Goal: Task Accomplishment & Management: Complete application form

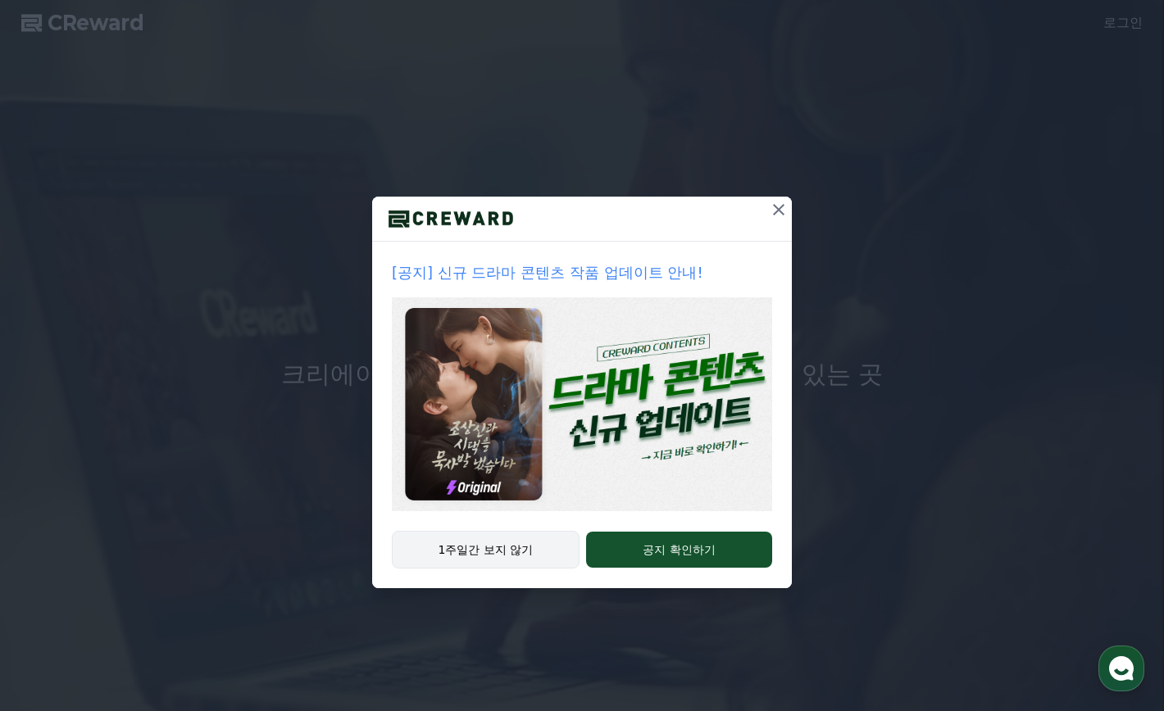
click at [531, 552] on button "1주일간 보지 않기" at bounding box center [486, 550] width 188 height 38
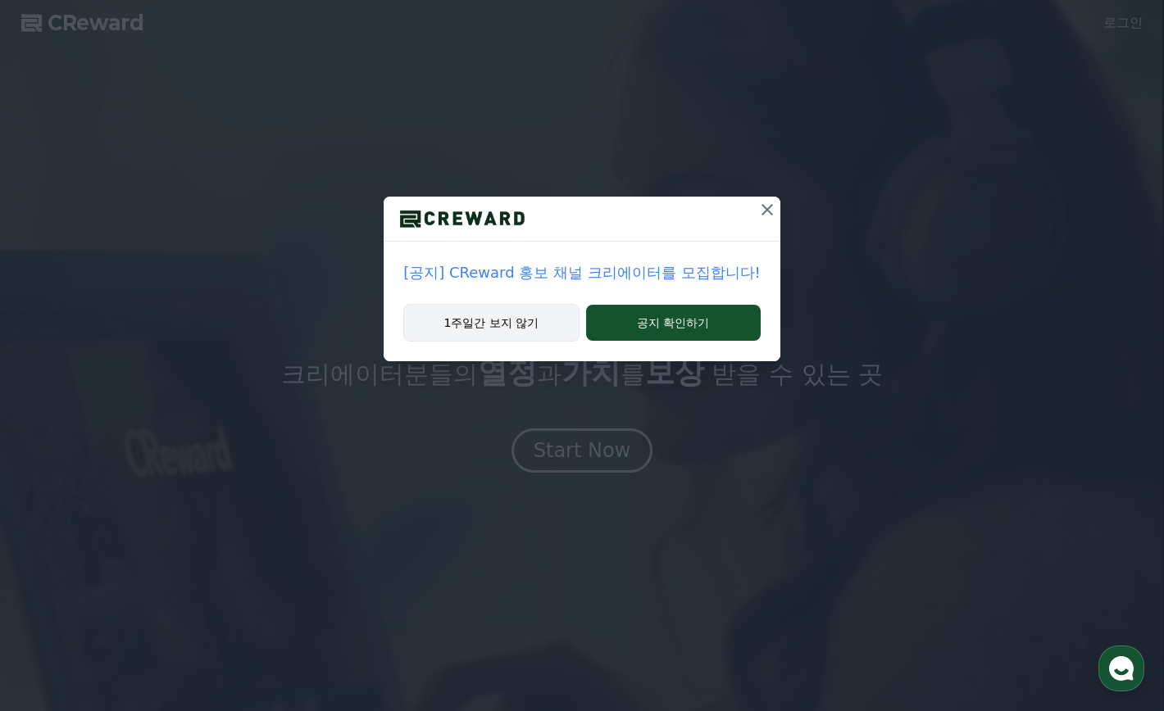
click at [527, 311] on button "1주일간 보지 않기" at bounding box center [490, 323] width 175 height 38
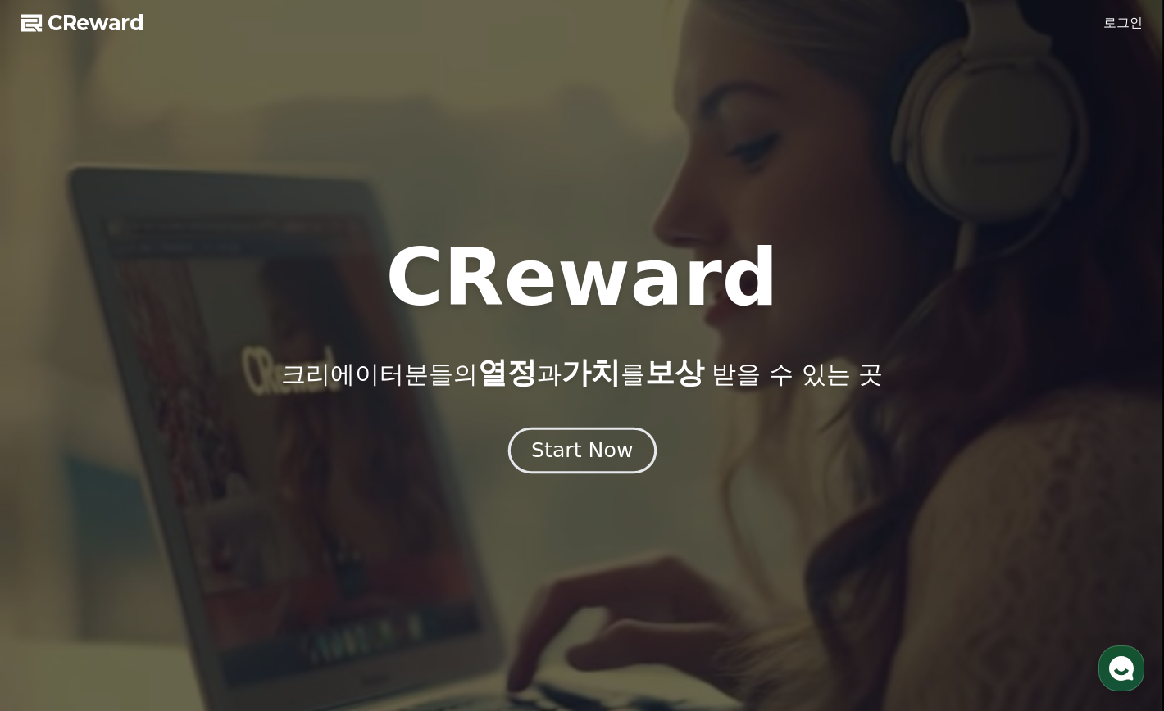
click at [610, 453] on div "Start Now" at bounding box center [582, 451] width 102 height 28
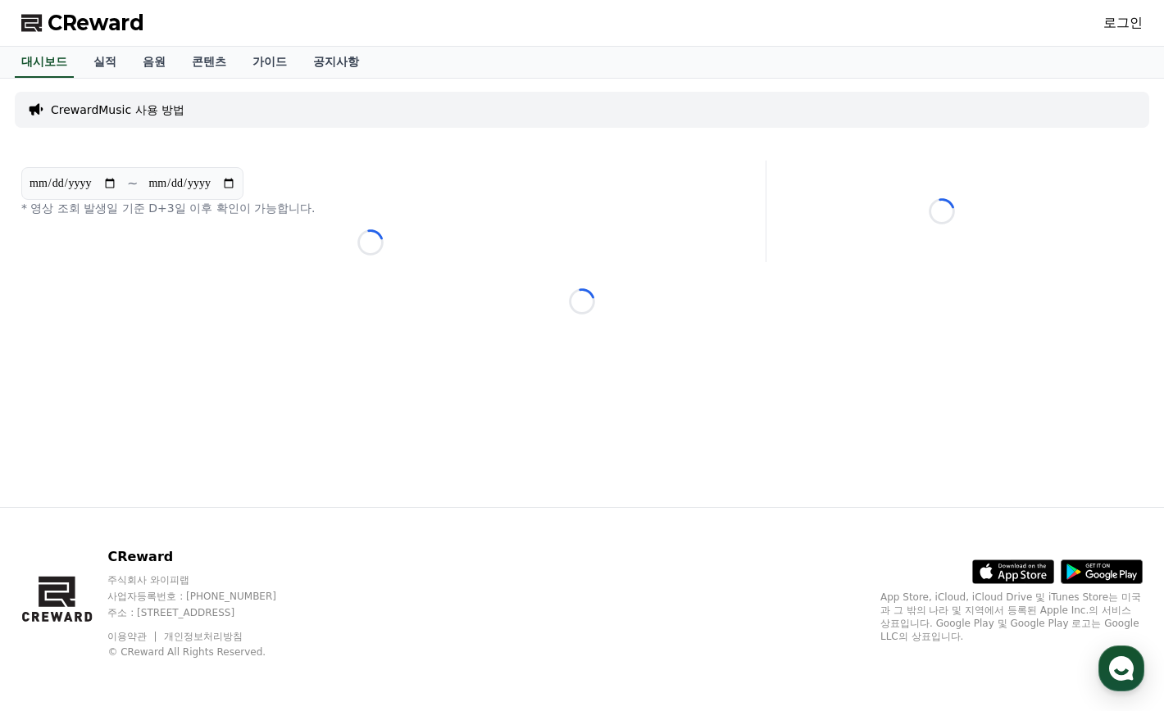
click at [1137, 22] on link "로그인" at bounding box center [1122, 23] width 39 height 20
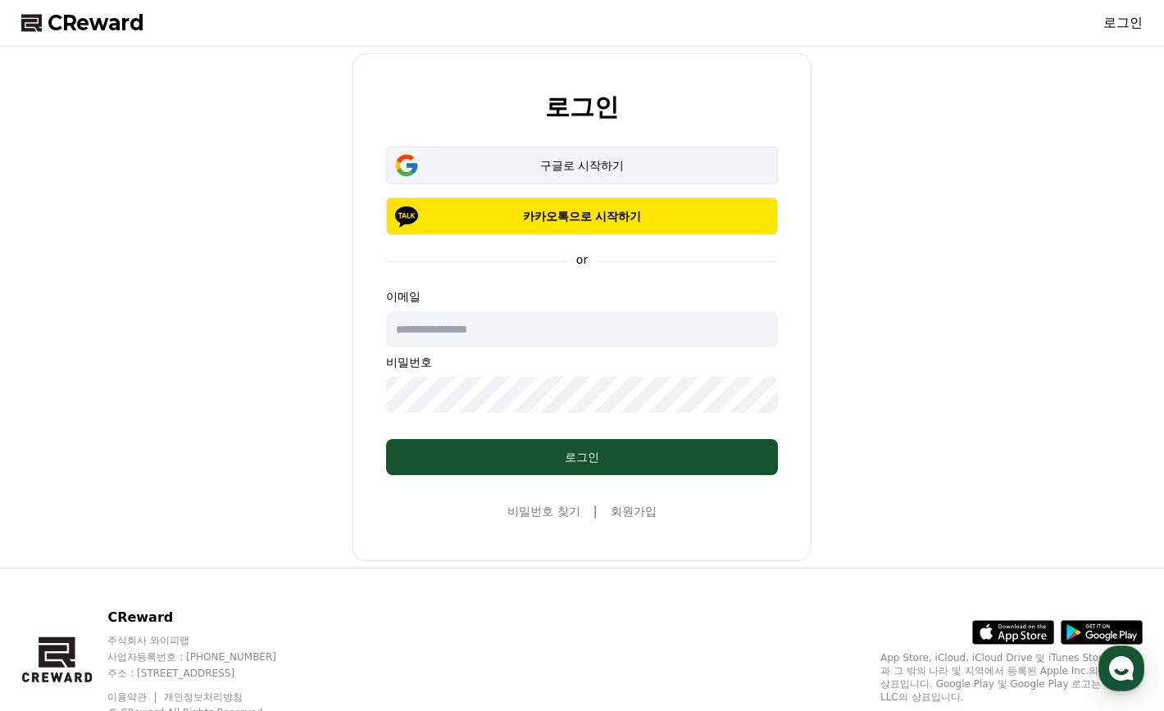
click at [522, 179] on button "구글로 시작하기" at bounding box center [582, 166] width 392 height 38
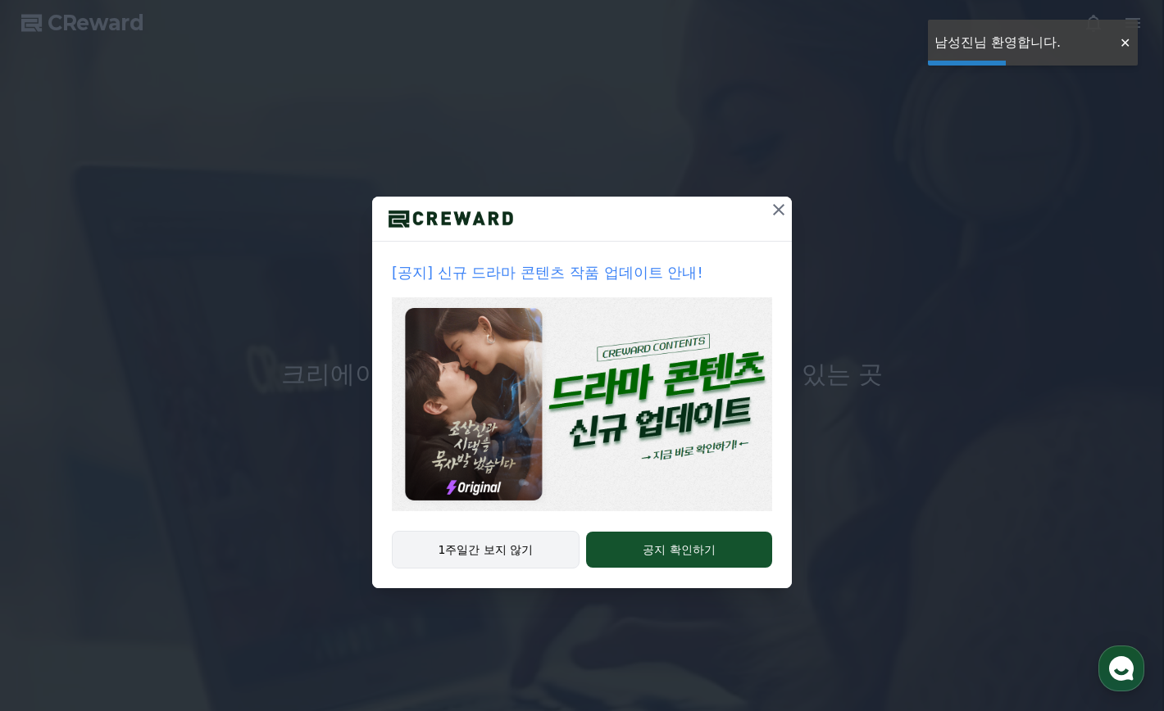
click at [543, 548] on button "1주일간 보지 않기" at bounding box center [486, 550] width 188 height 38
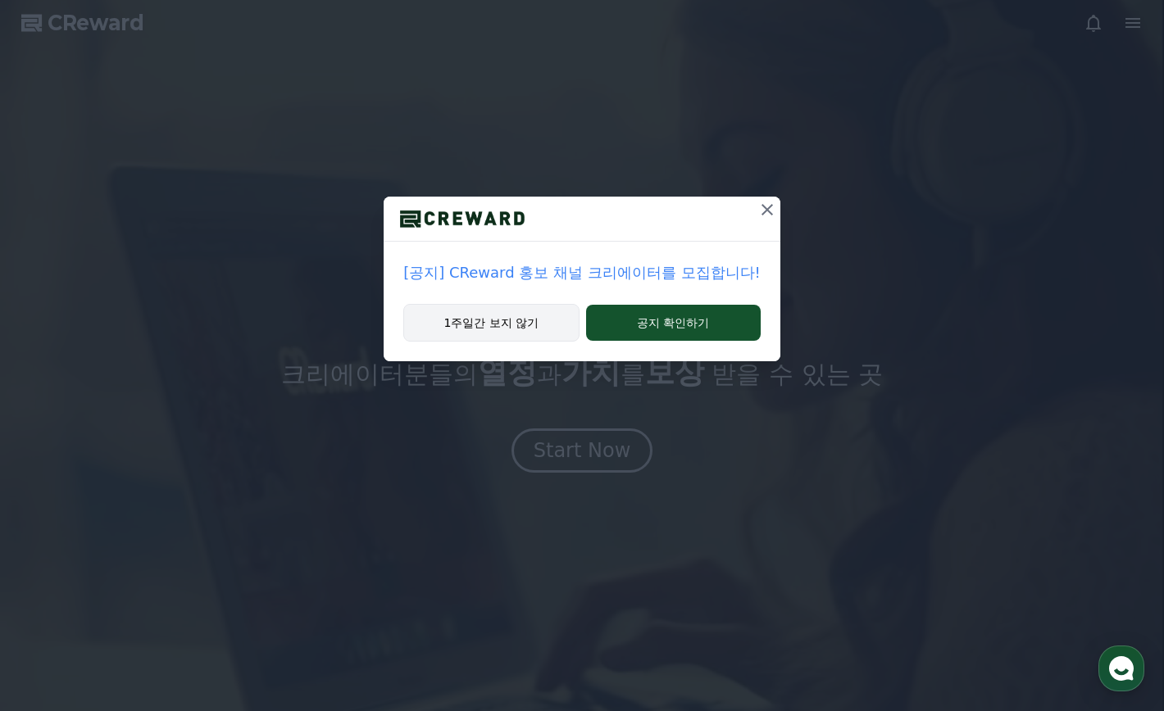
click at [547, 317] on button "1주일간 보지 않기" at bounding box center [490, 323] width 175 height 38
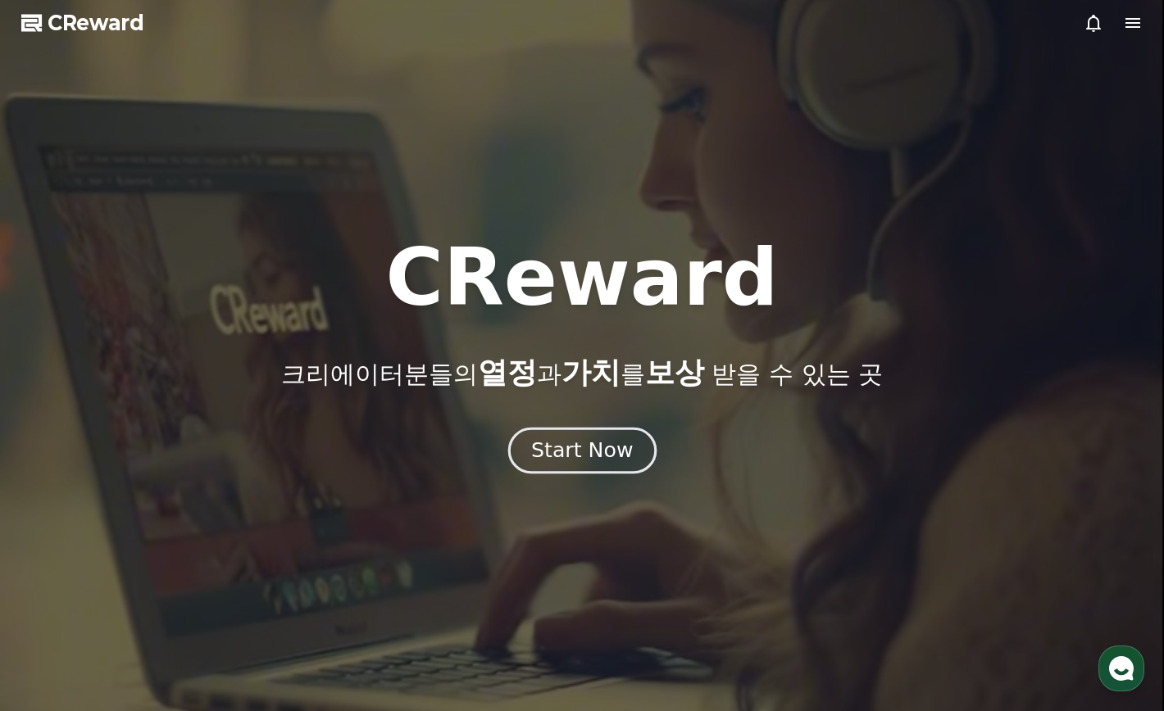
click at [603, 453] on div "Start Now" at bounding box center [582, 451] width 102 height 28
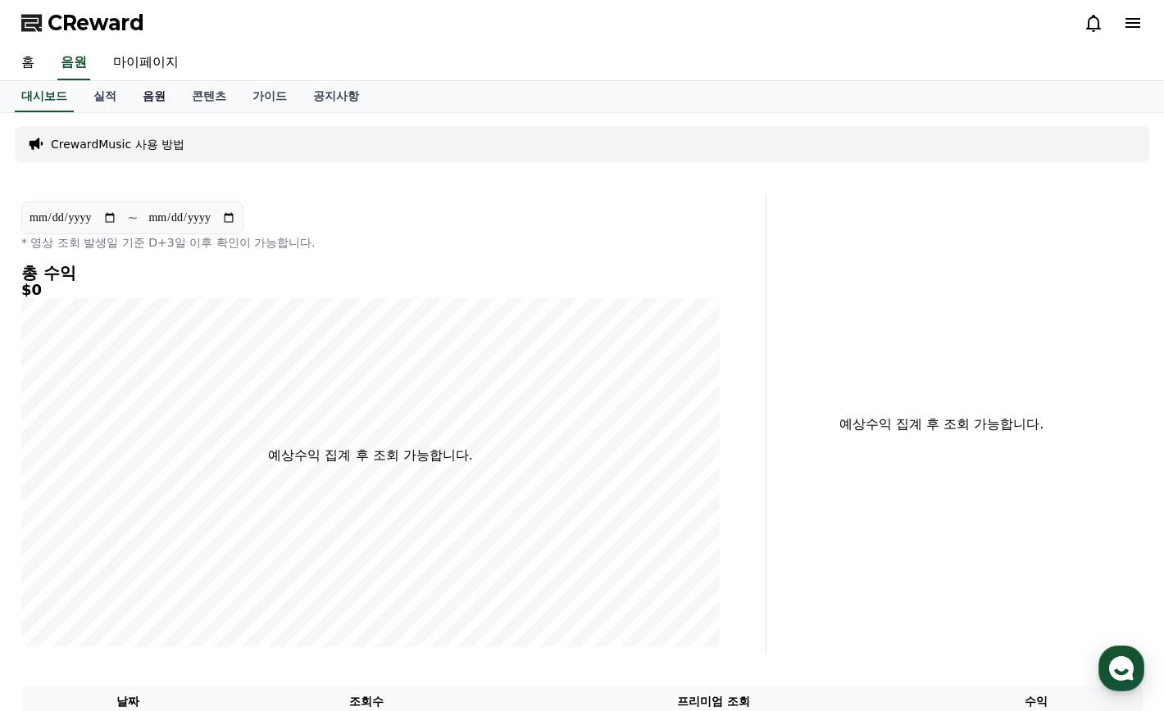
click at [145, 93] on link "음원" at bounding box center [153, 96] width 49 height 31
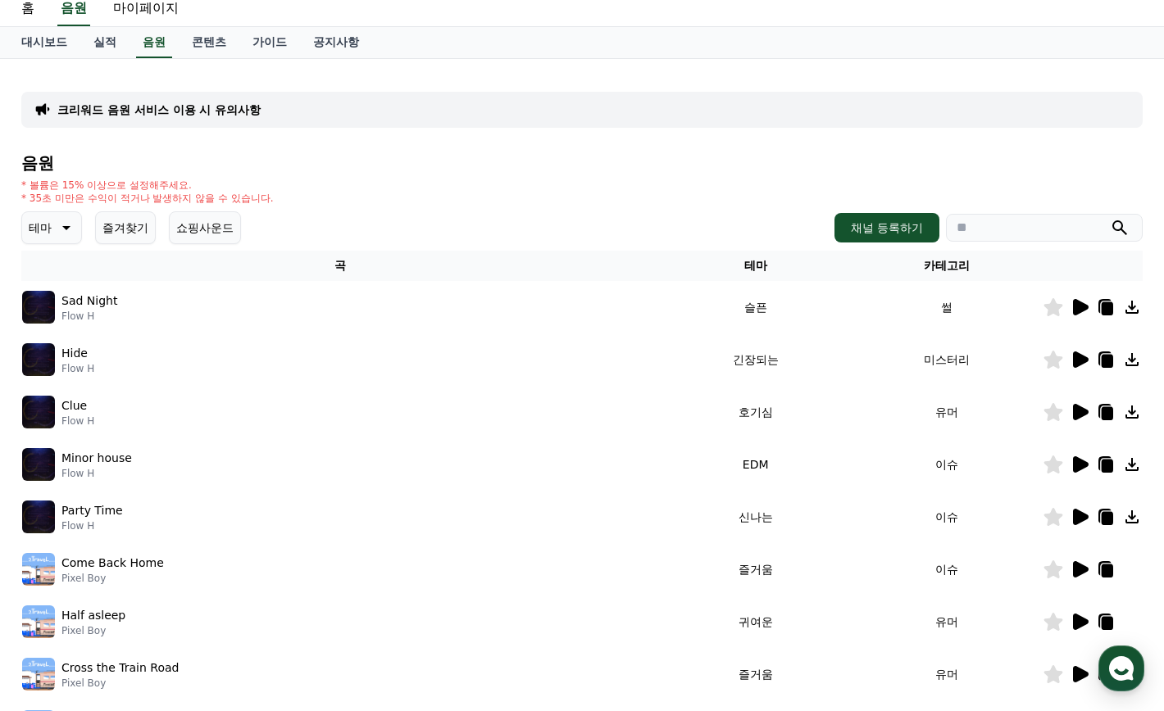
scroll to position [82, 0]
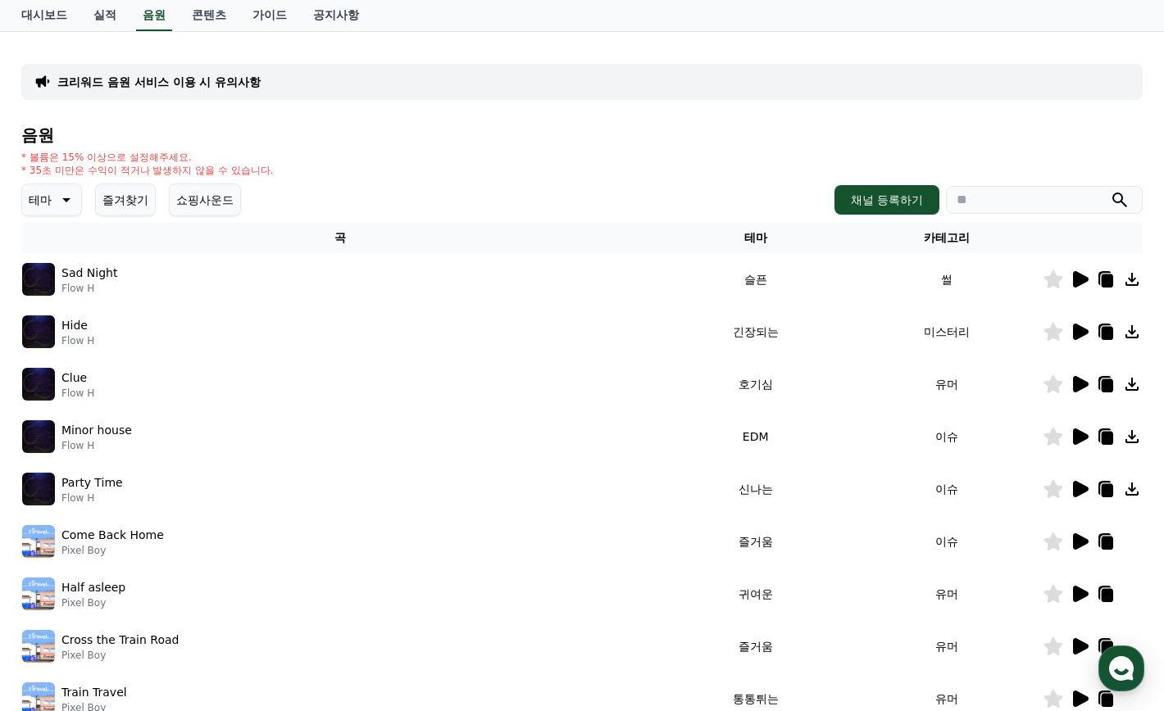
click at [1072, 286] on icon at bounding box center [1079, 280] width 20 height 20
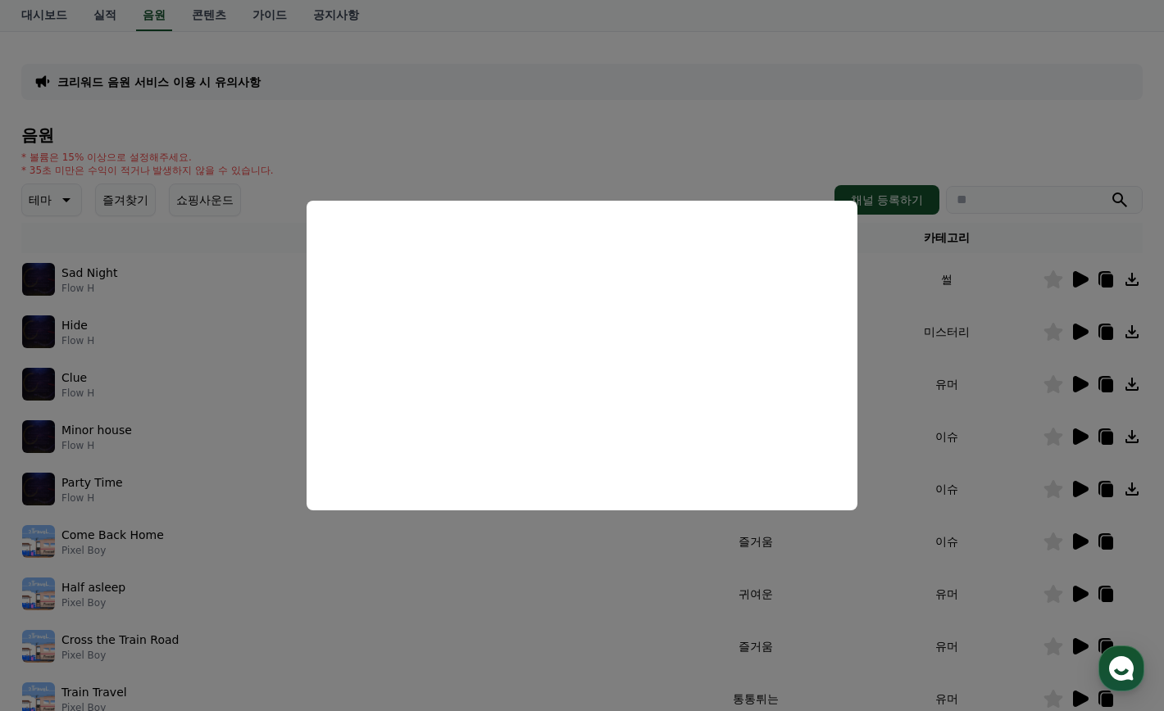
click at [72, 209] on button "close modal" at bounding box center [582, 355] width 1164 height 711
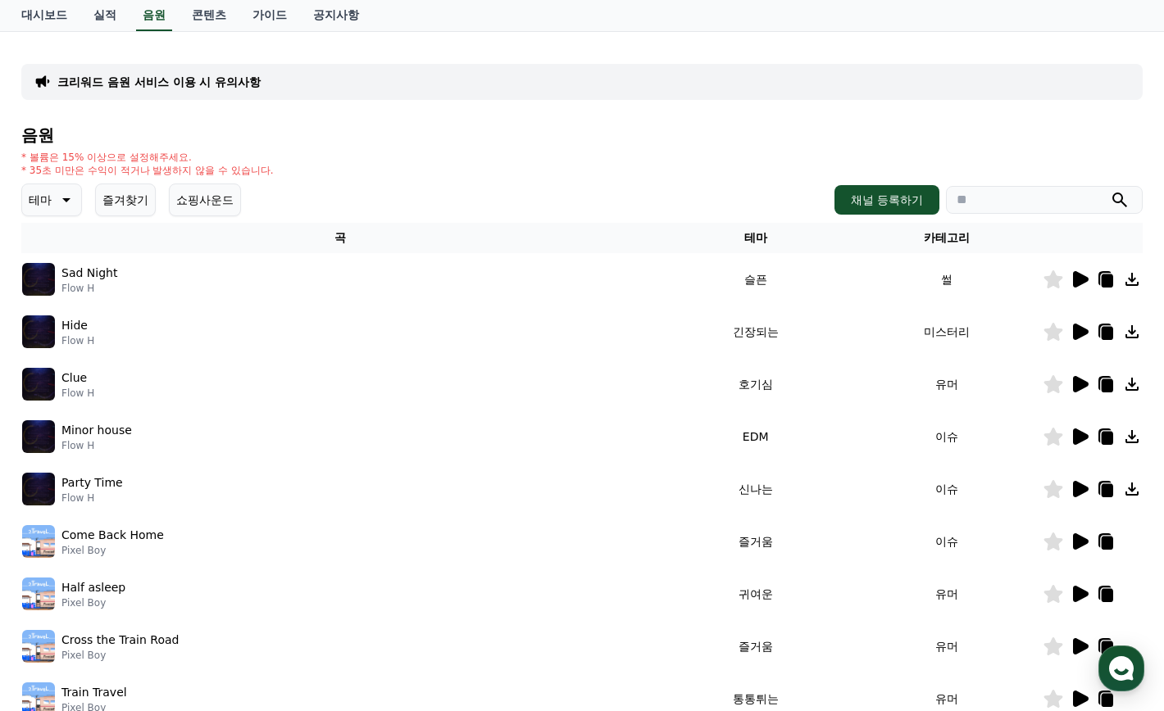
click at [72, 209] on icon at bounding box center [65, 200] width 20 height 20
click at [55, 333] on button "EDM" at bounding box center [43, 345] width 39 height 36
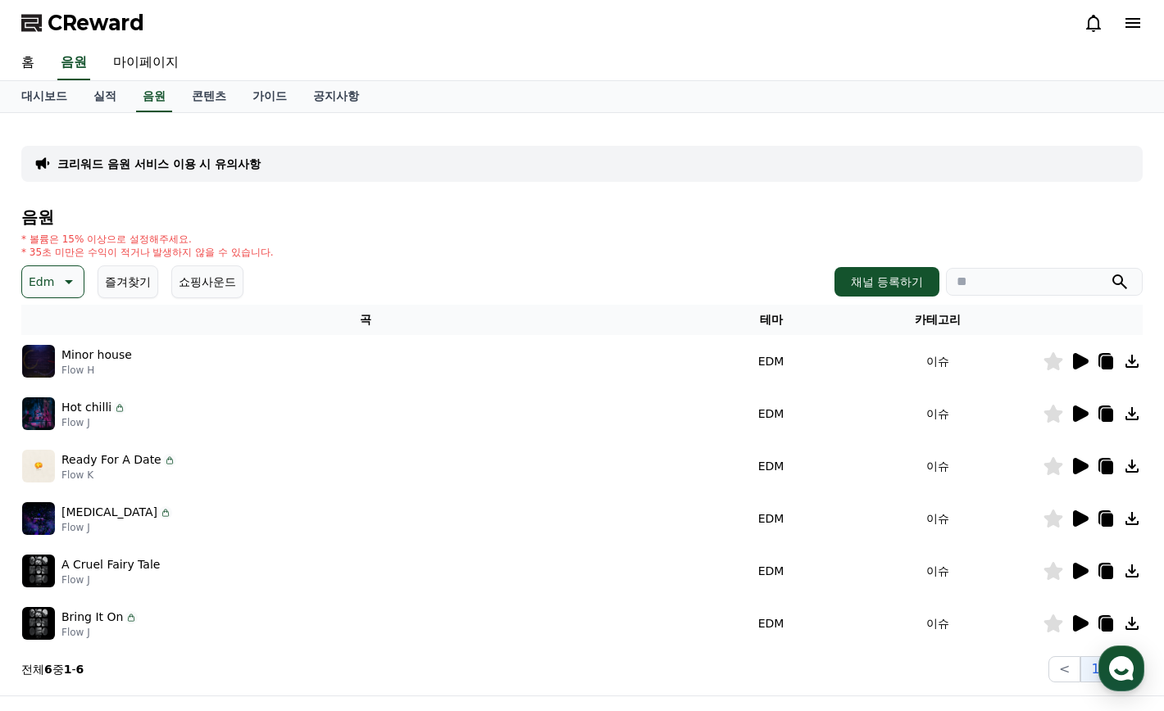
click at [1073, 362] on icon at bounding box center [1081, 361] width 16 height 16
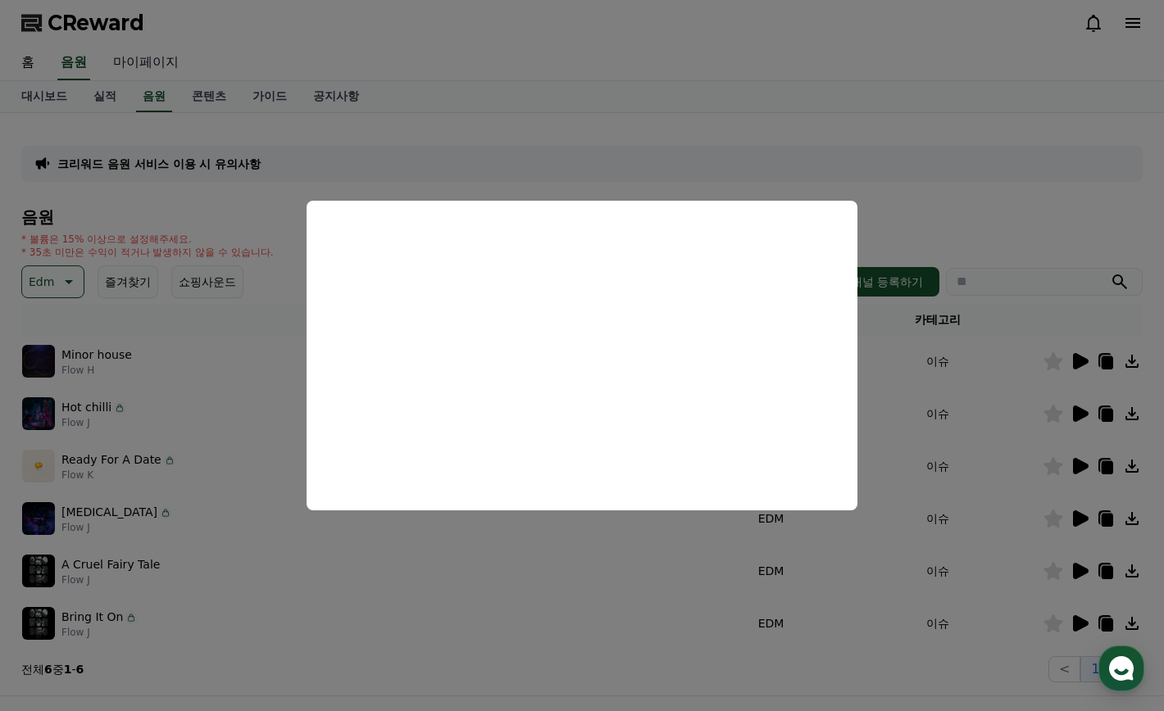
click at [143, 61] on button "close modal" at bounding box center [582, 355] width 1164 height 711
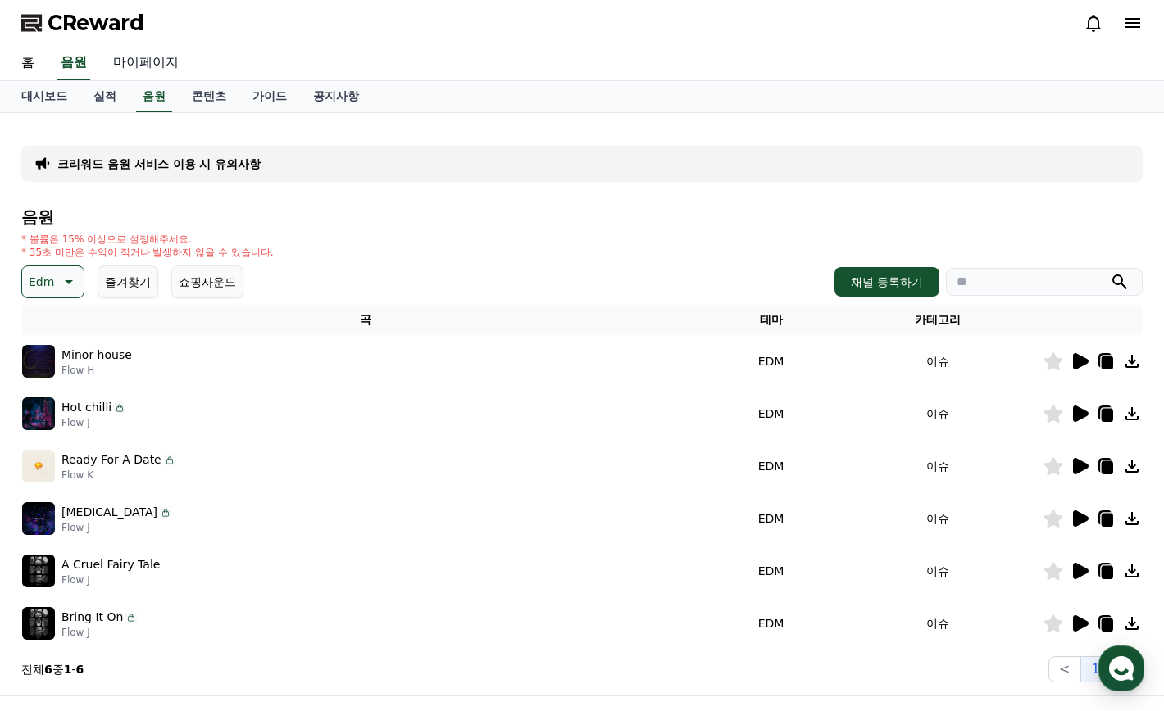
click at [138, 64] on link "마이페이지" at bounding box center [146, 63] width 92 height 34
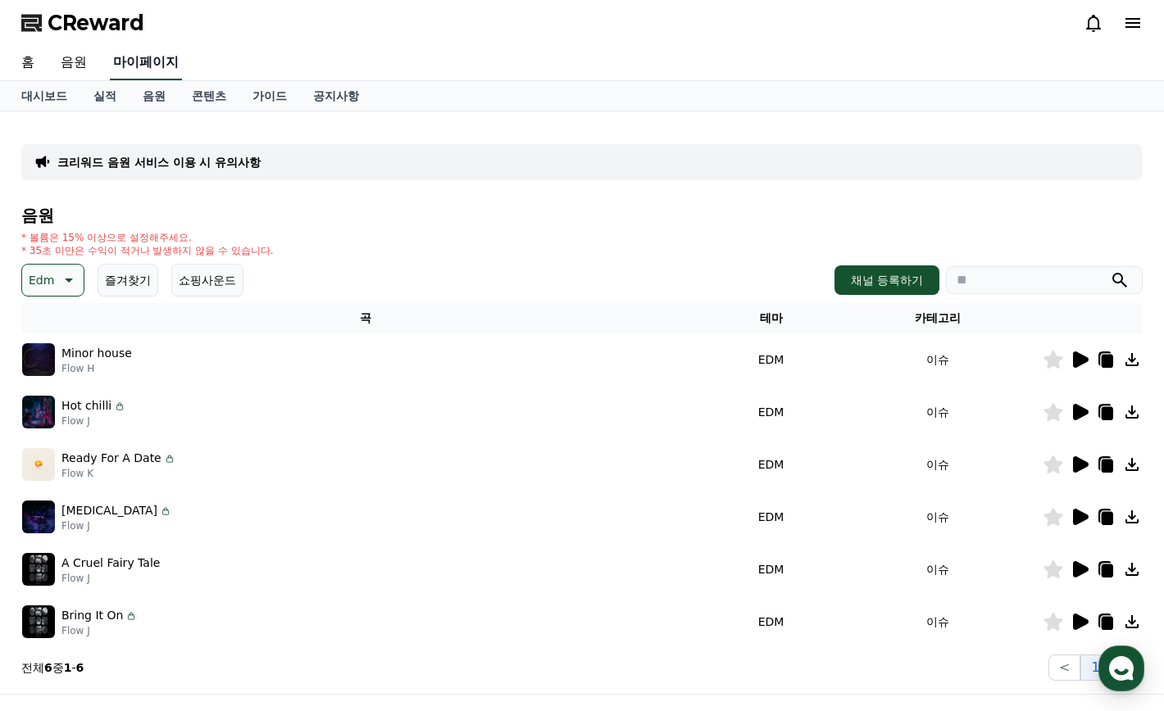
select select "**********"
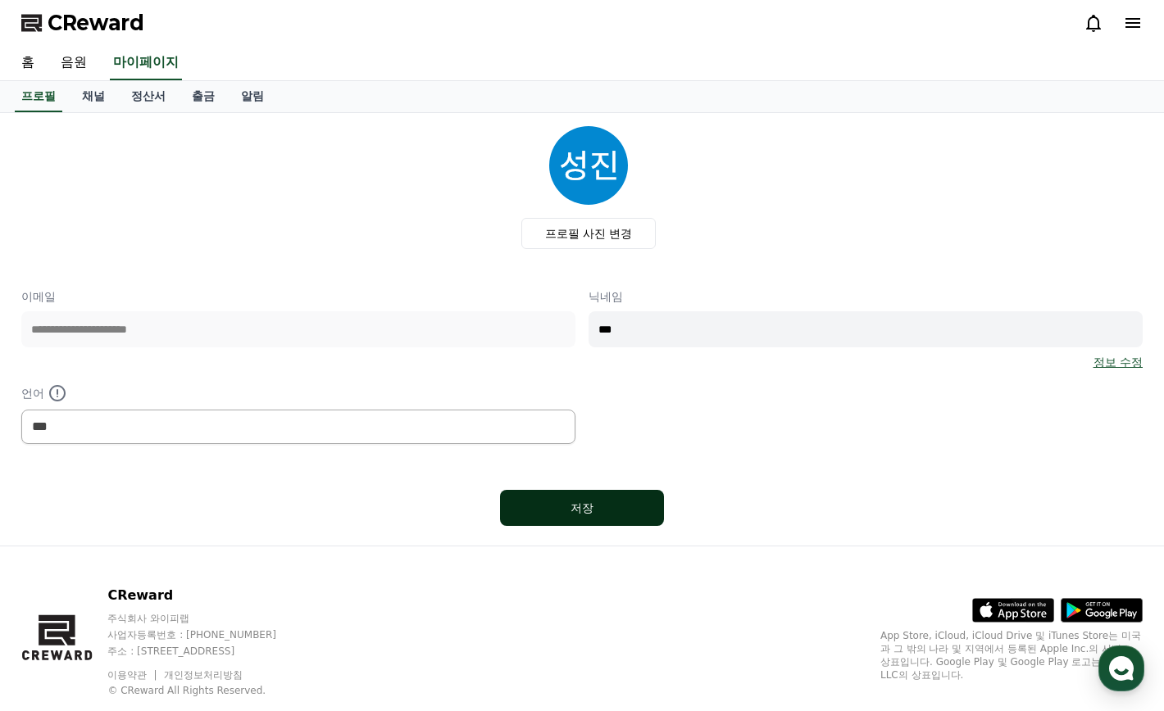
click at [630, 516] on button "저장" at bounding box center [582, 508] width 164 height 36
select select "**********"
click at [1110, 369] on link "정보 수정" at bounding box center [1117, 362] width 49 height 16
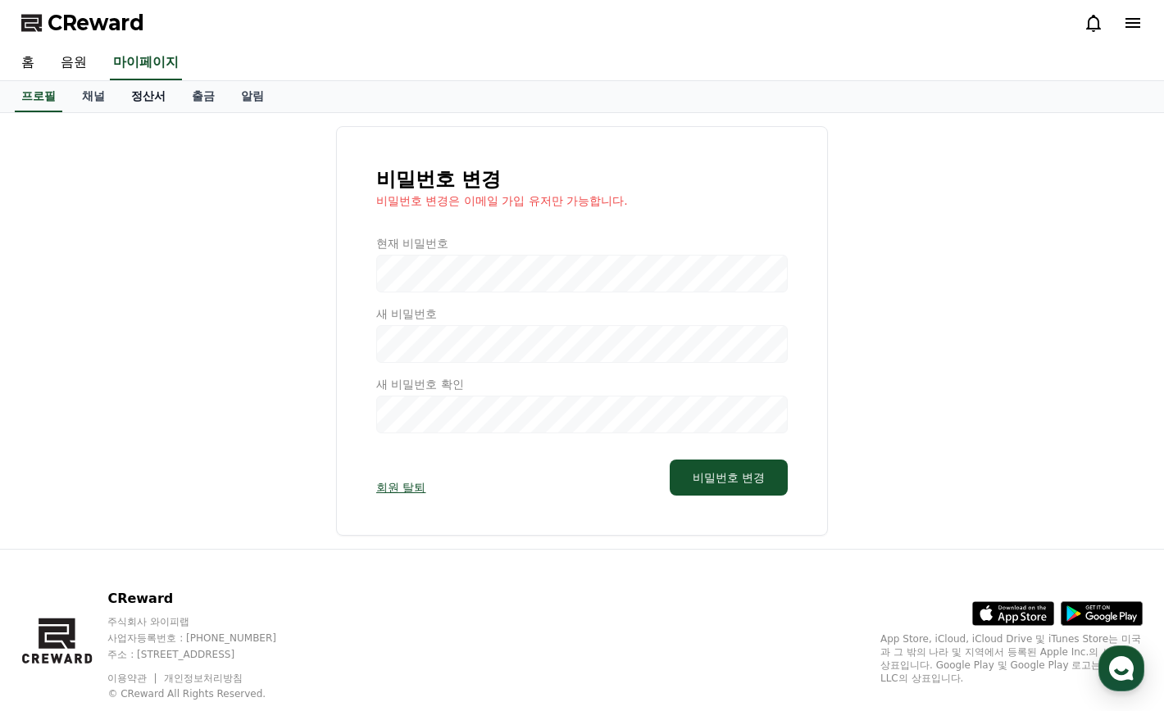
click at [144, 90] on link "정산서" at bounding box center [148, 96] width 61 height 31
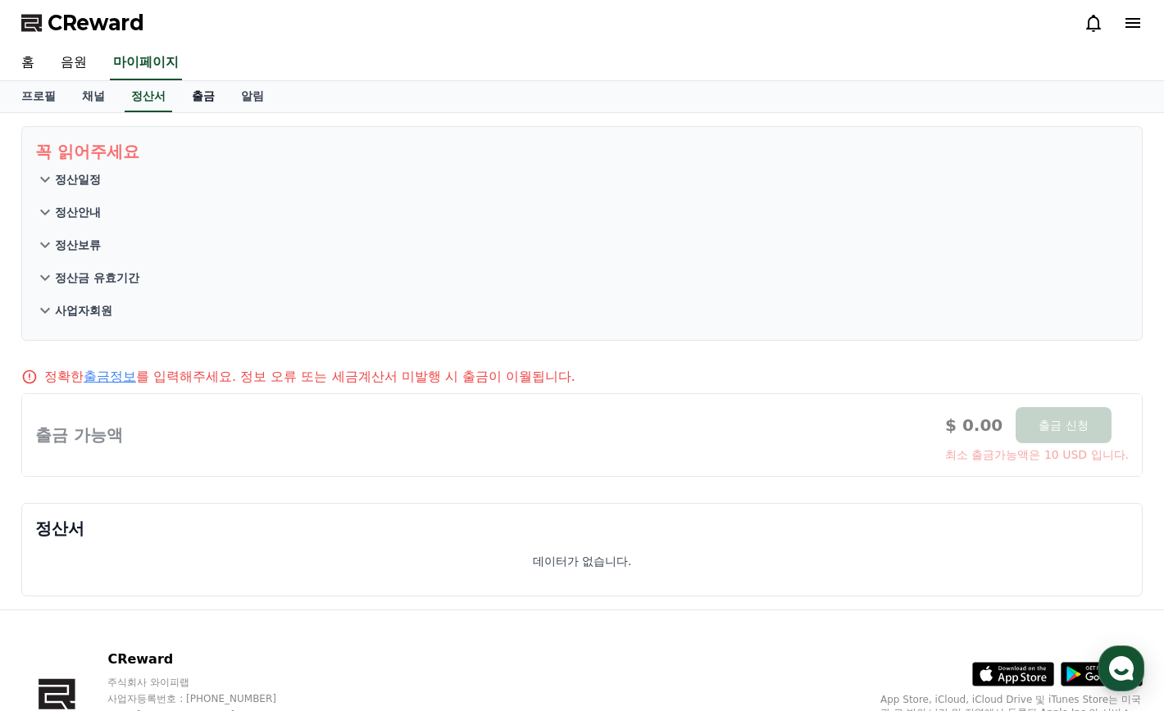
click at [202, 86] on link "출금" at bounding box center [203, 96] width 49 height 31
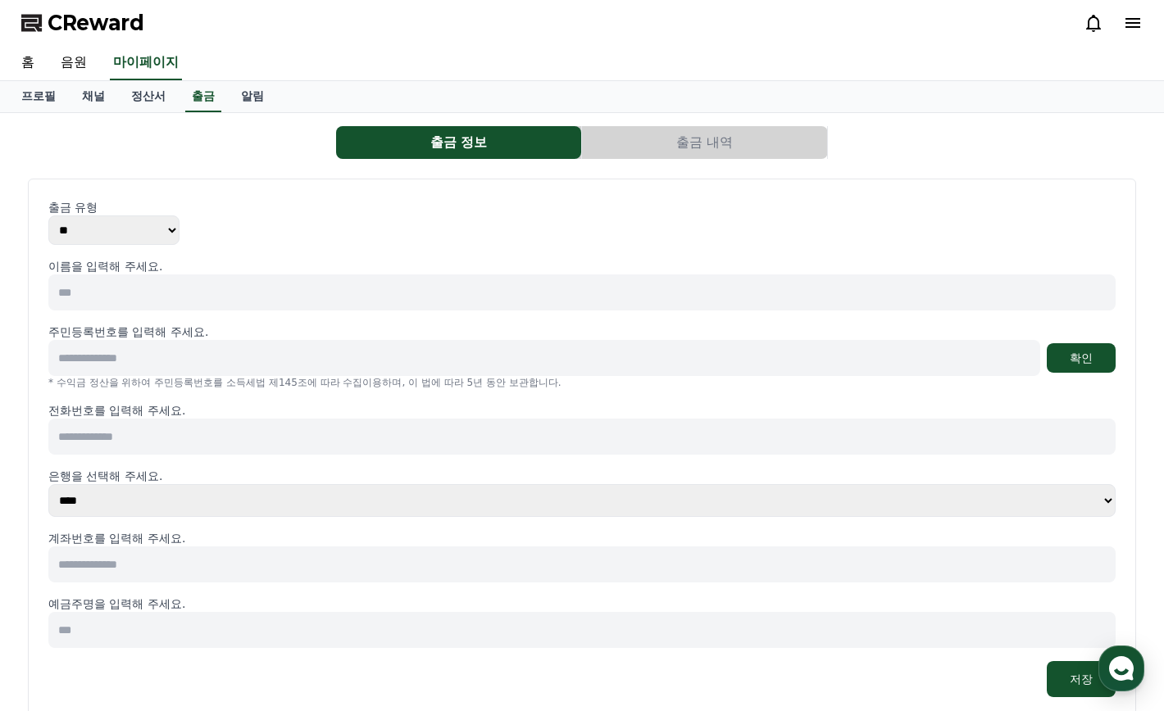
click at [207, 310] on input at bounding box center [581, 293] width 1067 height 36
type input "***"
type input "**********"
click at [1070, 355] on button "확인" at bounding box center [1080, 357] width 69 height 29
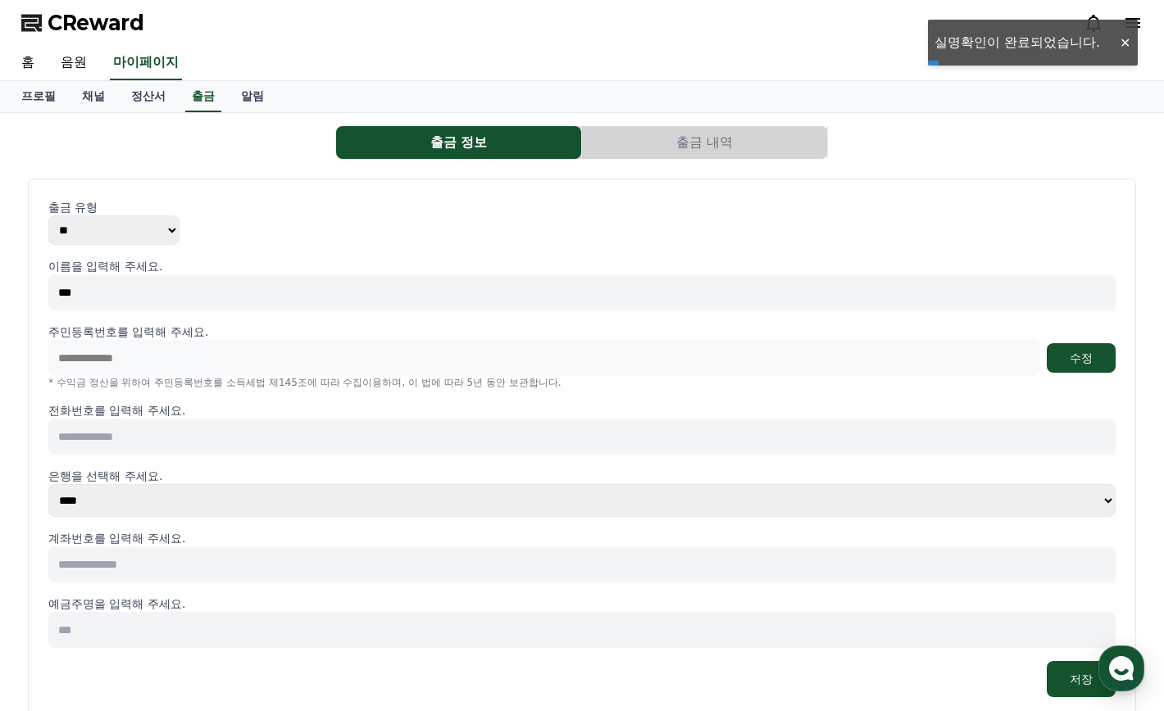
click at [272, 446] on input at bounding box center [581, 437] width 1067 height 36
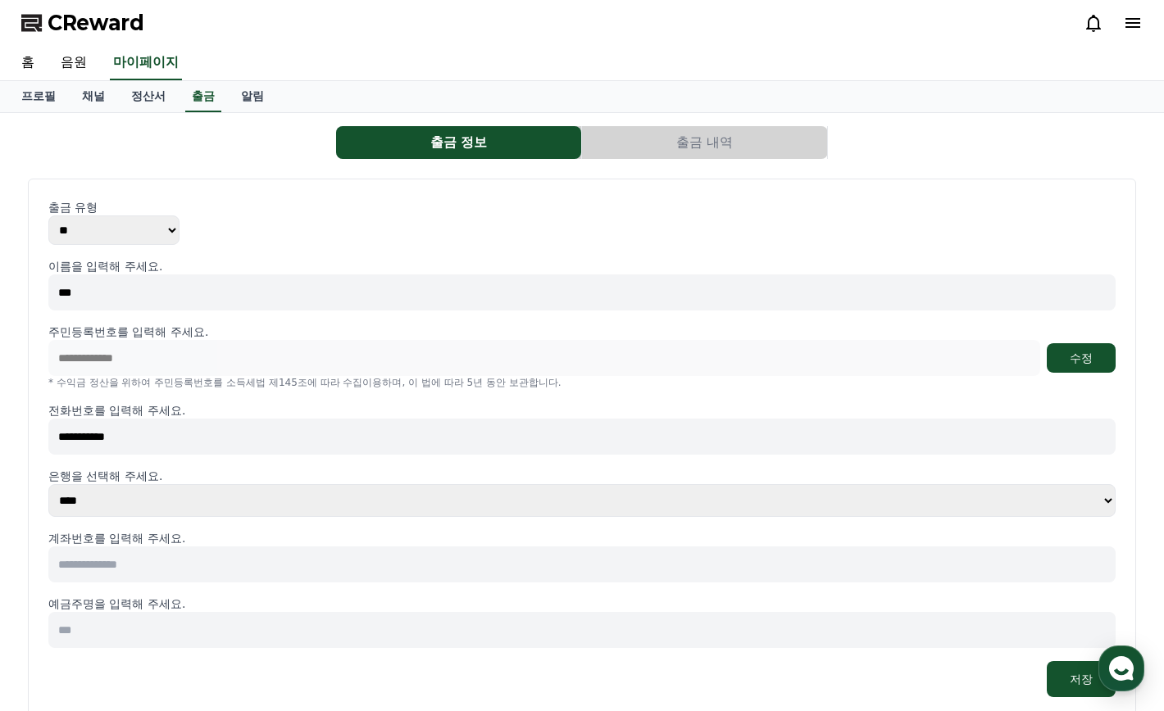
type input "**********"
click at [432, 553] on input at bounding box center [581, 565] width 1067 height 36
type input "**********"
click at [236, 615] on input at bounding box center [581, 630] width 1067 height 36
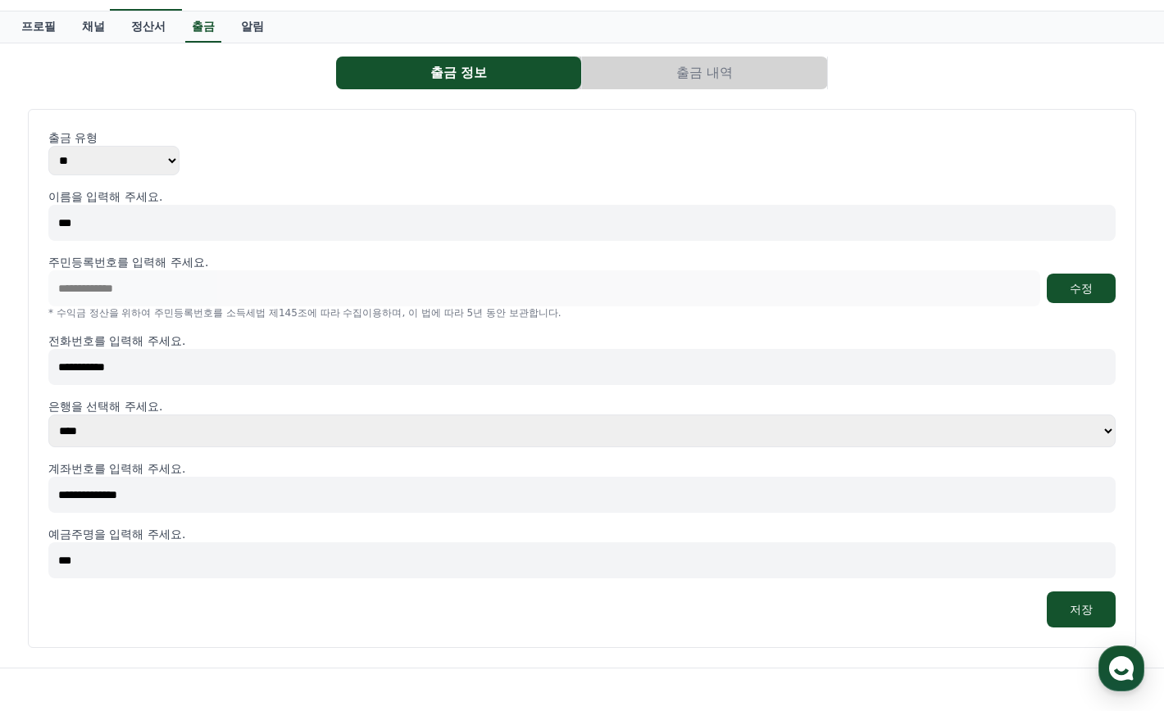
scroll to position [164, 0]
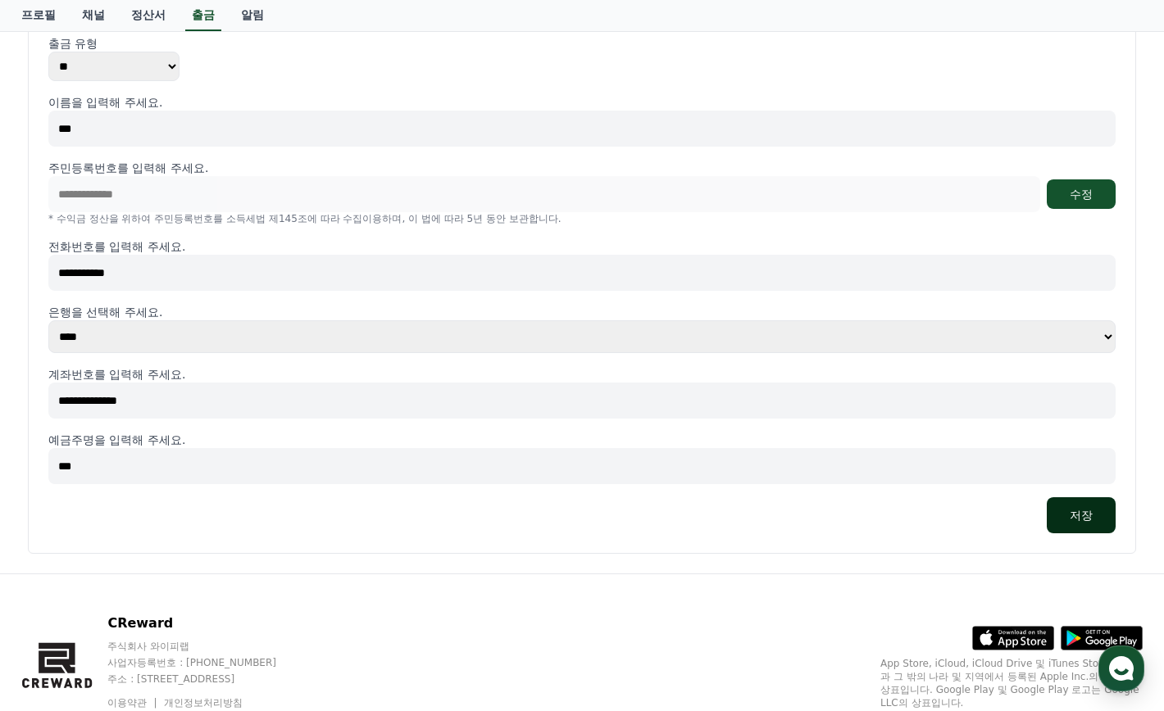
type input "***"
click at [1089, 501] on button "저장" at bounding box center [1080, 515] width 69 height 36
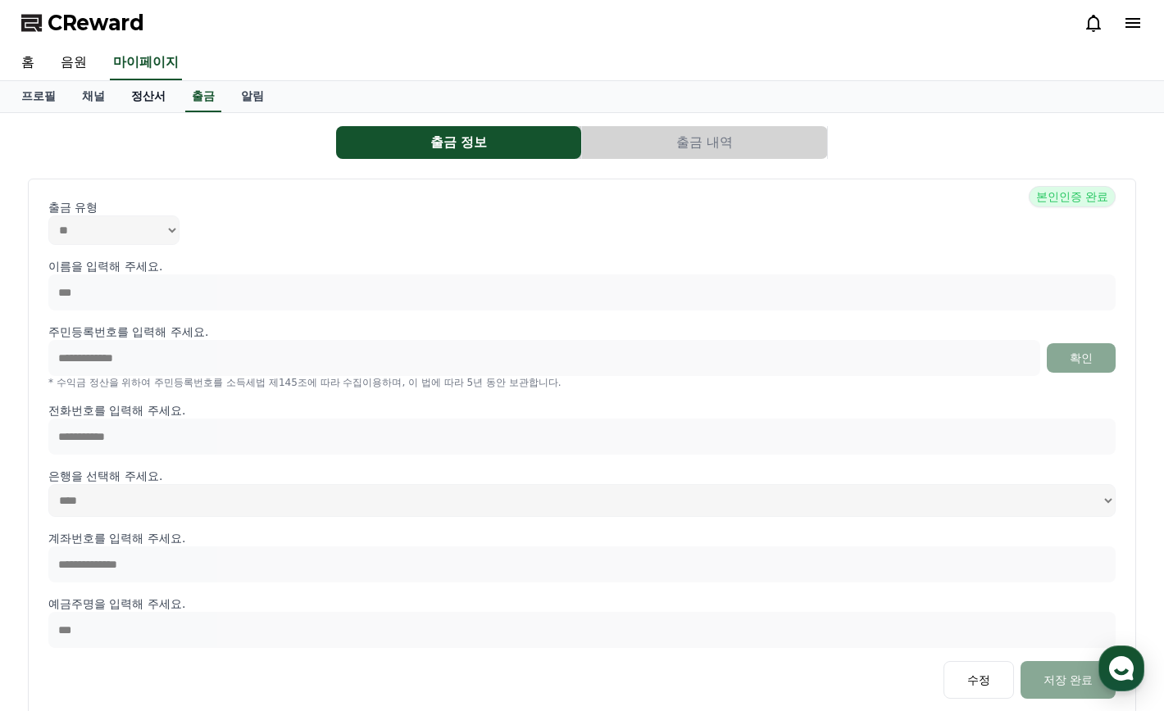
click at [131, 102] on link "정산서" at bounding box center [148, 96] width 61 height 31
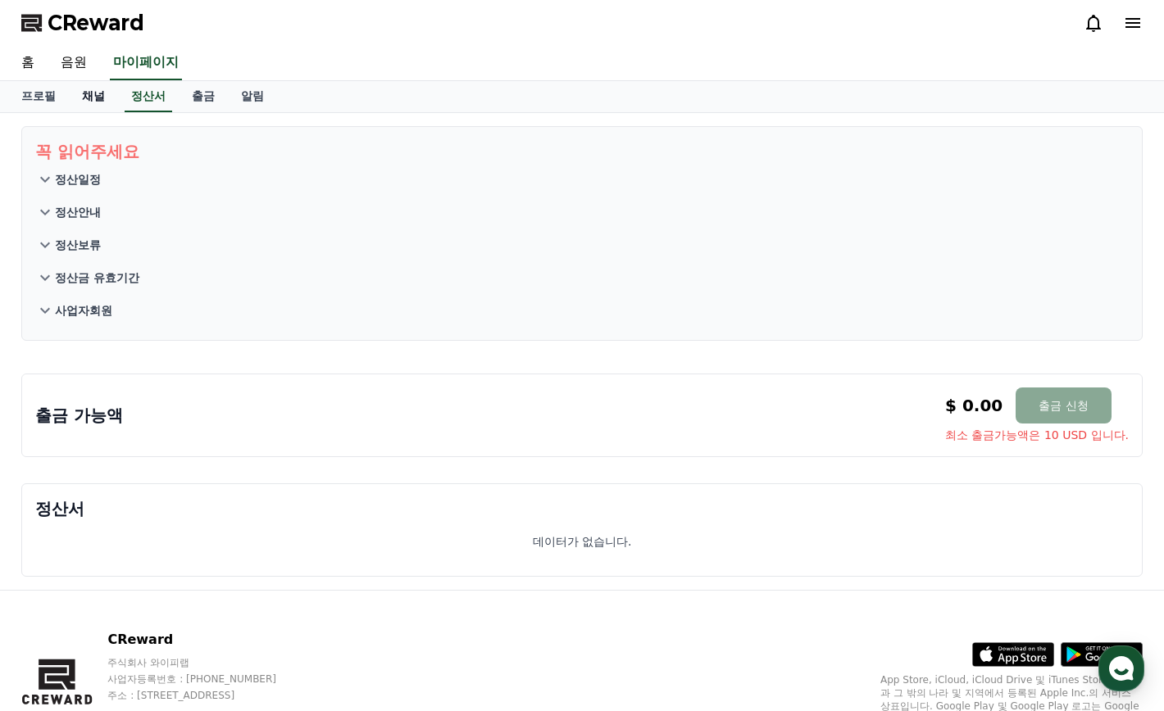
click at [83, 96] on link "채널" at bounding box center [93, 96] width 49 height 31
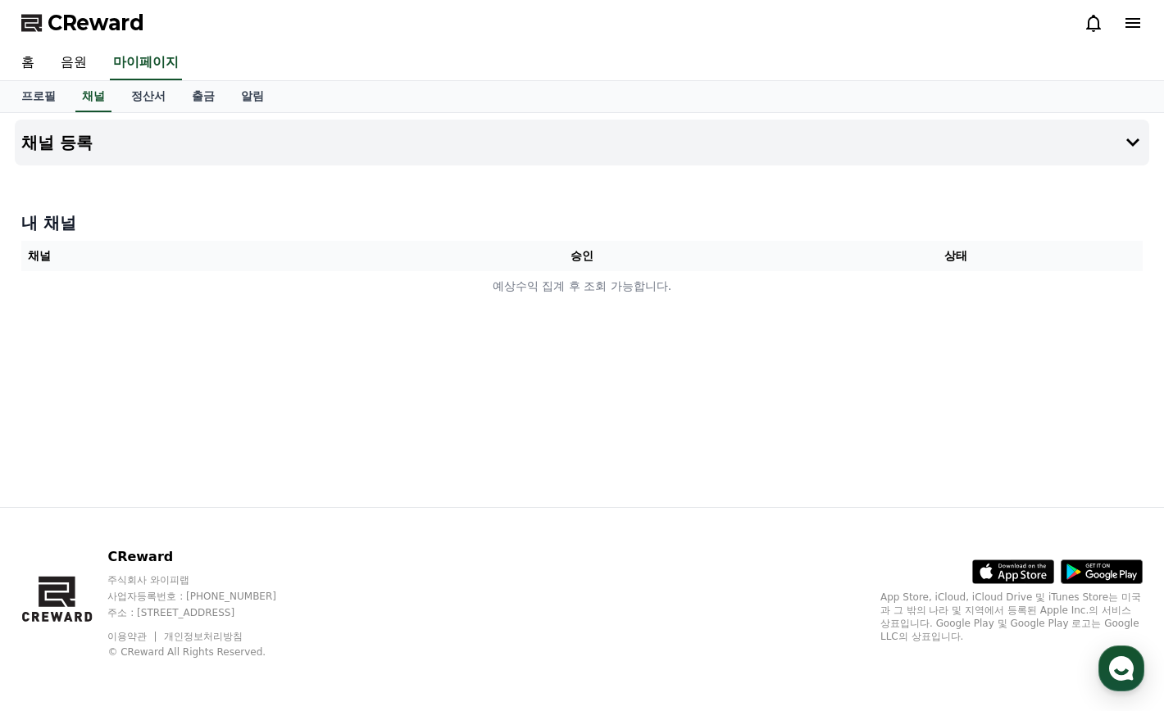
click at [35, 256] on th "채널" at bounding box center [208, 256] width 374 height 30
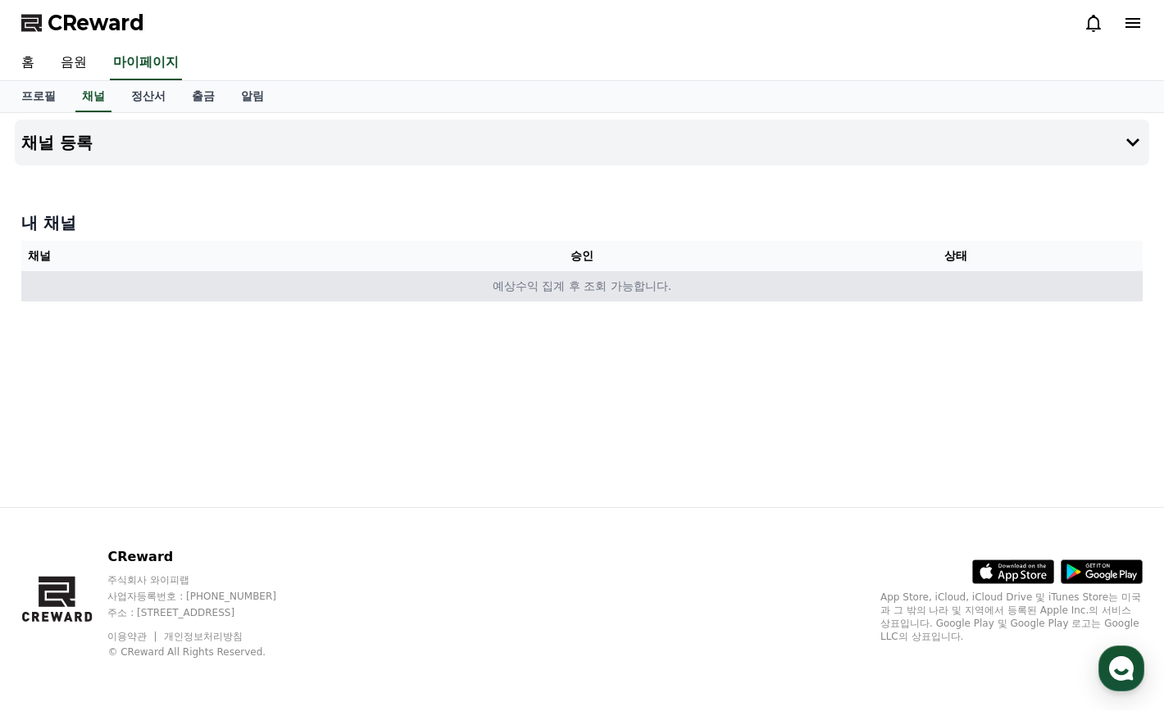
click at [47, 293] on td "예상수익 집계 후 조회 가능합니다." at bounding box center [581, 286] width 1121 height 30
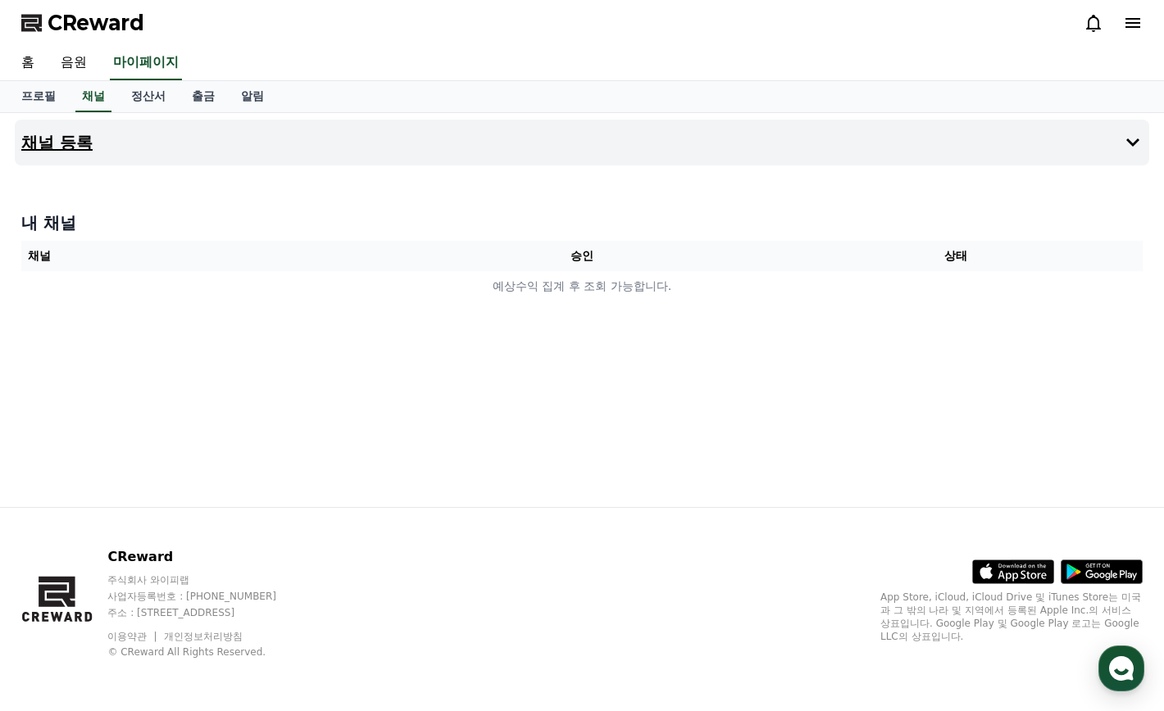
click at [61, 136] on h4 "채널 등록" at bounding box center [56, 143] width 71 height 18
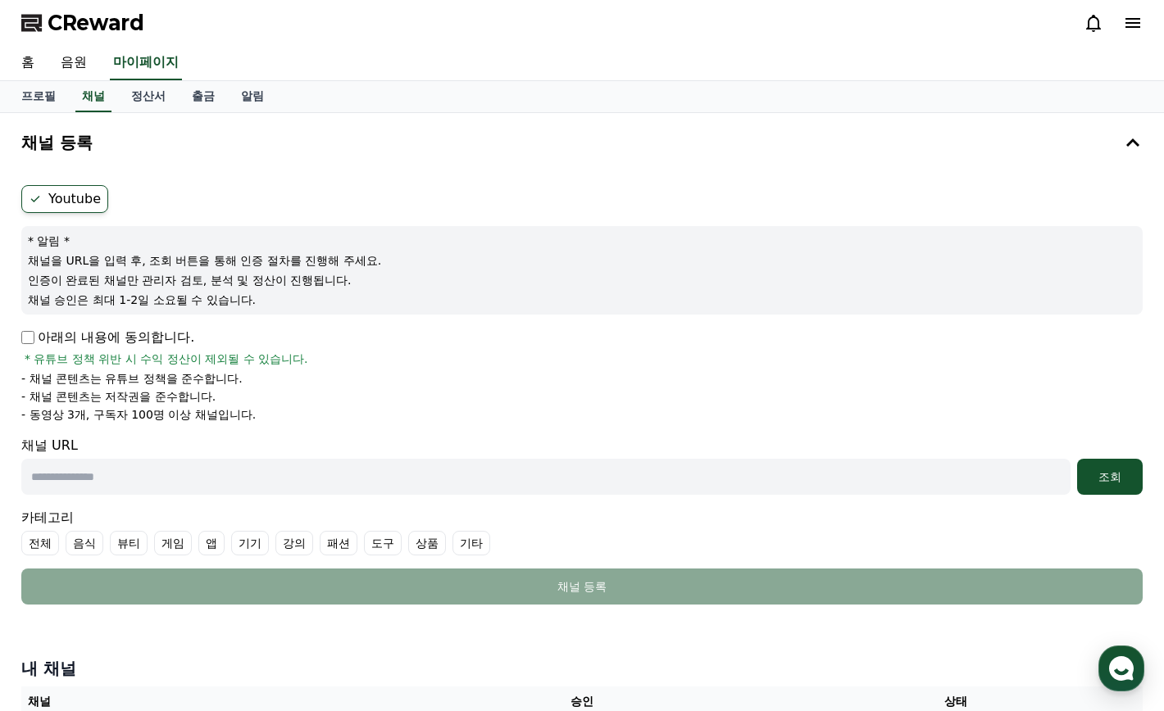
click at [75, 207] on label "Youtube" at bounding box center [64, 199] width 87 height 28
click at [39, 337] on p "아래의 내용에 동의합니다." at bounding box center [107, 338] width 173 height 20
click at [36, 335] on p "아래의 내용에 동의합니다." at bounding box center [107, 338] width 173 height 20
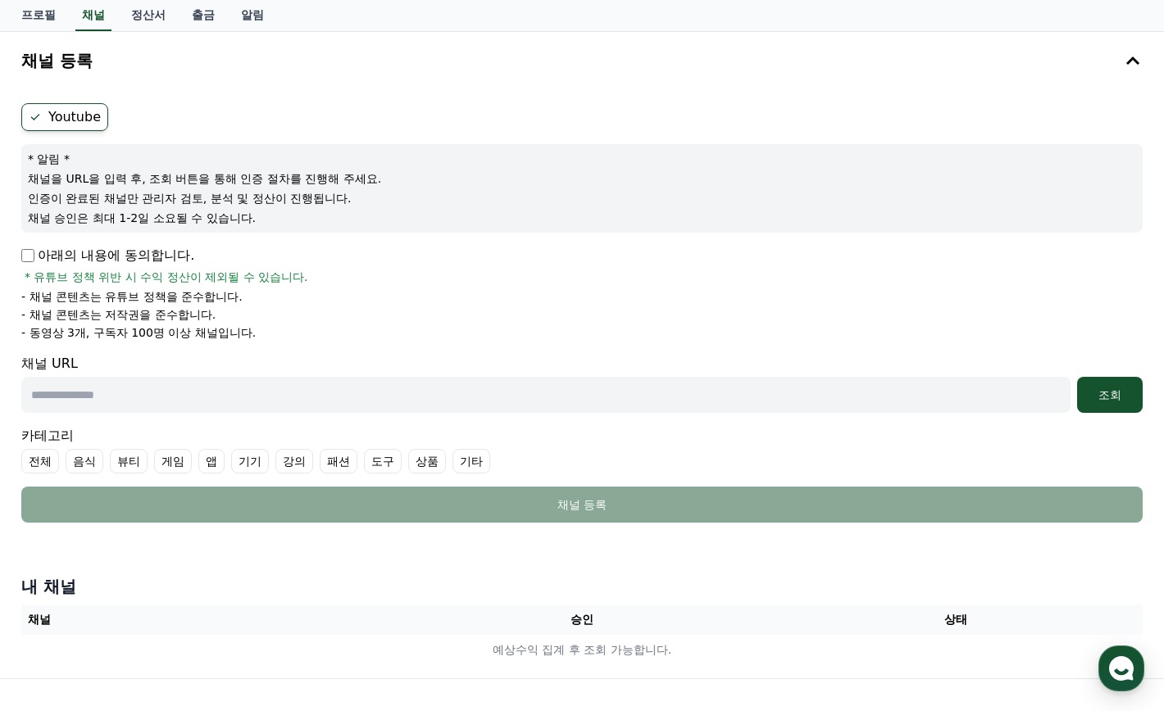
click at [154, 408] on input "text" at bounding box center [545, 395] width 1049 height 36
paste input "**********"
type input "**********"
click at [1100, 388] on div "조회" at bounding box center [1109, 395] width 52 height 16
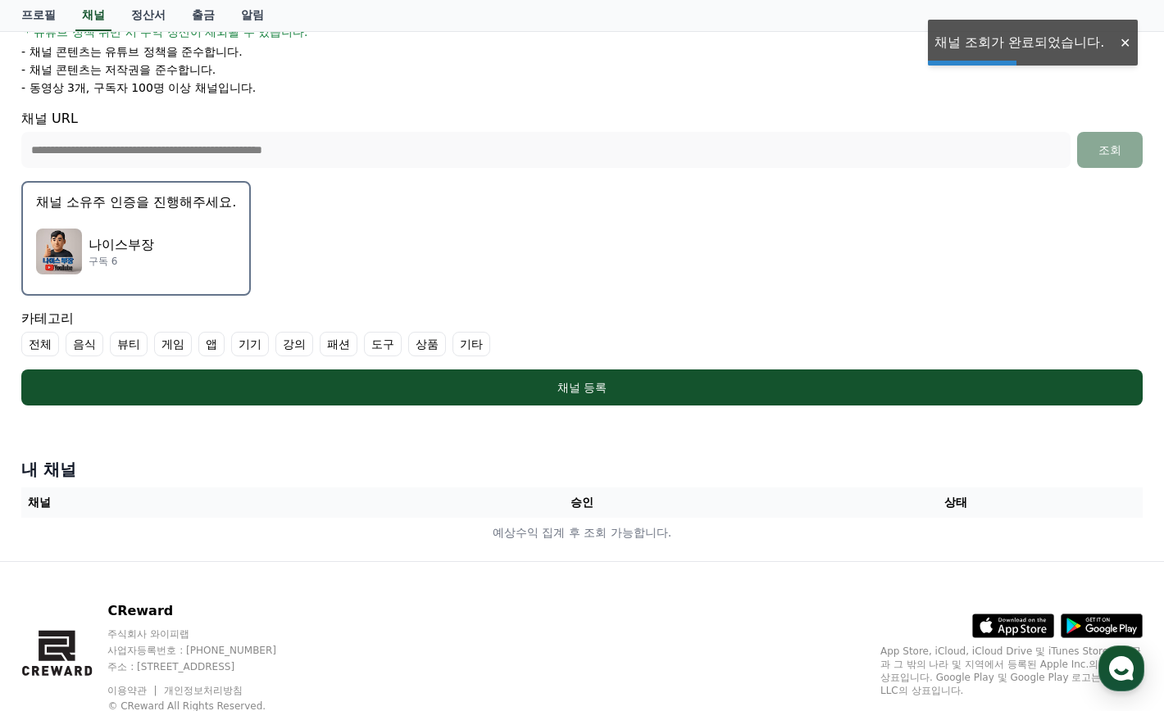
scroll to position [328, 0]
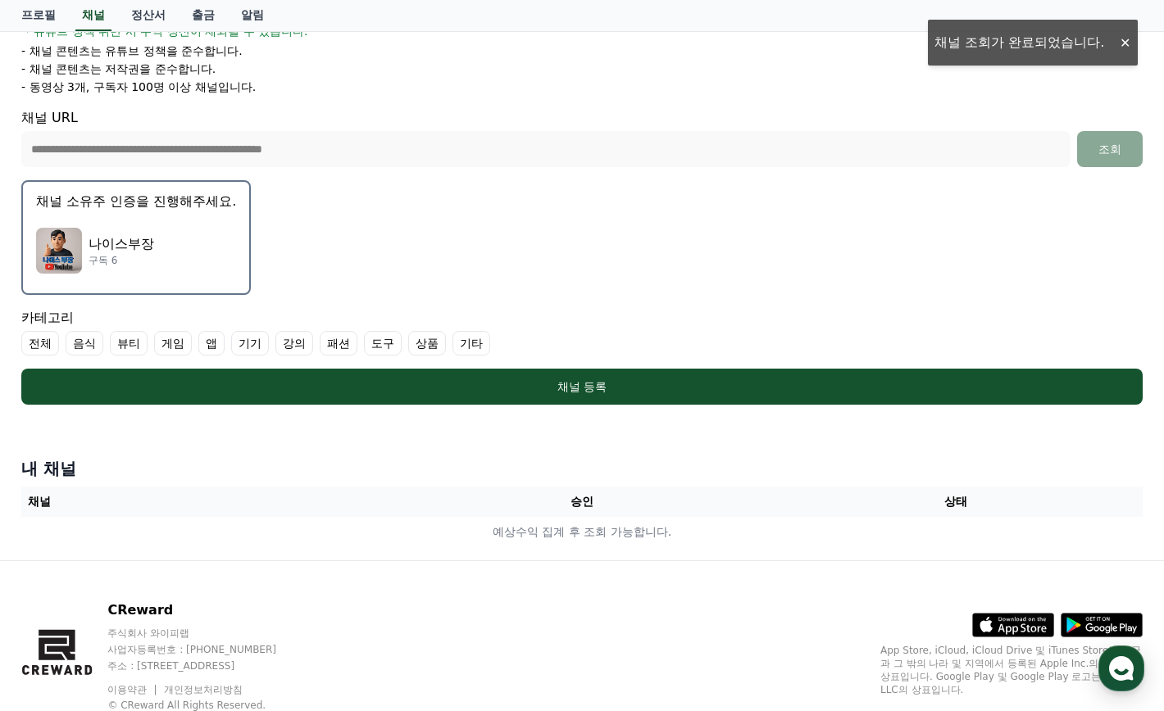
drag, startPoint x: 518, startPoint y: 396, endPoint x: 523, endPoint y: 433, distance: 37.2
click at [518, 397] on button "채널 등록" at bounding box center [581, 387] width 1121 height 36
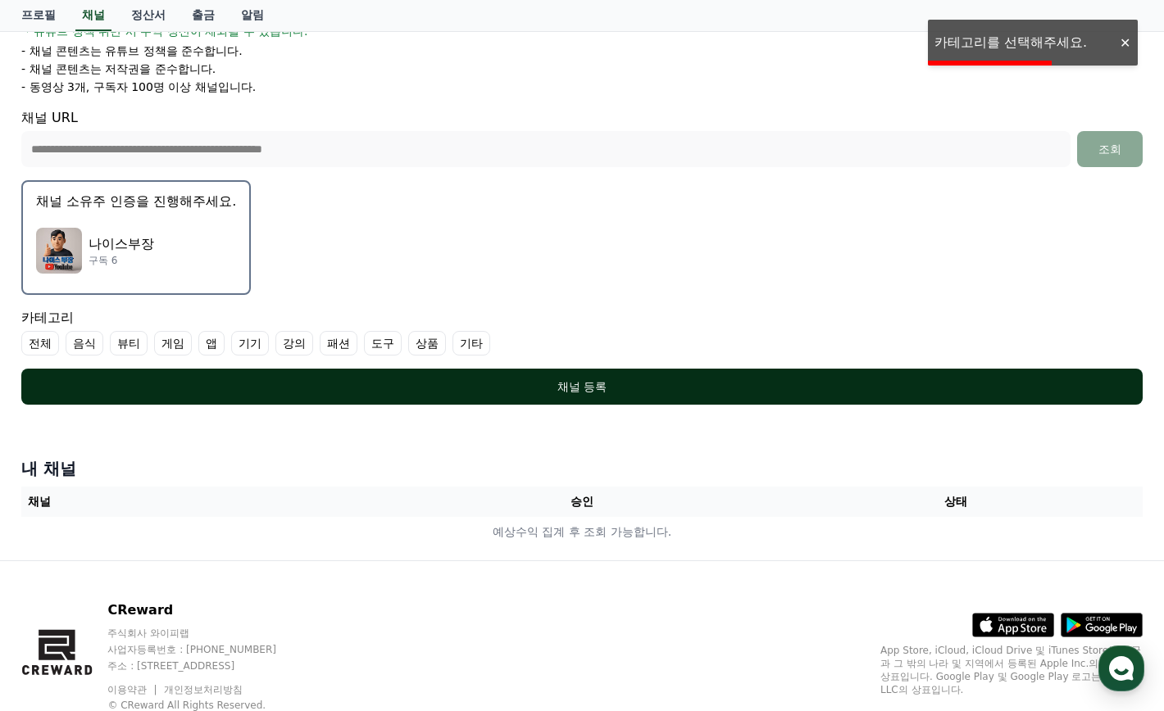
click at [593, 386] on div "채널 등록" at bounding box center [581, 387] width 1055 height 16
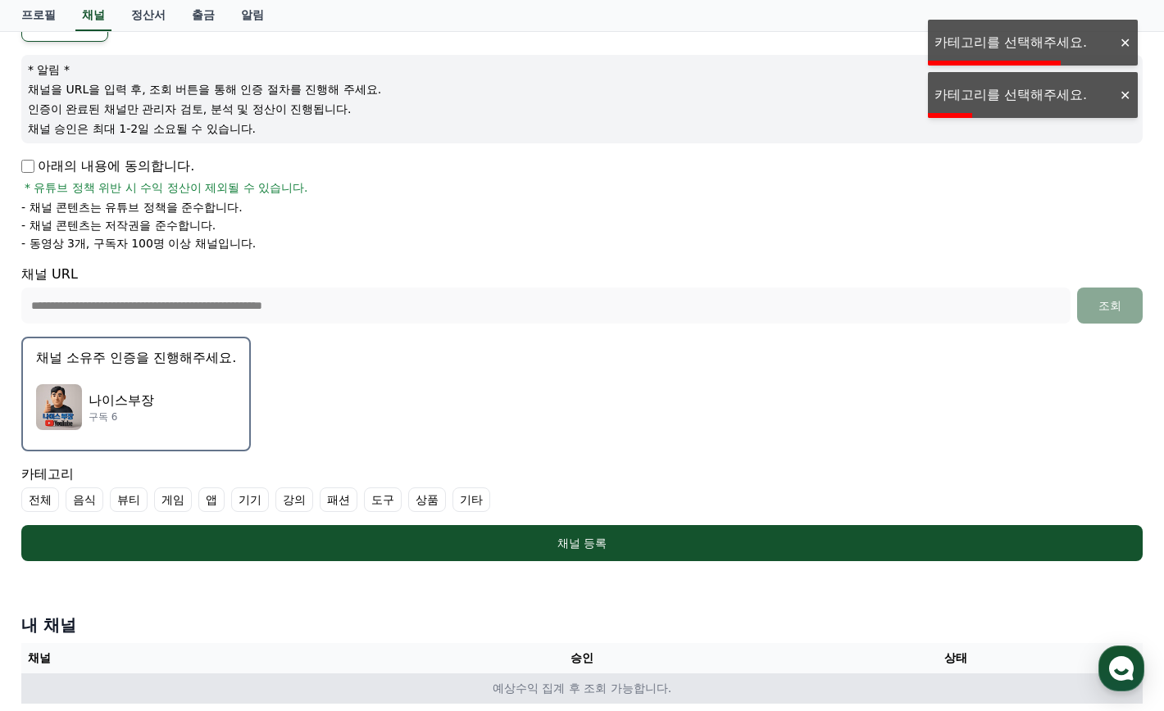
scroll to position [164, 0]
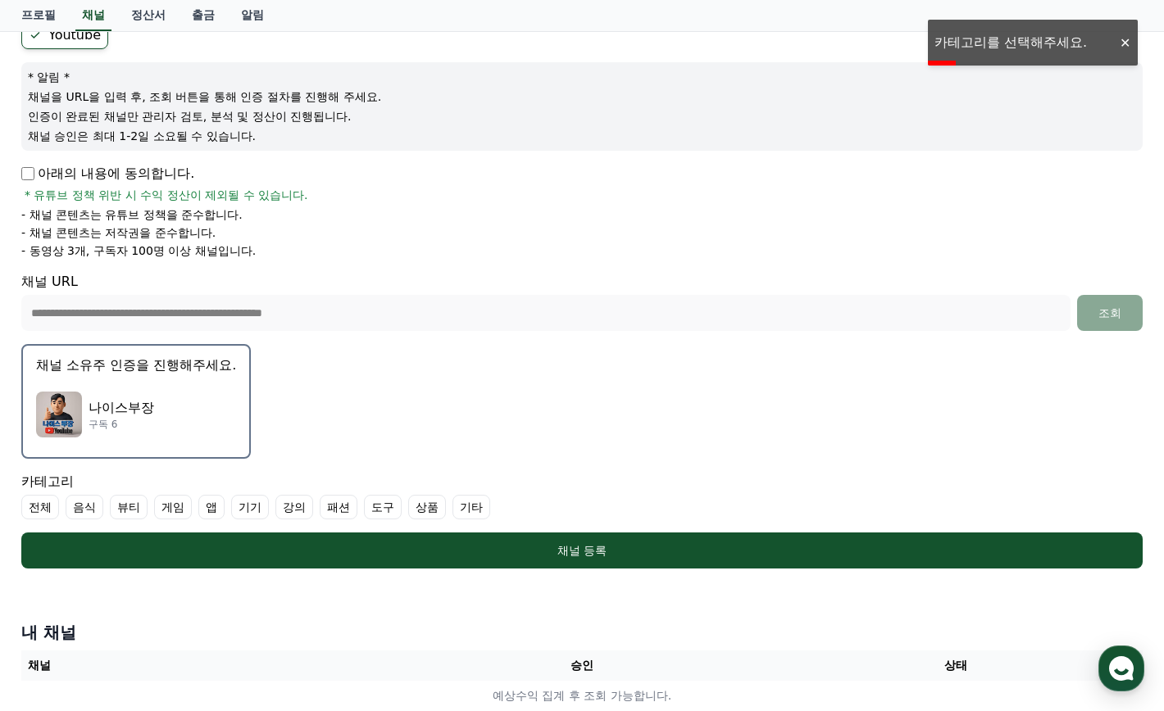
click at [36, 509] on label "전체" at bounding box center [40, 507] width 38 height 25
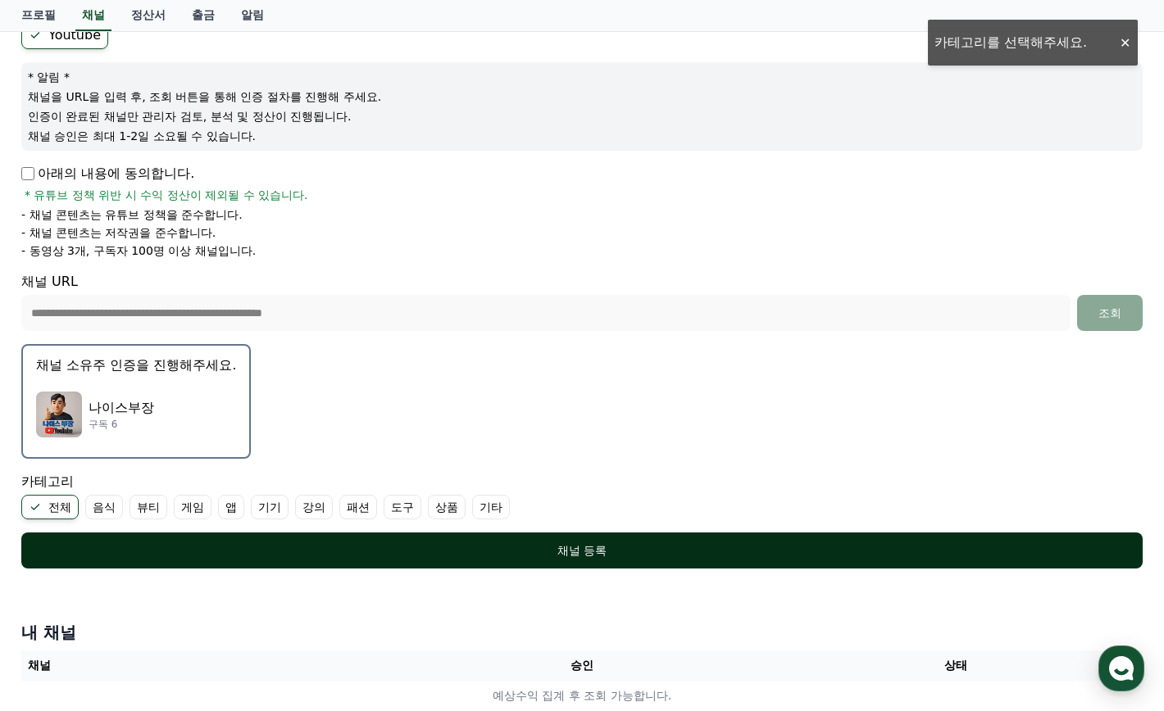
click at [470, 537] on button "채널 등록" at bounding box center [581, 551] width 1121 height 36
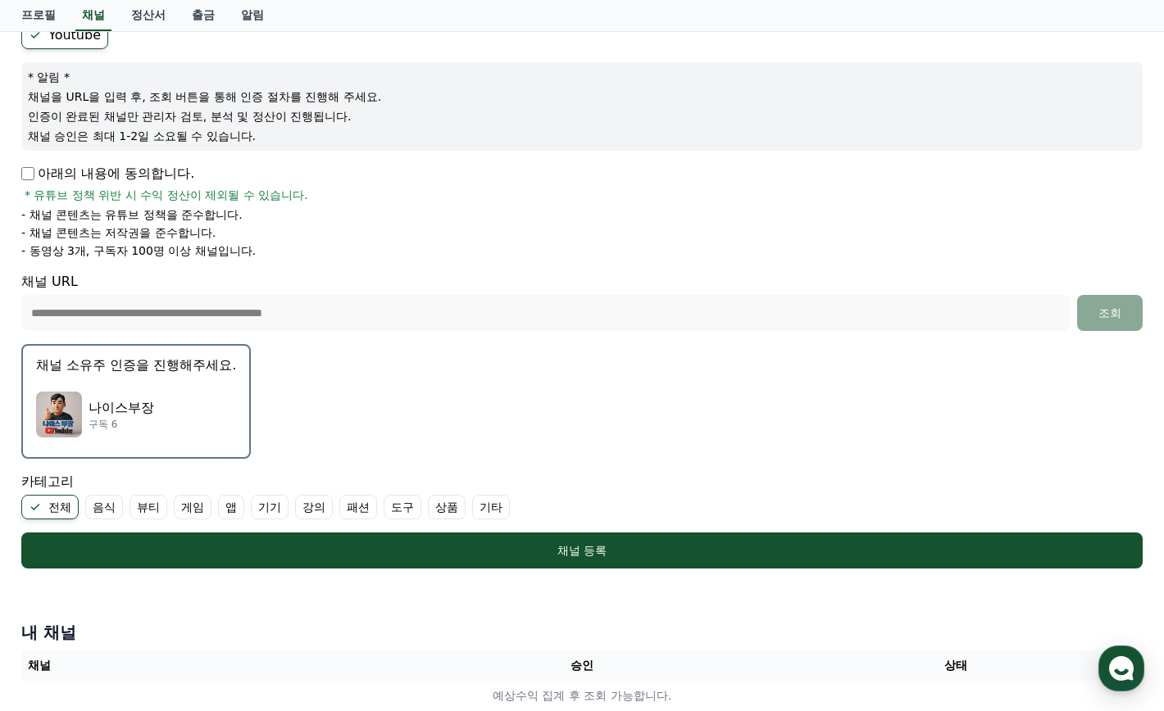
click at [152, 370] on p "채널 소유주 인증을 진행해주세요." at bounding box center [136, 366] width 200 height 20
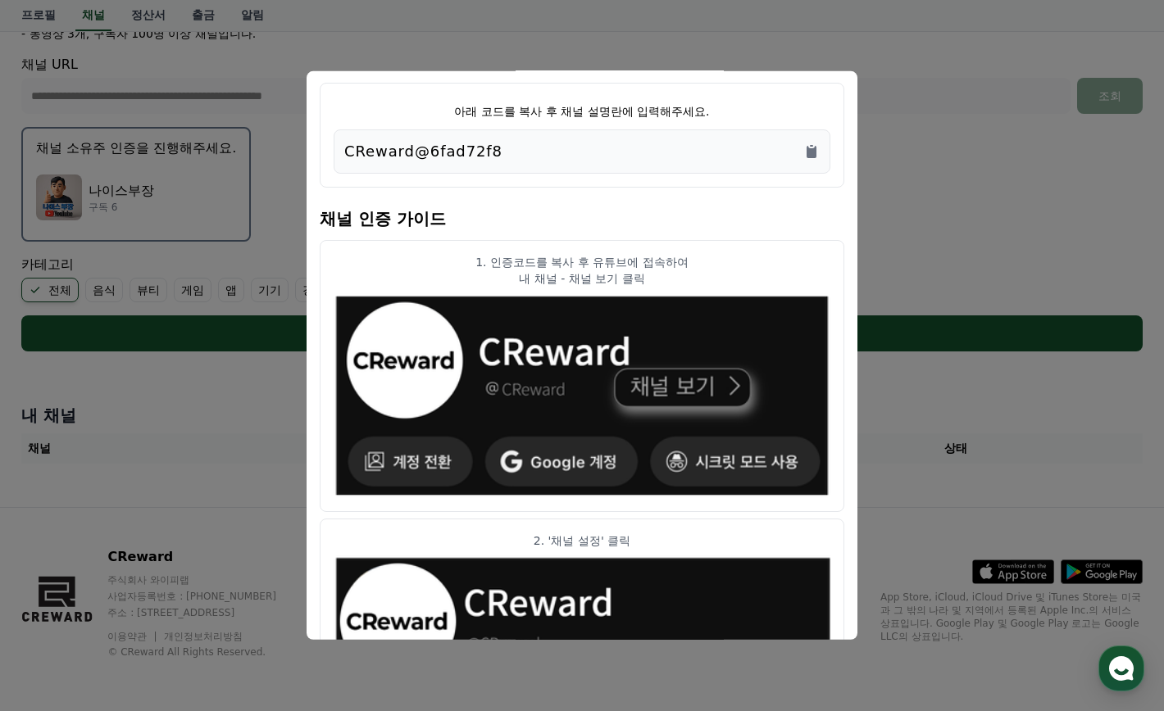
scroll to position [0, 0]
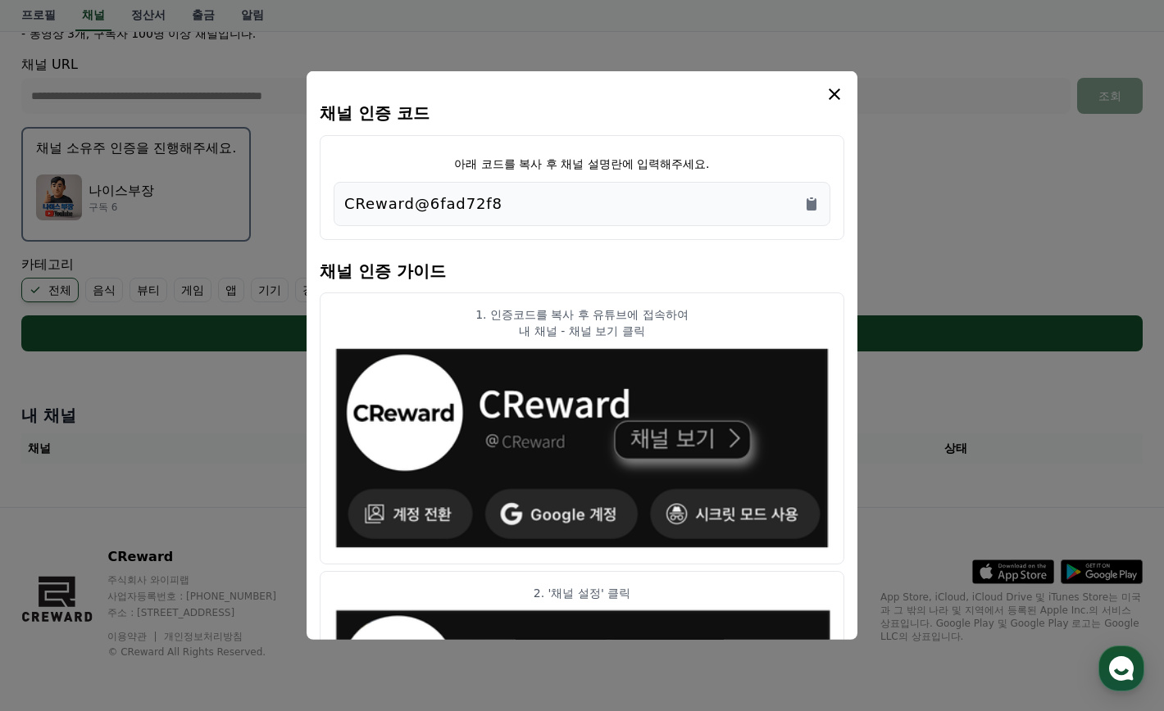
drag, startPoint x: 552, startPoint y: 212, endPoint x: 540, endPoint y: 181, distance: 33.5
click at [540, 182] on div "CReward@6fad72f8" at bounding box center [582, 204] width 497 height 44
click at [808, 205] on icon "Copy to clipboard" at bounding box center [811, 204] width 10 height 12
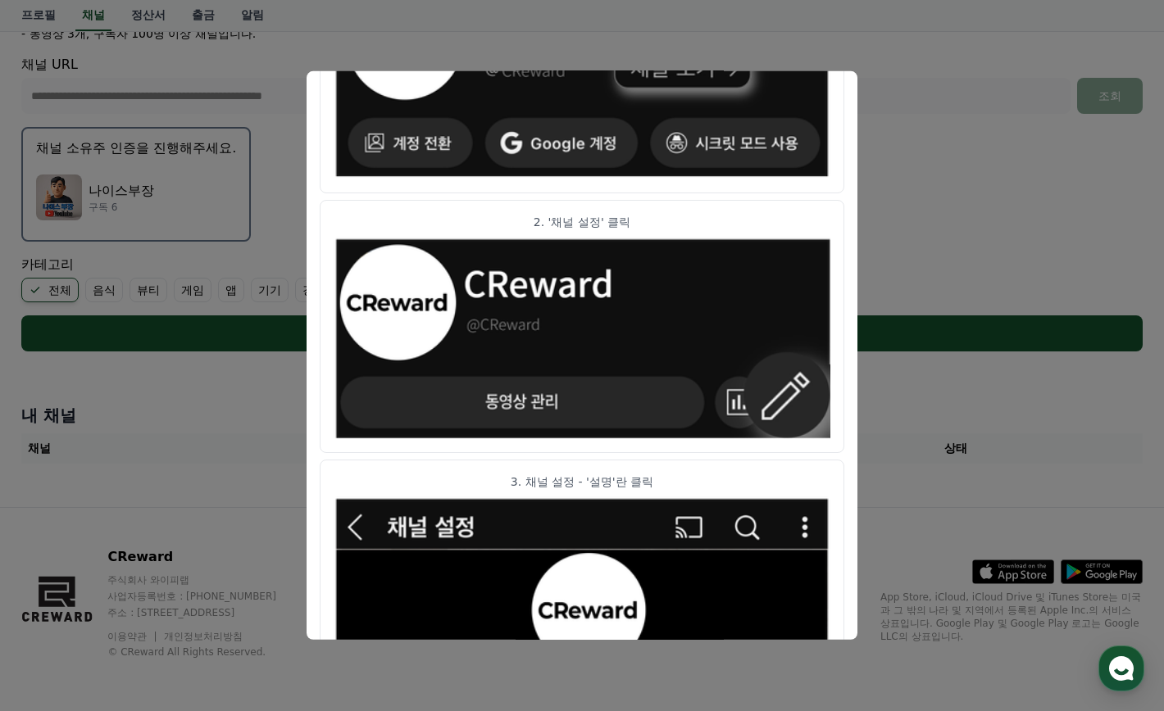
scroll to position [354, 0]
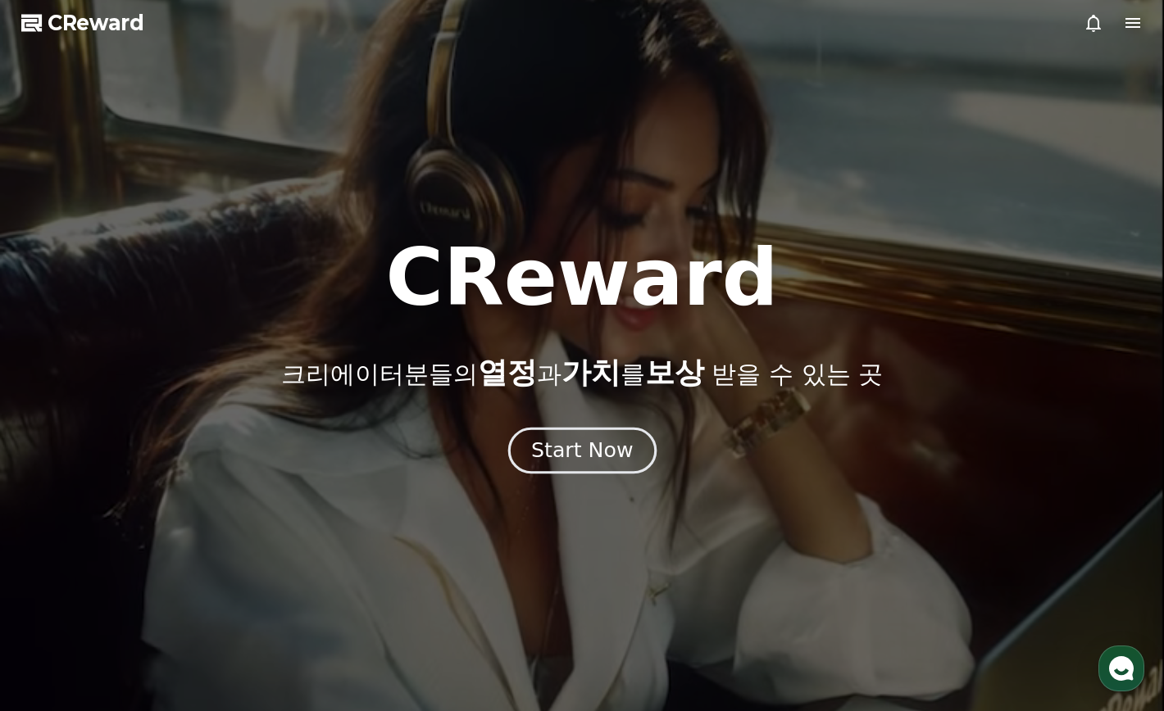
click at [614, 452] on div "Start Now" at bounding box center [582, 451] width 102 height 28
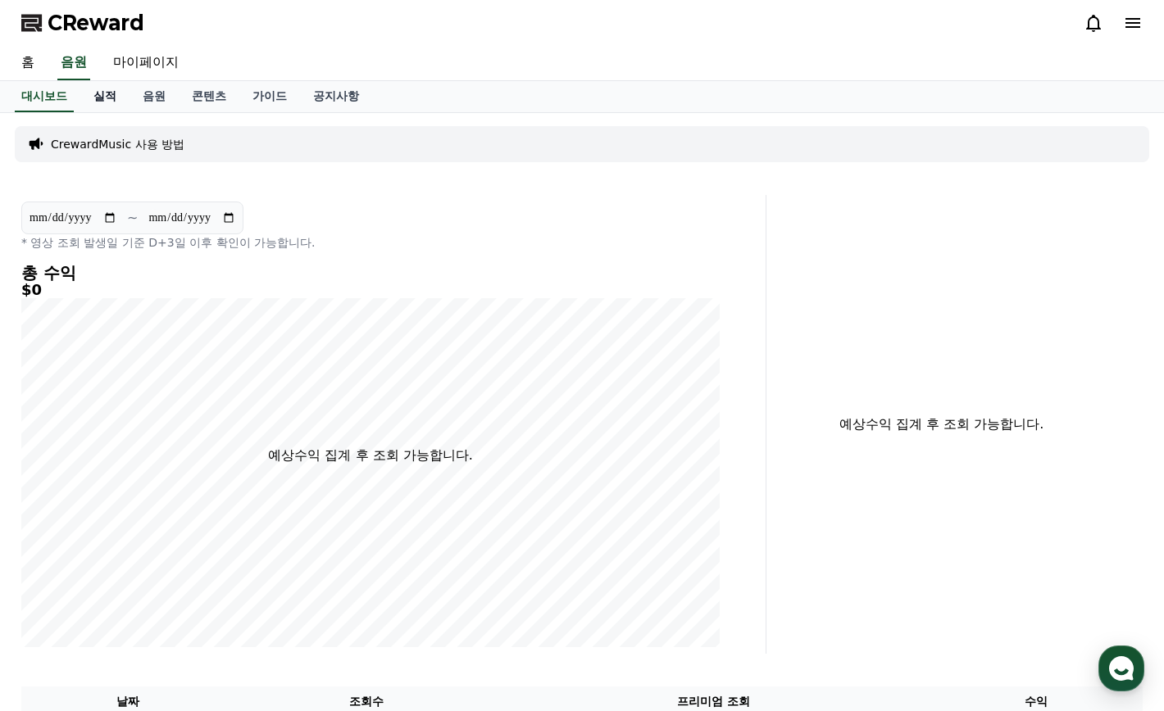
click at [104, 88] on link "실적" at bounding box center [104, 96] width 49 height 31
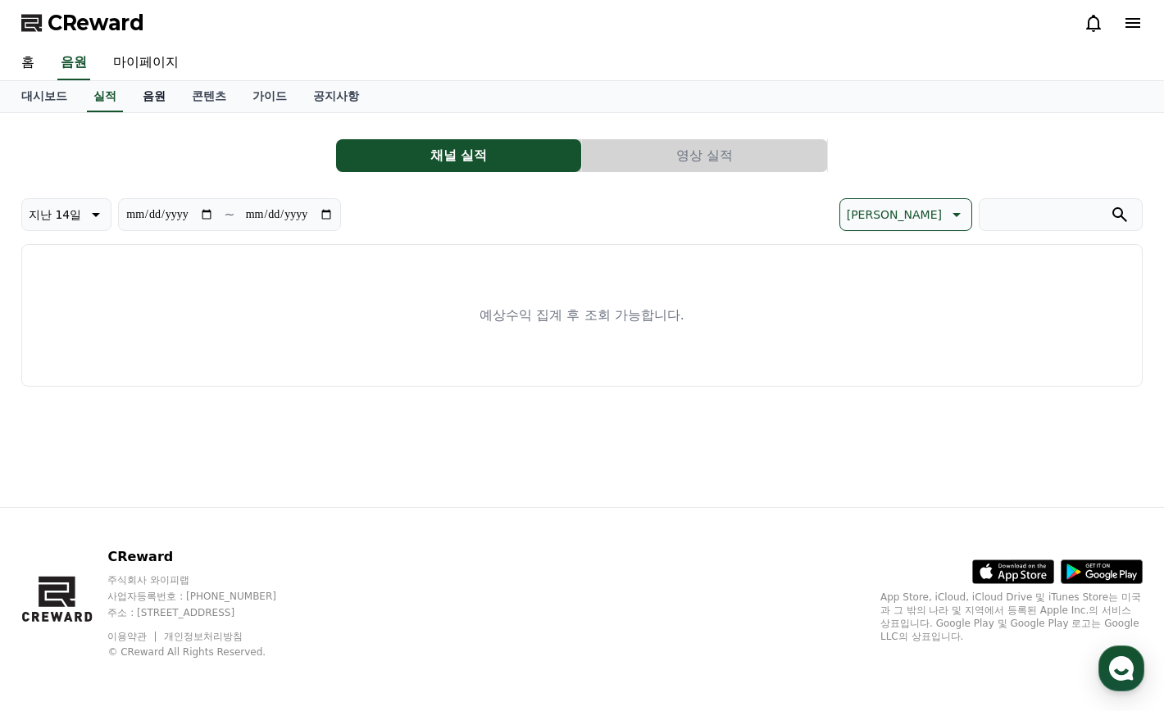
click at [168, 96] on link "음원" at bounding box center [153, 96] width 49 height 31
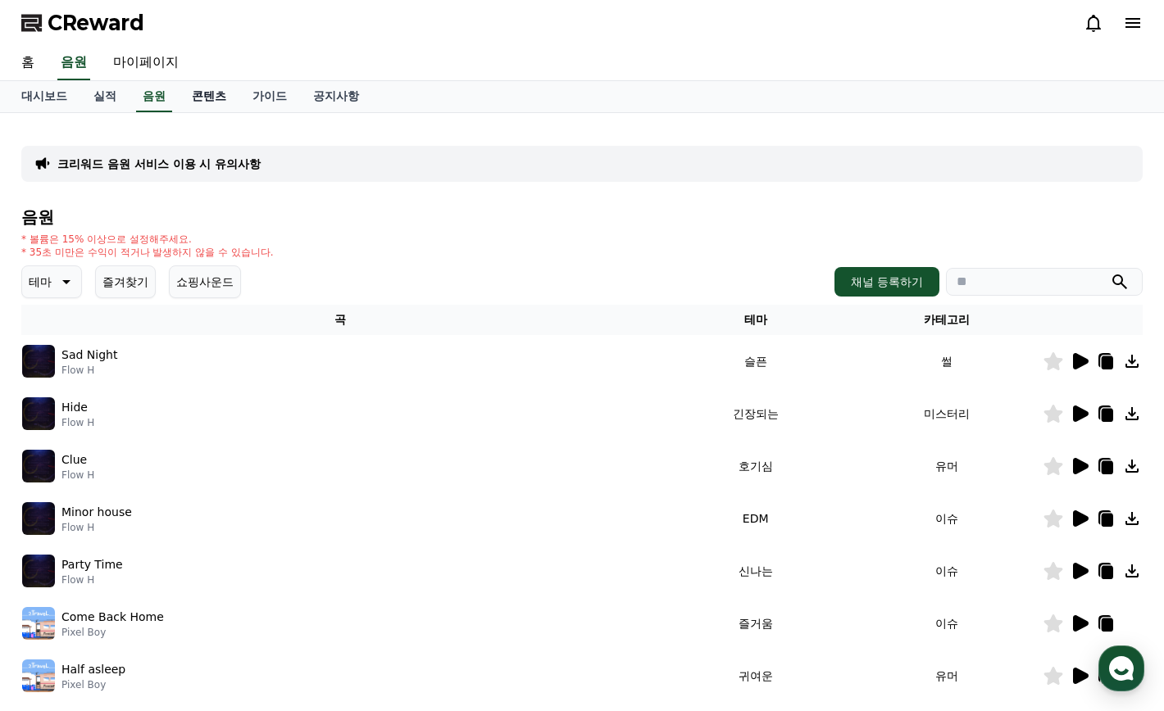
click at [227, 94] on link "콘텐츠" at bounding box center [209, 96] width 61 height 31
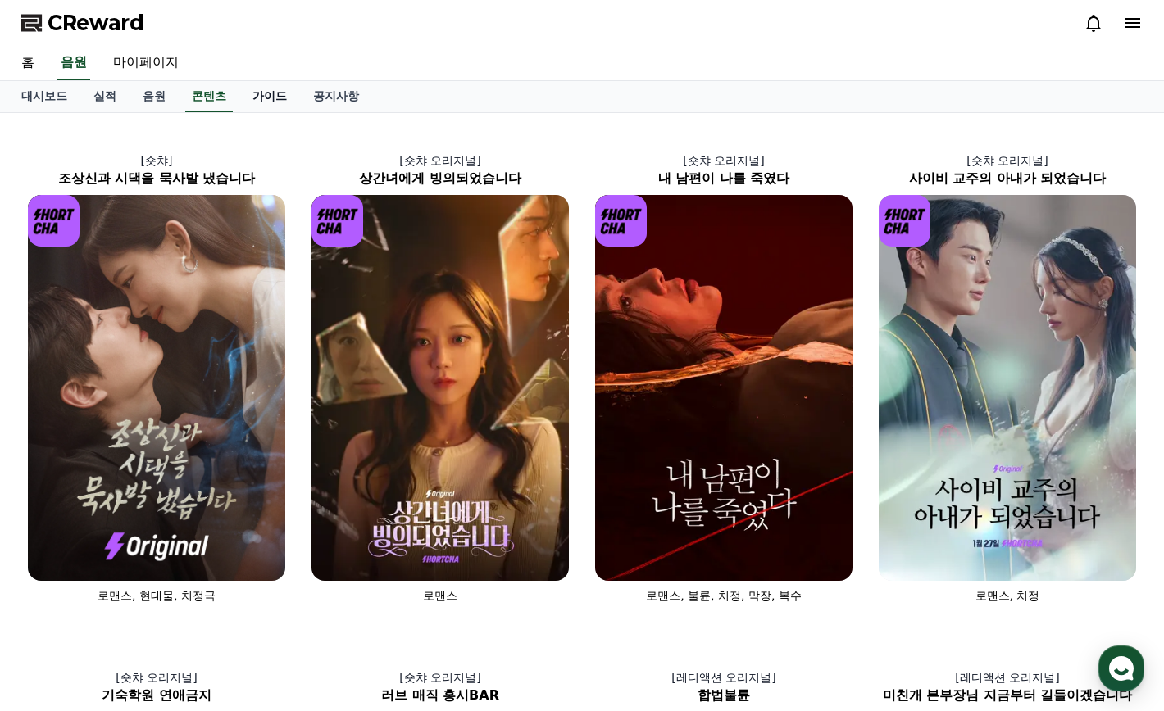
click at [280, 90] on link "가이드" at bounding box center [269, 96] width 61 height 31
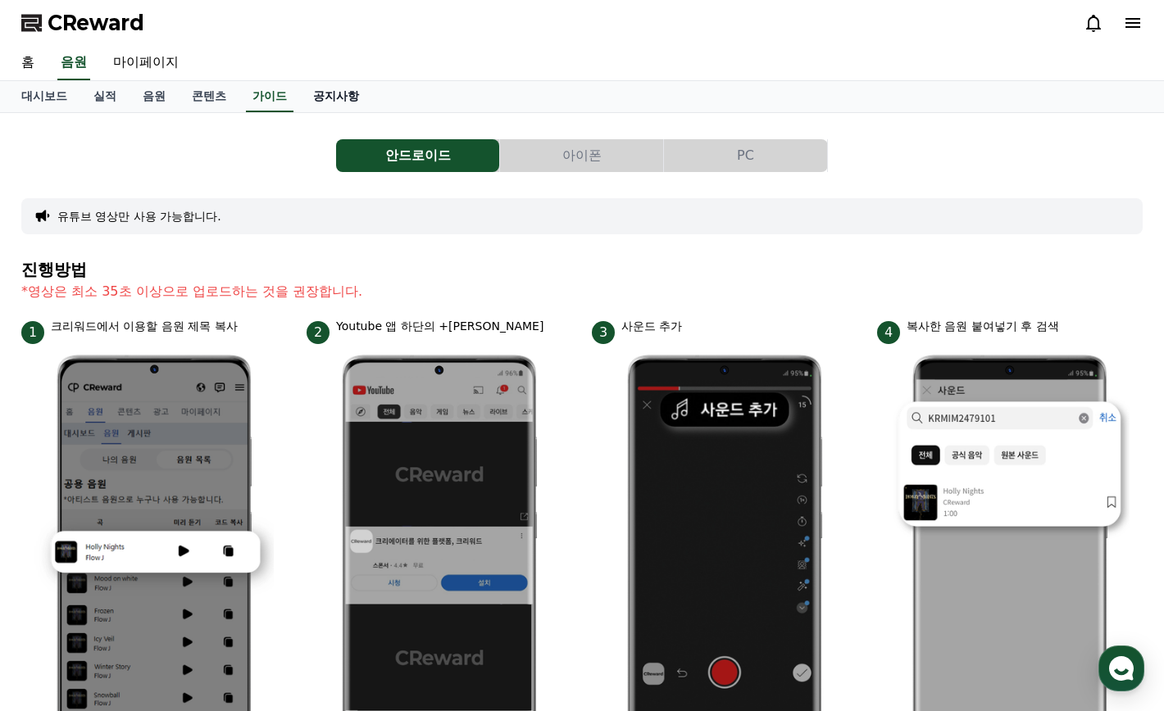
click at [318, 97] on link "공지사항" at bounding box center [336, 96] width 72 height 31
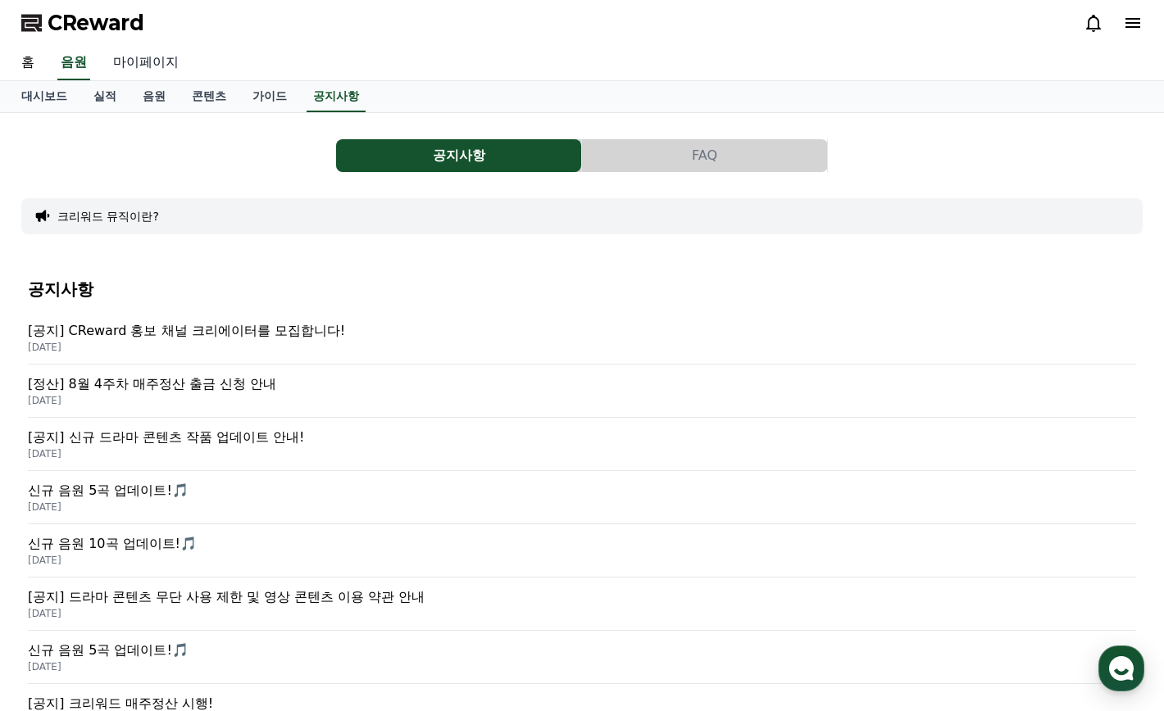
click at [142, 56] on link "마이페이지" at bounding box center [146, 63] width 92 height 34
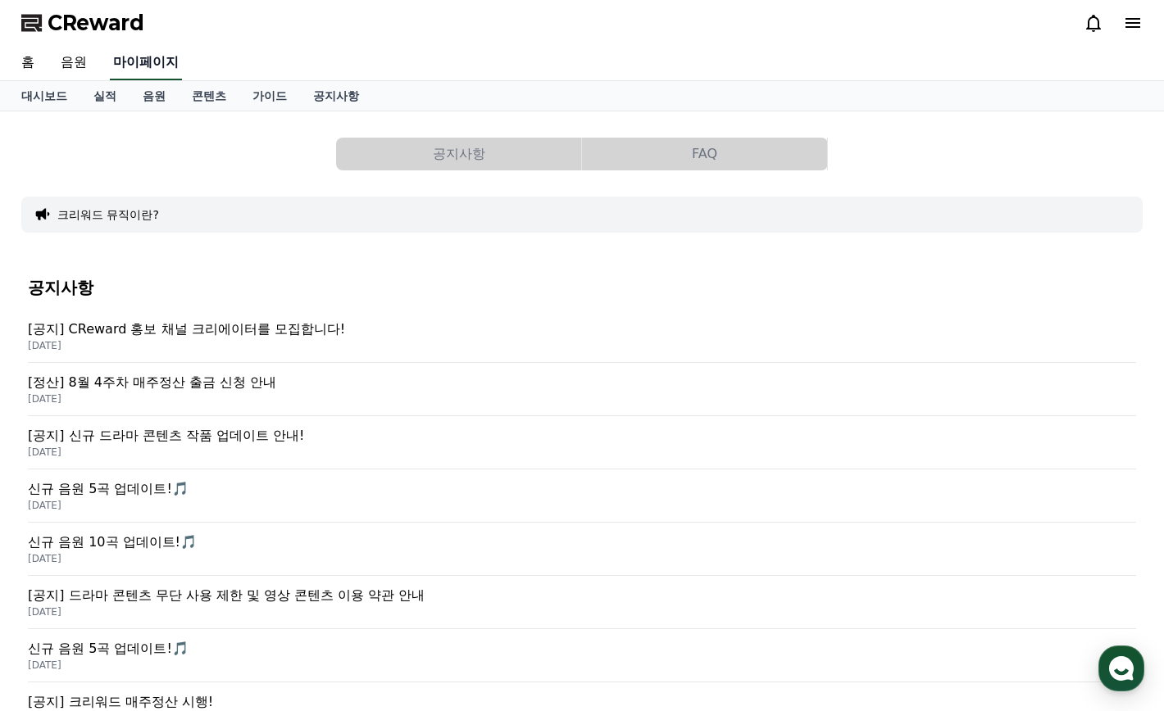
select select "**********"
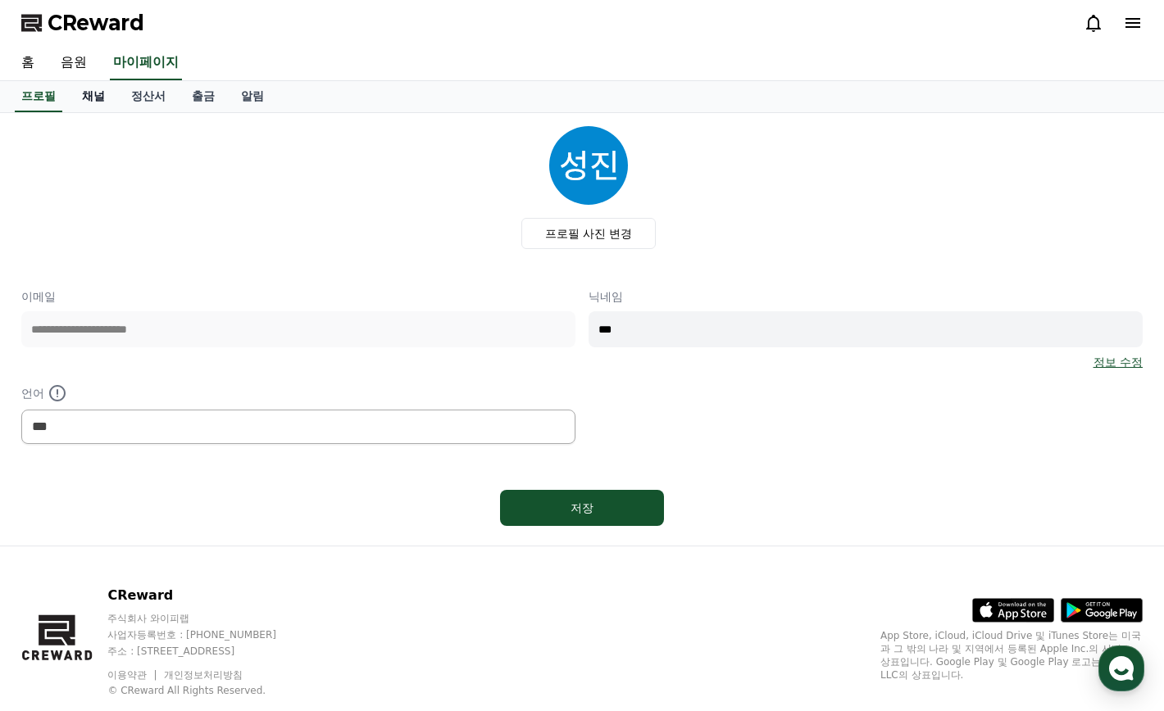
click at [93, 93] on link "채널" at bounding box center [93, 96] width 49 height 31
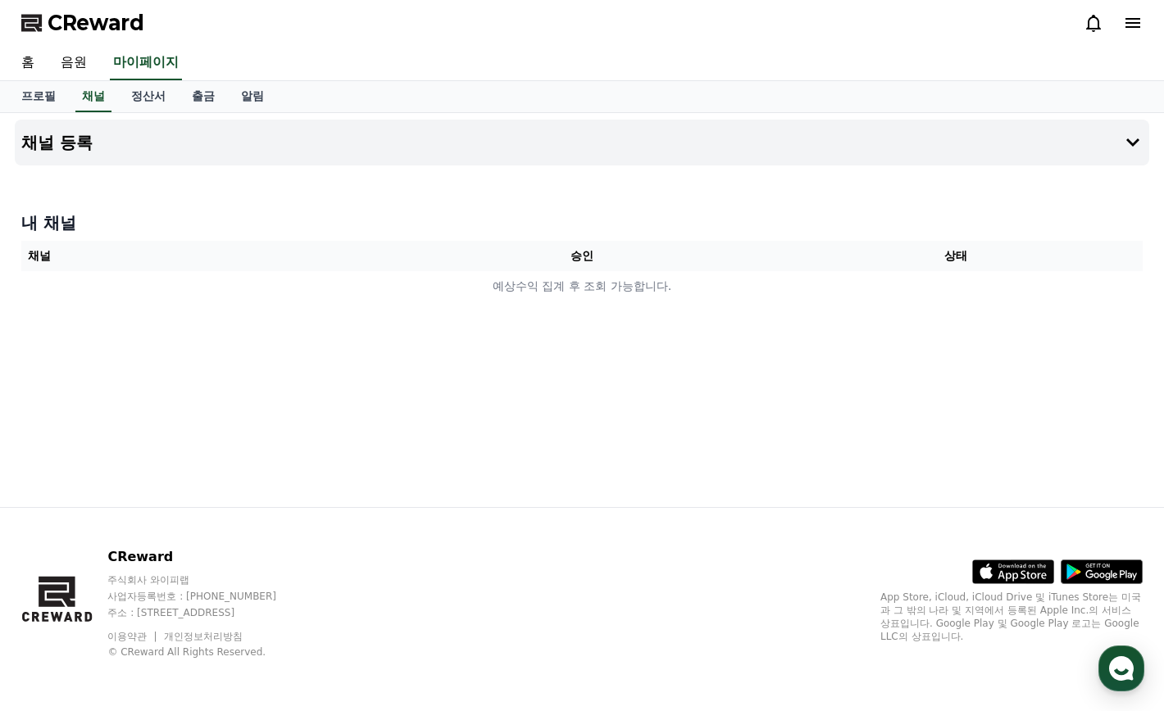
click at [58, 177] on div at bounding box center [582, 172] width 1134 height 13
click at [68, 134] on h4 "채널 등록" at bounding box center [56, 143] width 71 height 18
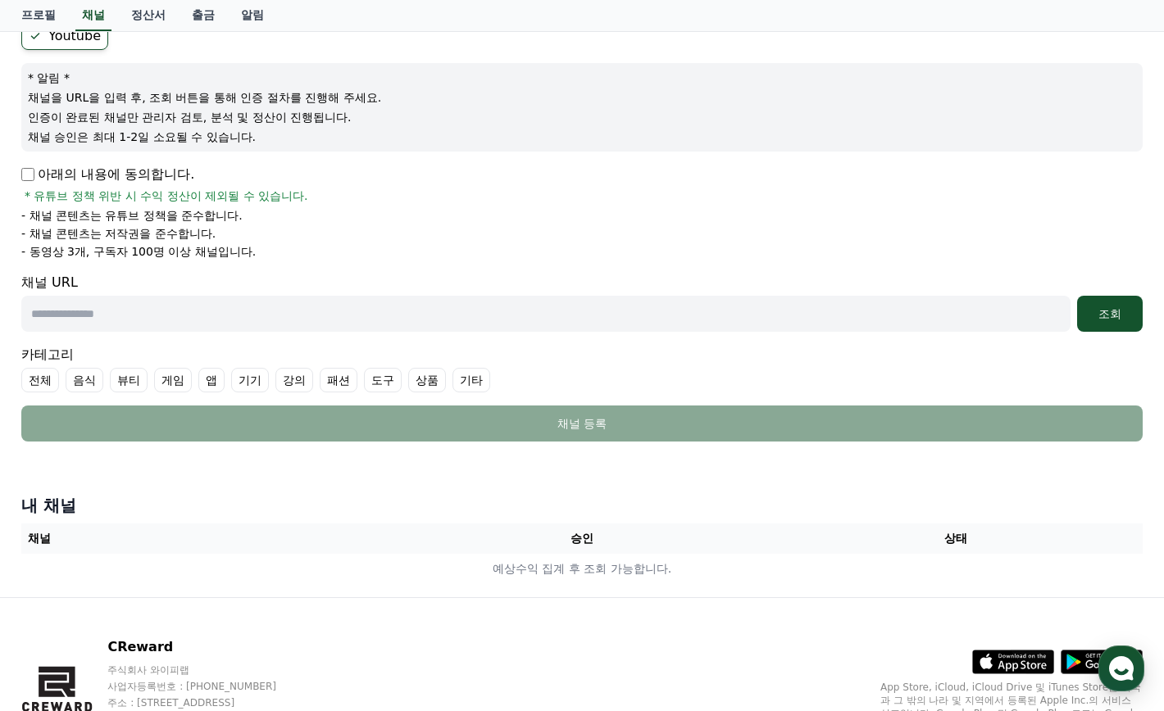
scroll to position [164, 0]
click at [148, 317] on input "text" at bounding box center [545, 313] width 1049 height 36
type input "**********"
click at [1098, 322] on button "조회" at bounding box center [1110, 313] width 66 height 36
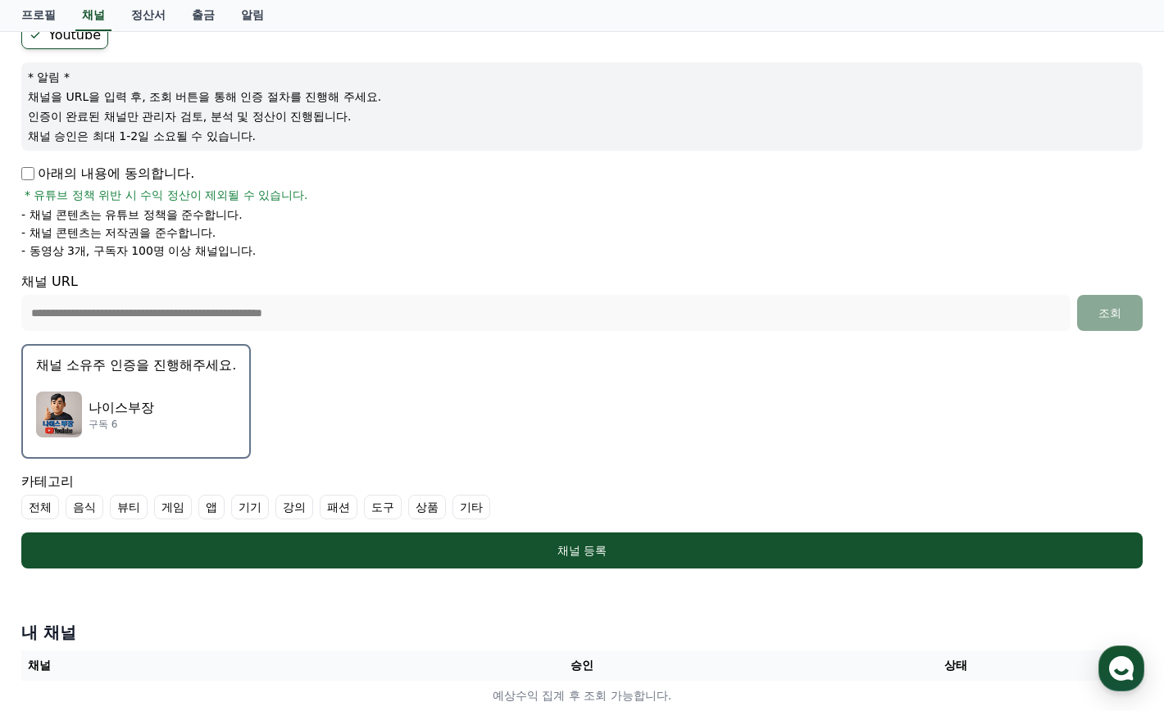
click at [183, 375] on button "채널 소유주 인증을 진행해주세요. 나이스부장 구독 6" at bounding box center [135, 401] width 229 height 115
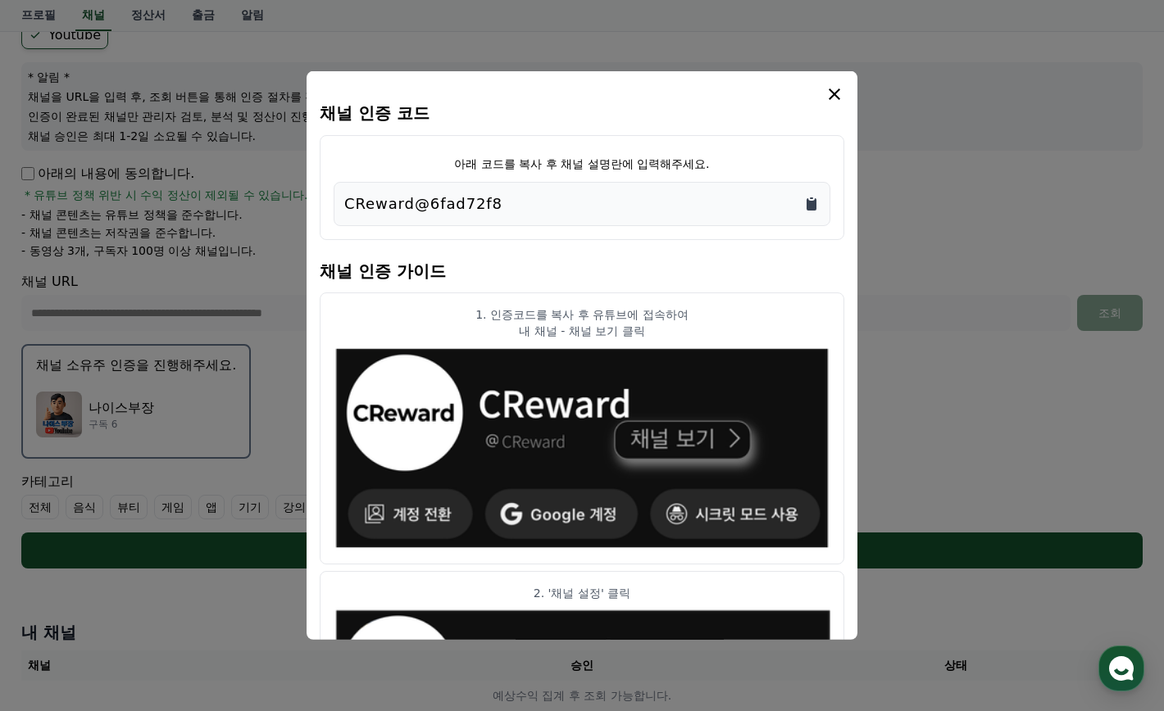
click at [811, 200] on icon "Copy to clipboard" at bounding box center [811, 204] width 16 height 16
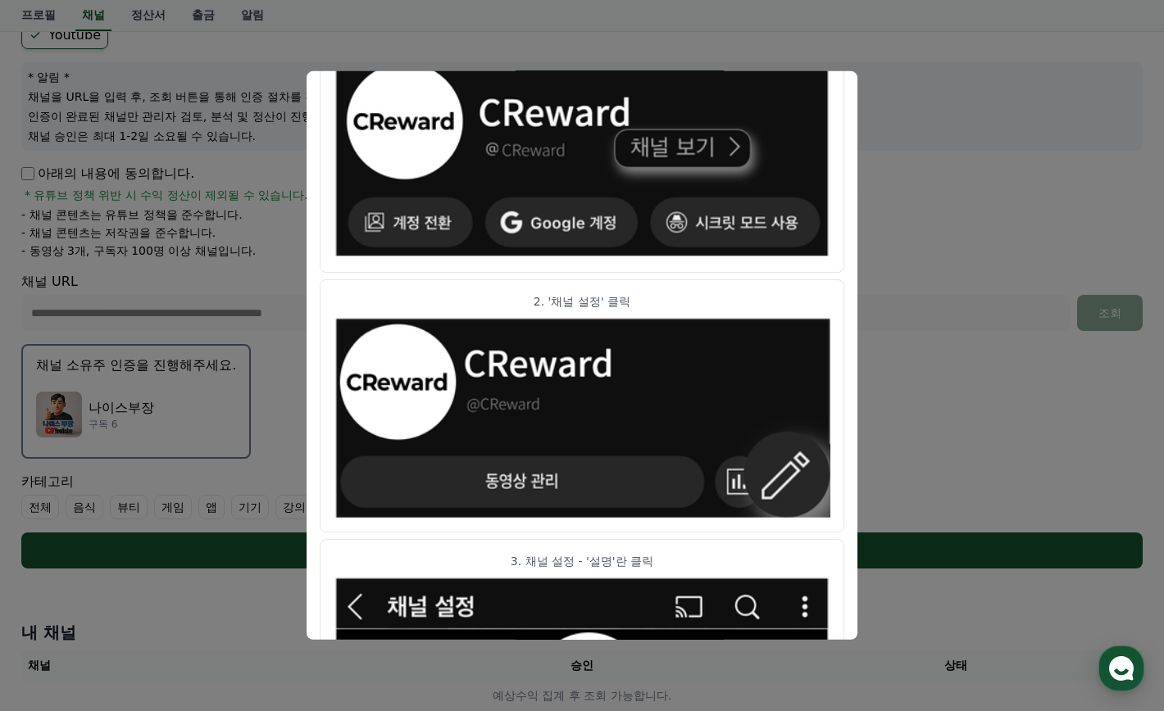
scroll to position [328, 0]
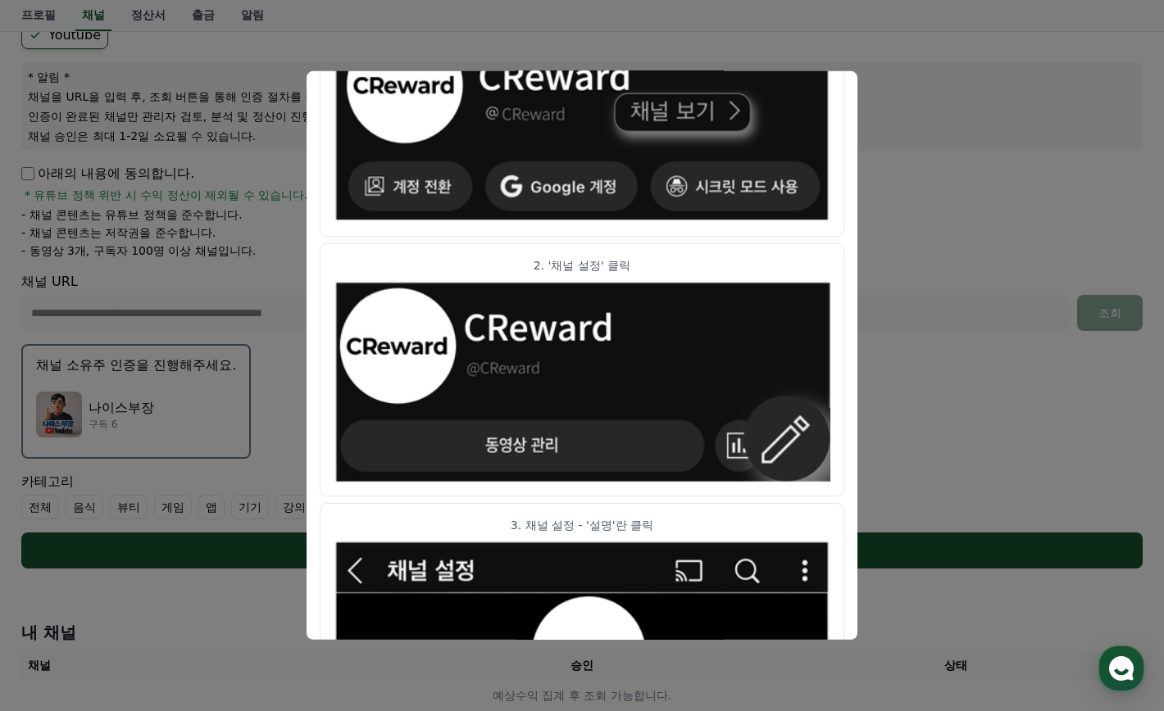
click at [987, 160] on button "close modal" at bounding box center [582, 355] width 1164 height 711
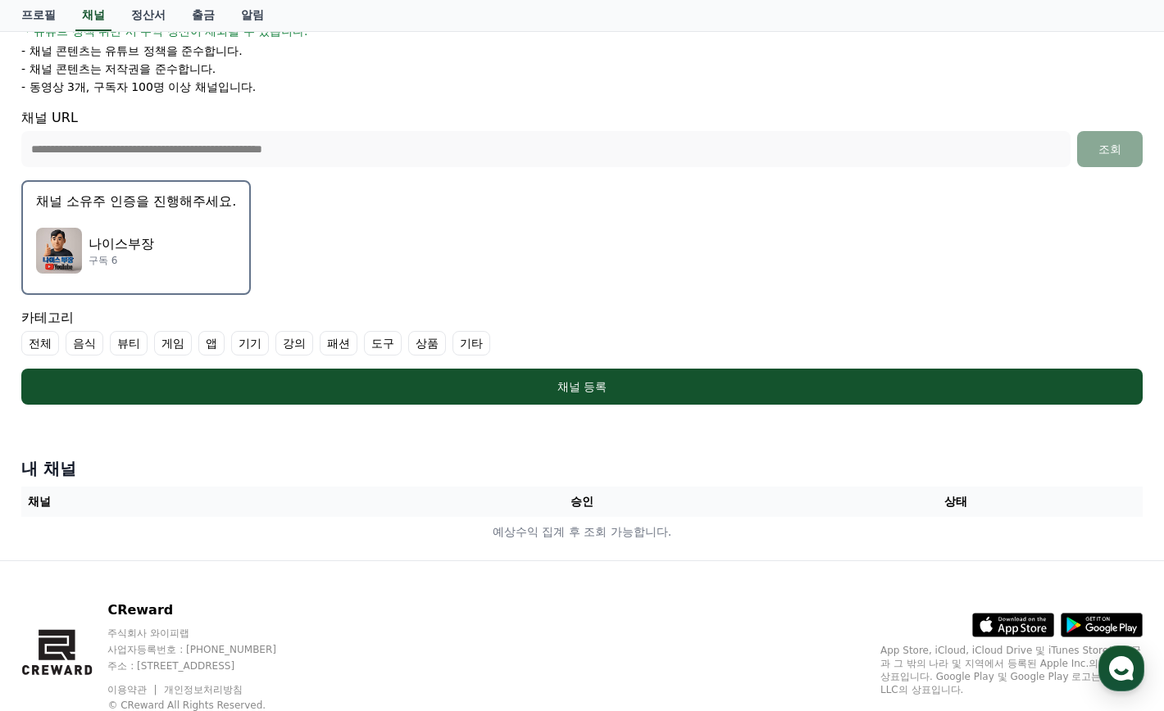
click at [203, 275] on div "나이스부장 구독 6" at bounding box center [136, 251] width 200 height 66
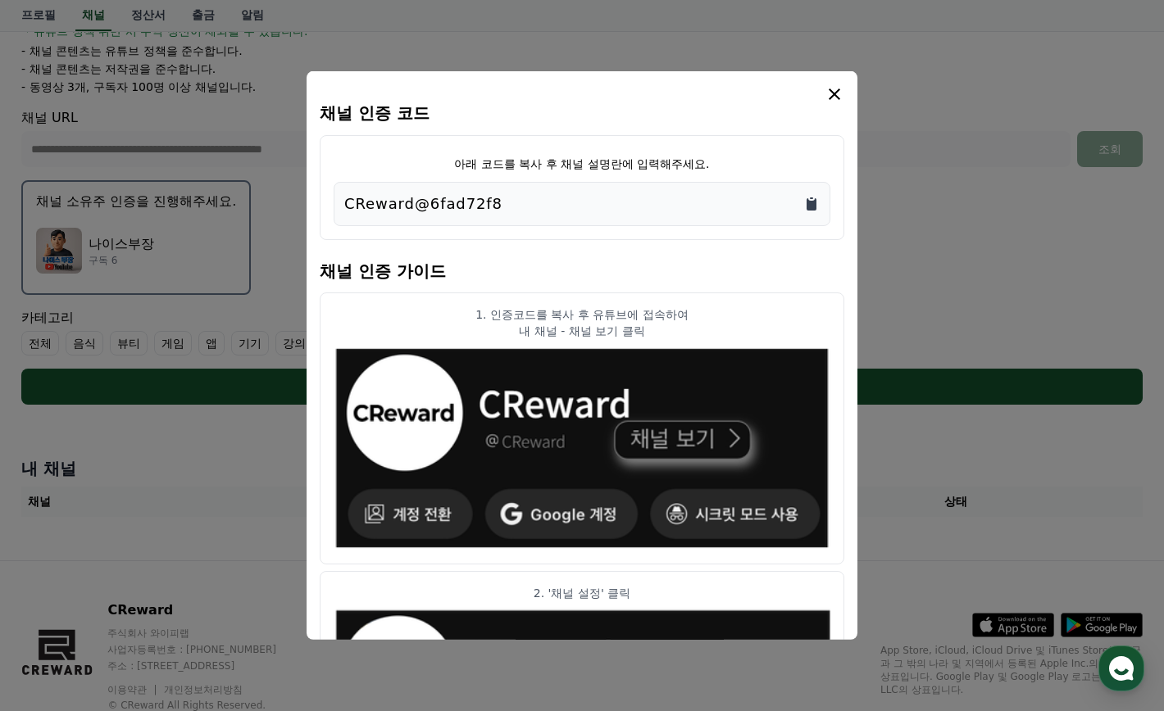
click at [804, 202] on icon "Copy to clipboard" at bounding box center [811, 204] width 16 height 16
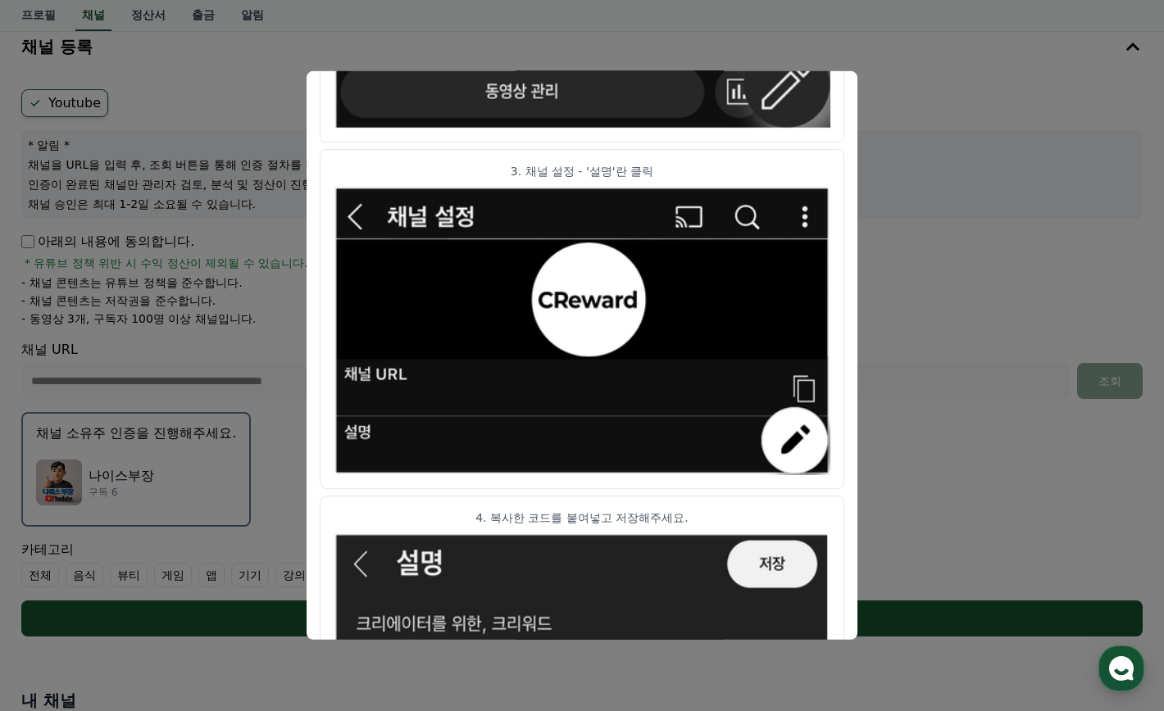
scroll to position [82, 0]
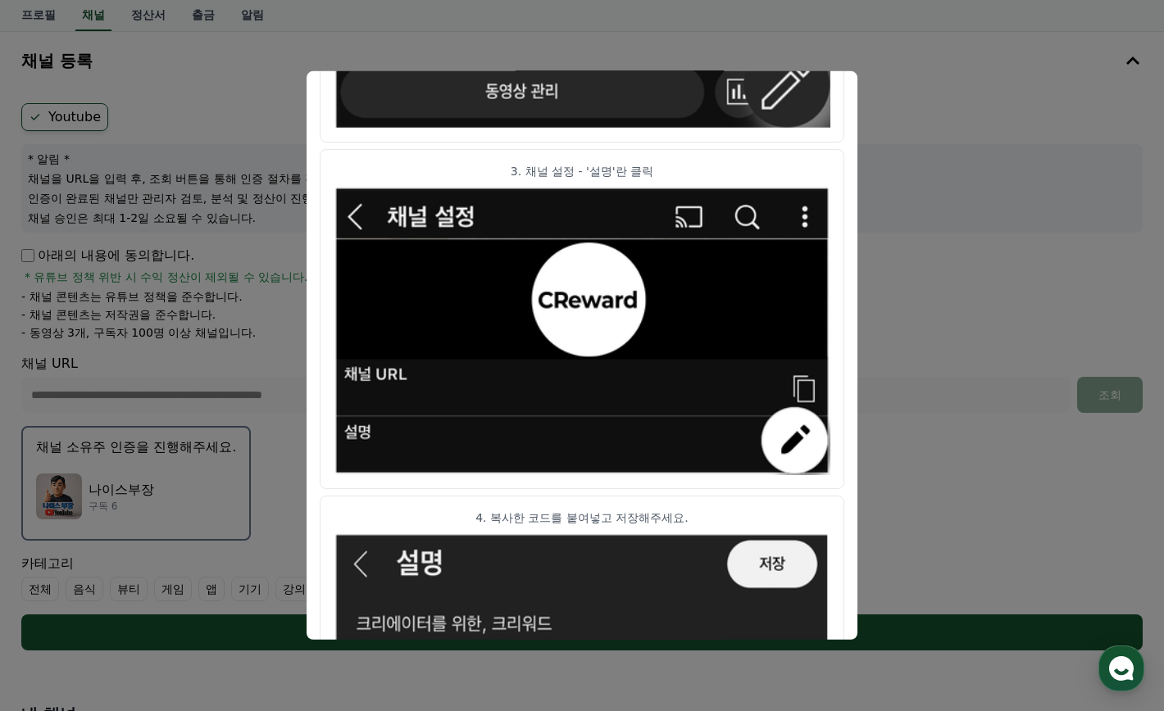
click at [228, 77] on button "close modal" at bounding box center [582, 355] width 1164 height 711
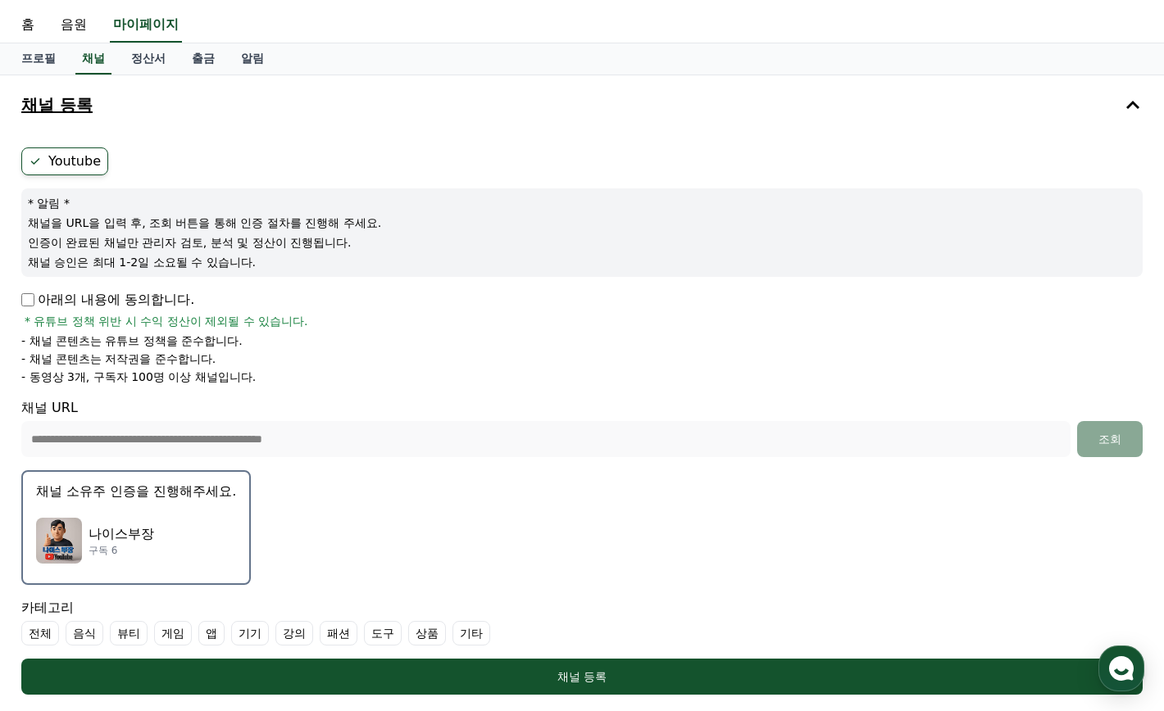
scroll to position [0, 0]
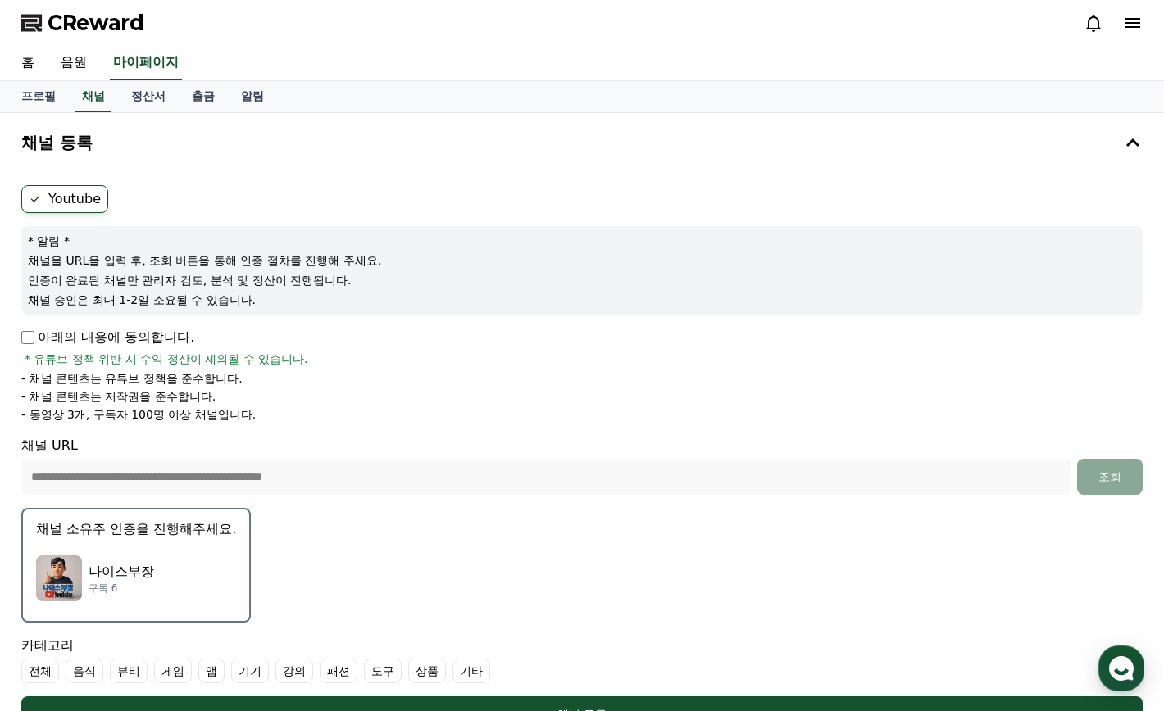
click at [179, 565] on div "나이스부장 구독 6" at bounding box center [136, 579] width 200 height 66
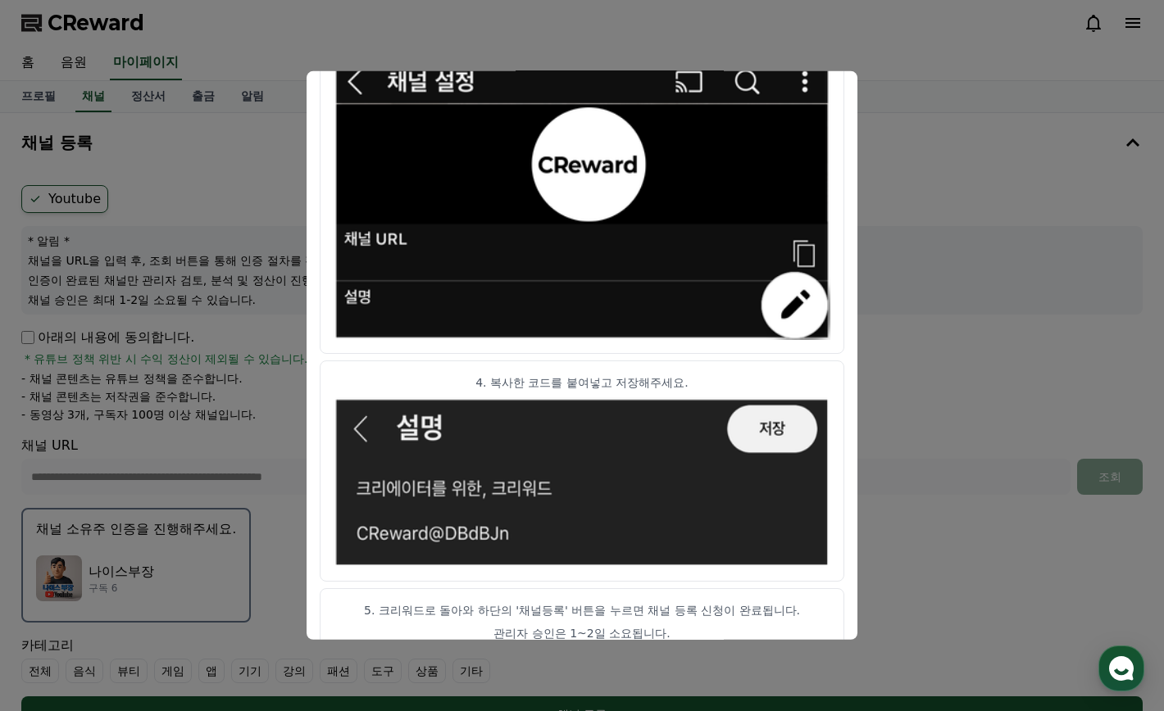
scroll to position [846, 0]
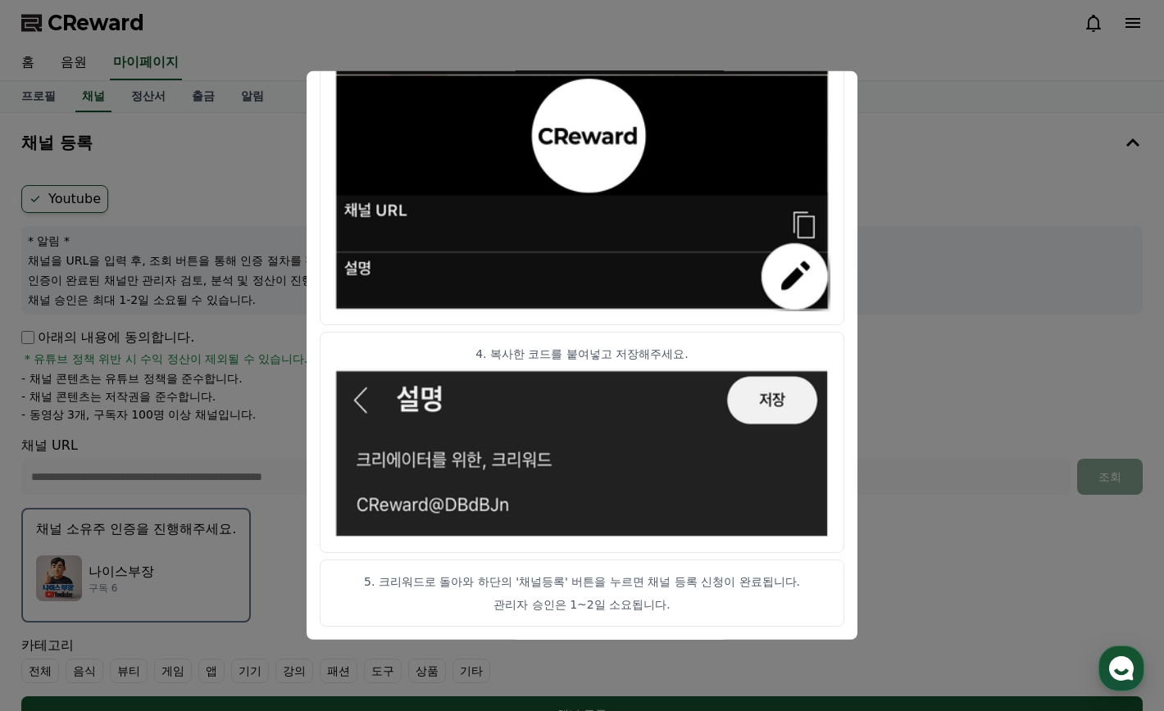
click at [254, 107] on button "close modal" at bounding box center [582, 355] width 1164 height 711
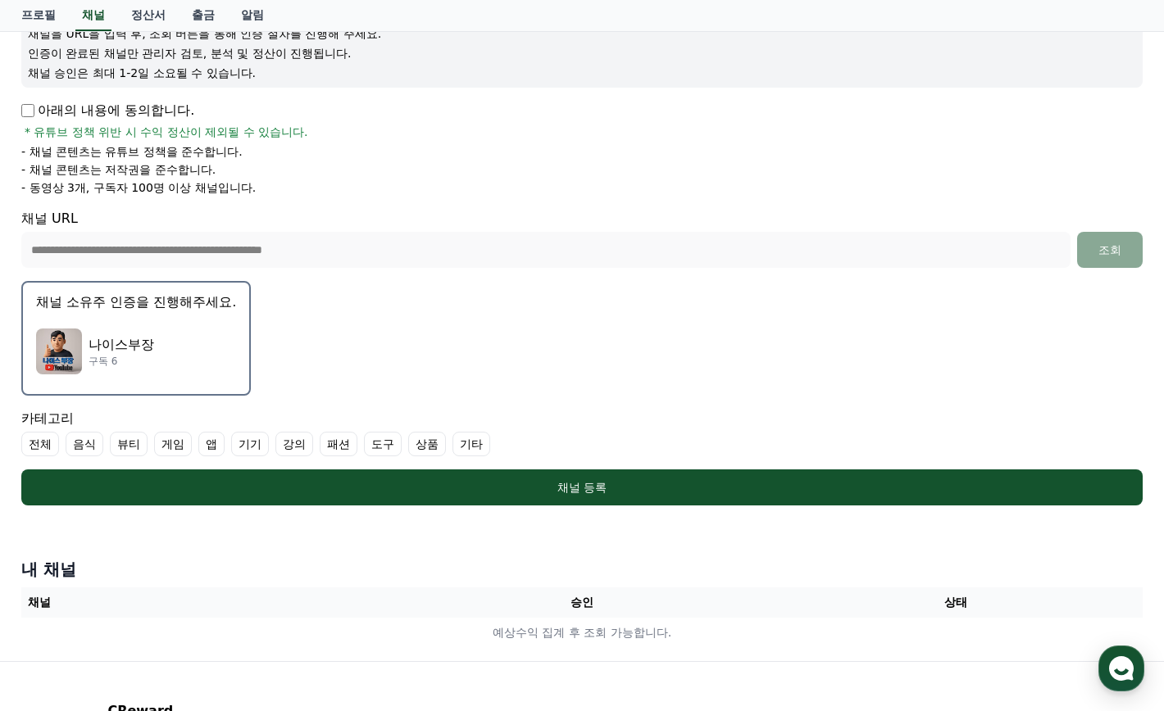
scroll to position [246, 0]
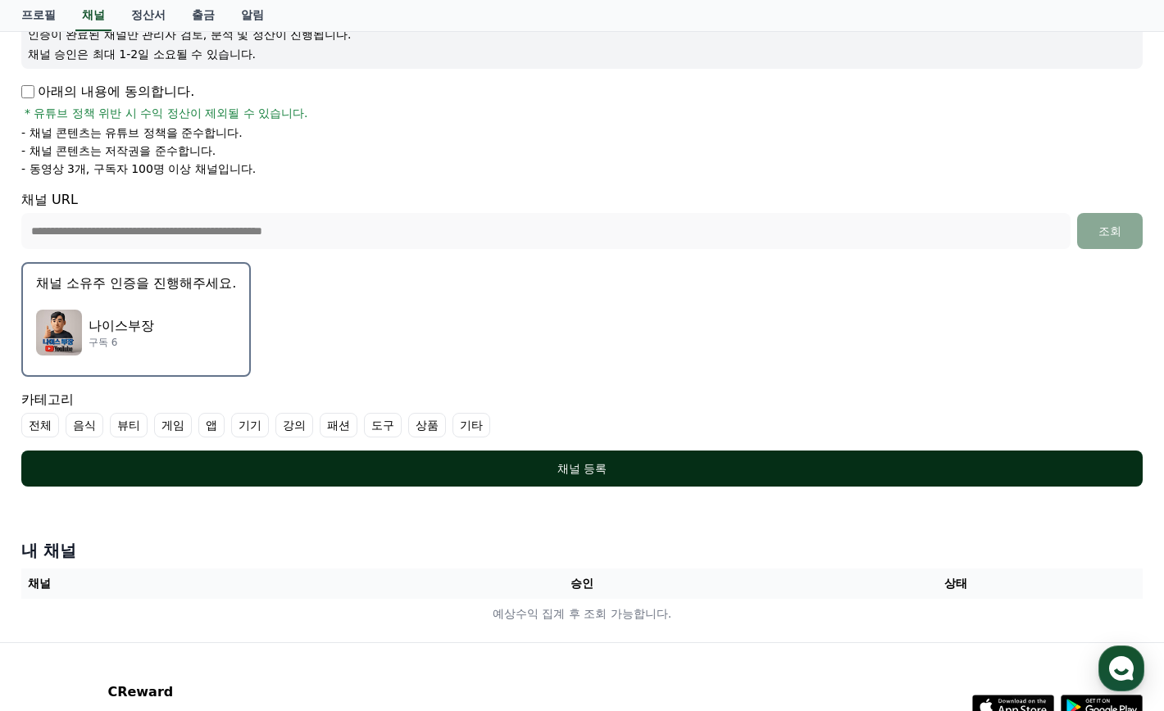
click at [717, 460] on button "채널 등록" at bounding box center [581, 469] width 1121 height 36
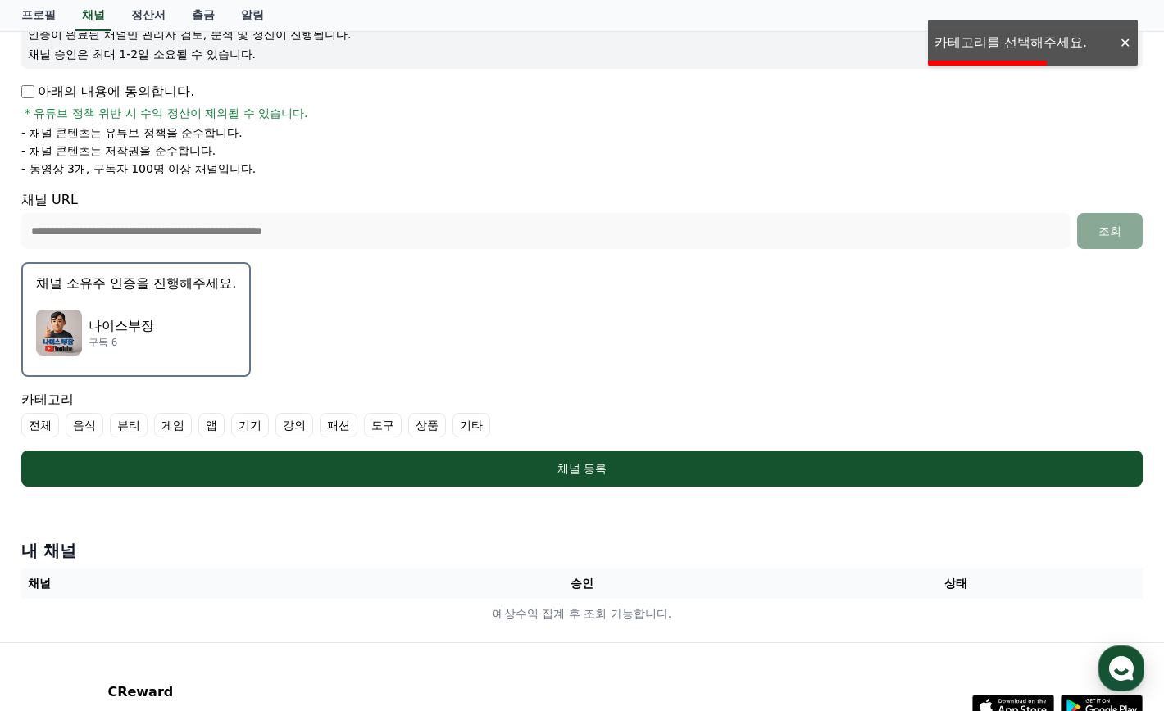
click at [53, 422] on label "전체" at bounding box center [40, 425] width 38 height 25
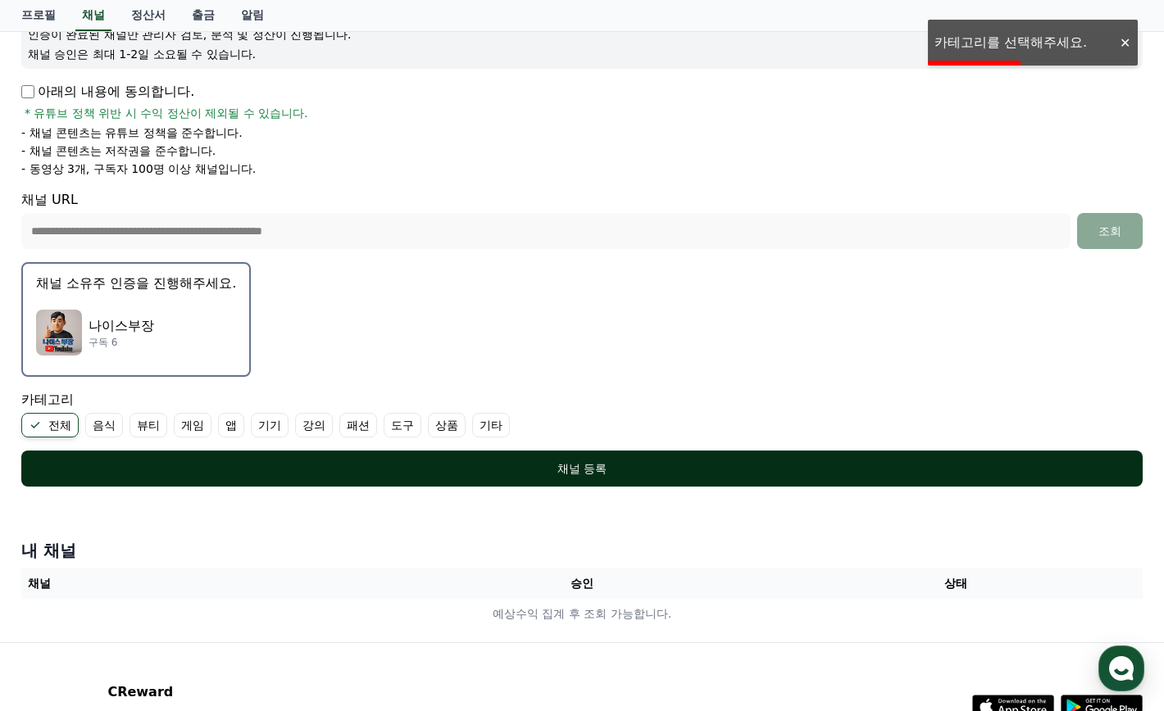
click at [603, 467] on div "채널 등록" at bounding box center [581, 469] width 1055 height 16
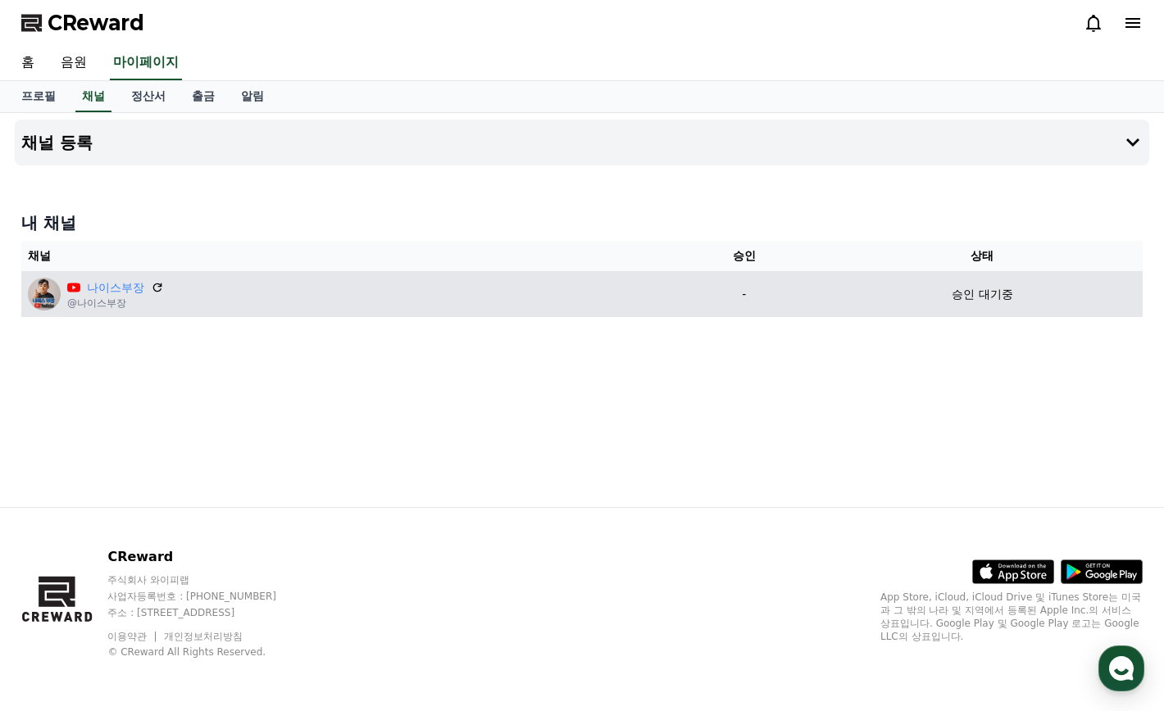
click at [497, 288] on div "나이스부장 @나이스부장" at bounding box center [344, 294] width 632 height 33
click at [108, 285] on link "나이스부장" at bounding box center [115, 287] width 57 height 17
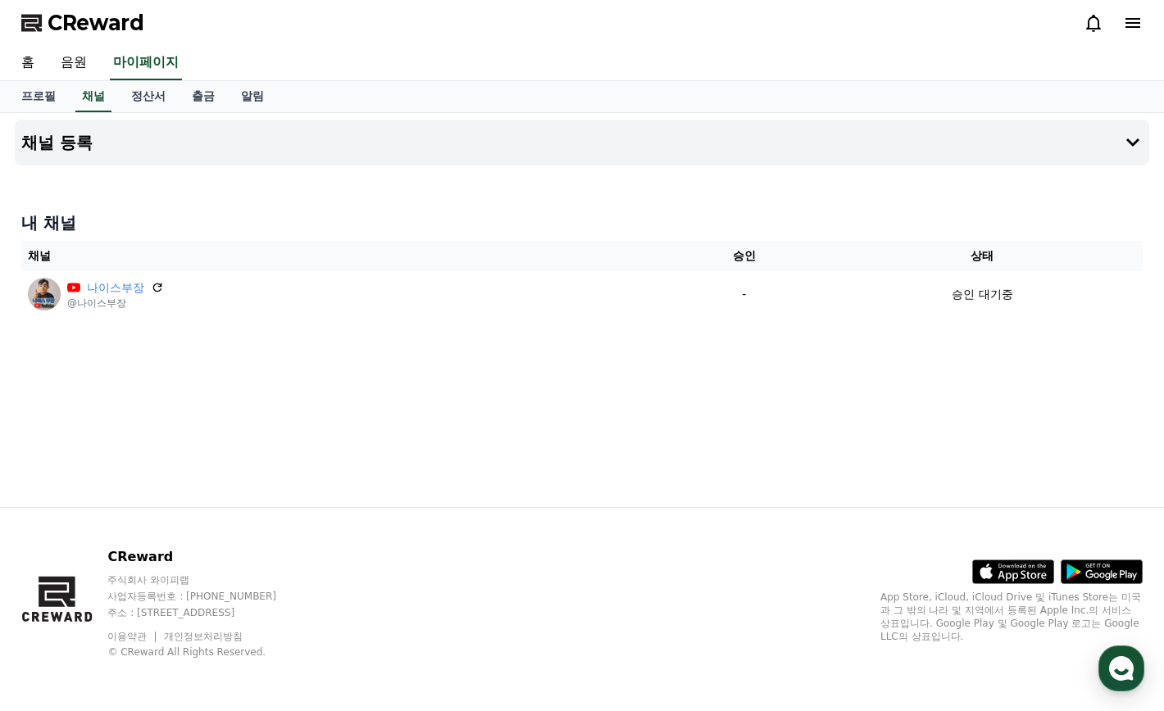
click at [119, 28] on span "CReward" at bounding box center [96, 23] width 97 height 26
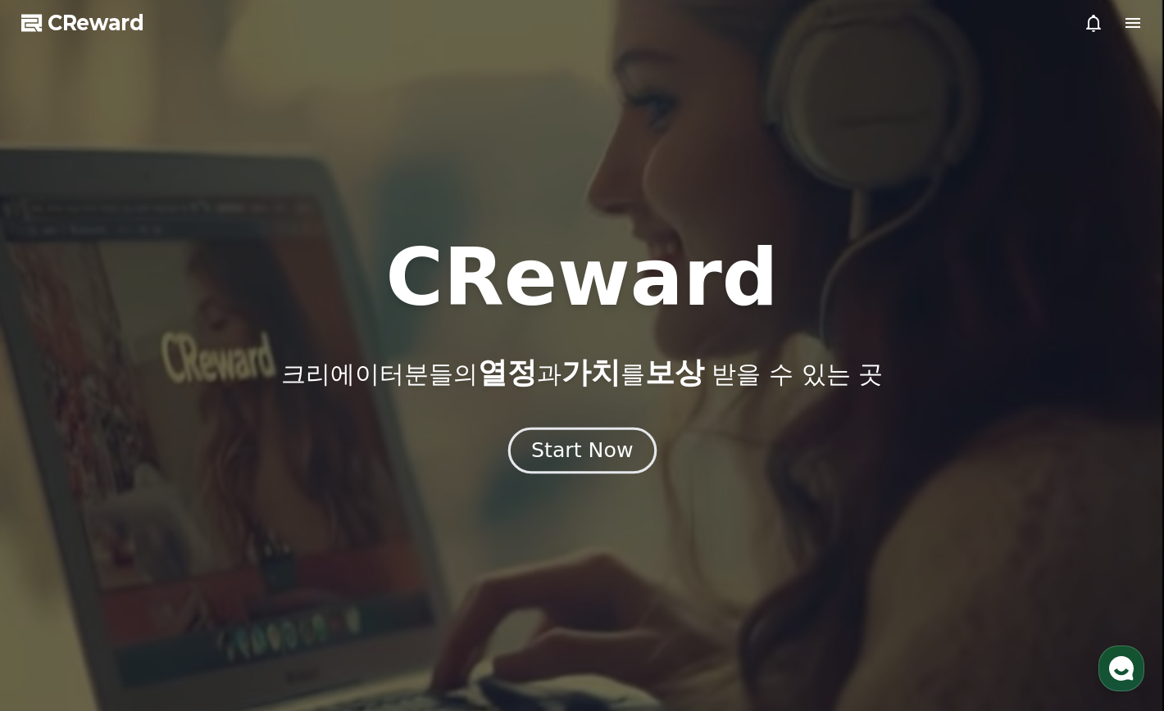
click at [609, 447] on div "Start Now" at bounding box center [582, 451] width 102 height 28
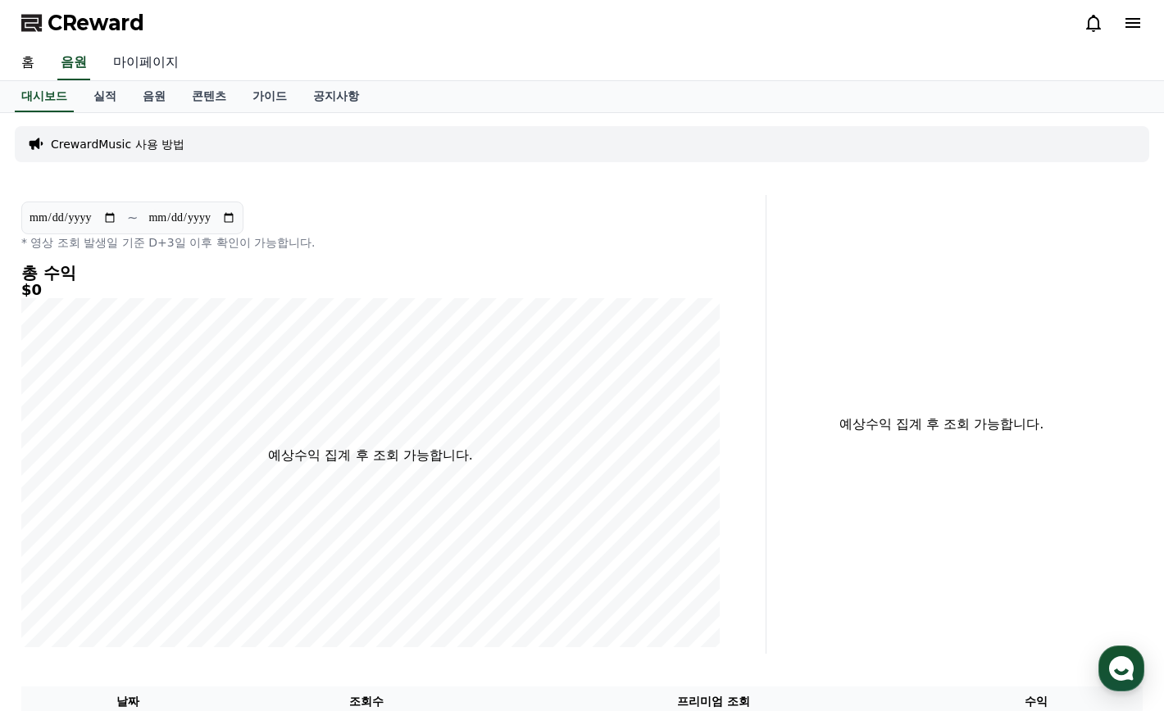
click at [122, 68] on link "마이페이지" at bounding box center [146, 63] width 92 height 34
select select "**********"
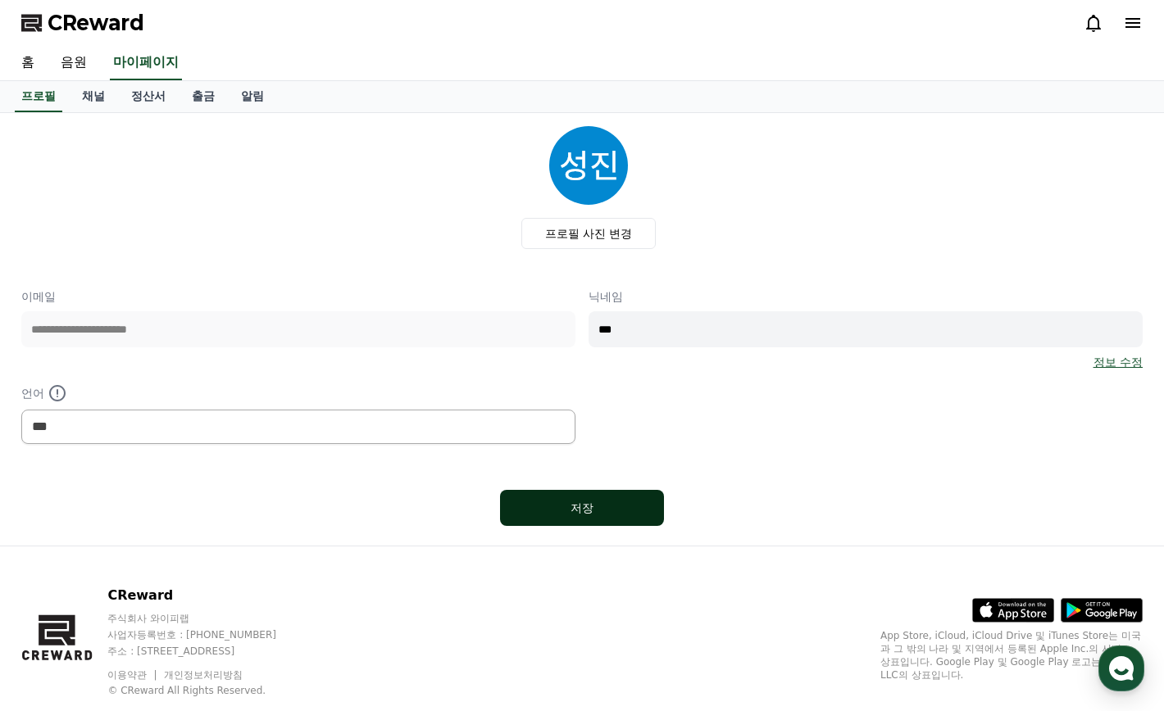
click at [590, 515] on div "저장" at bounding box center [582, 508] width 98 height 16
select select "**********"
click at [105, 105] on link "채널" at bounding box center [93, 96] width 49 height 31
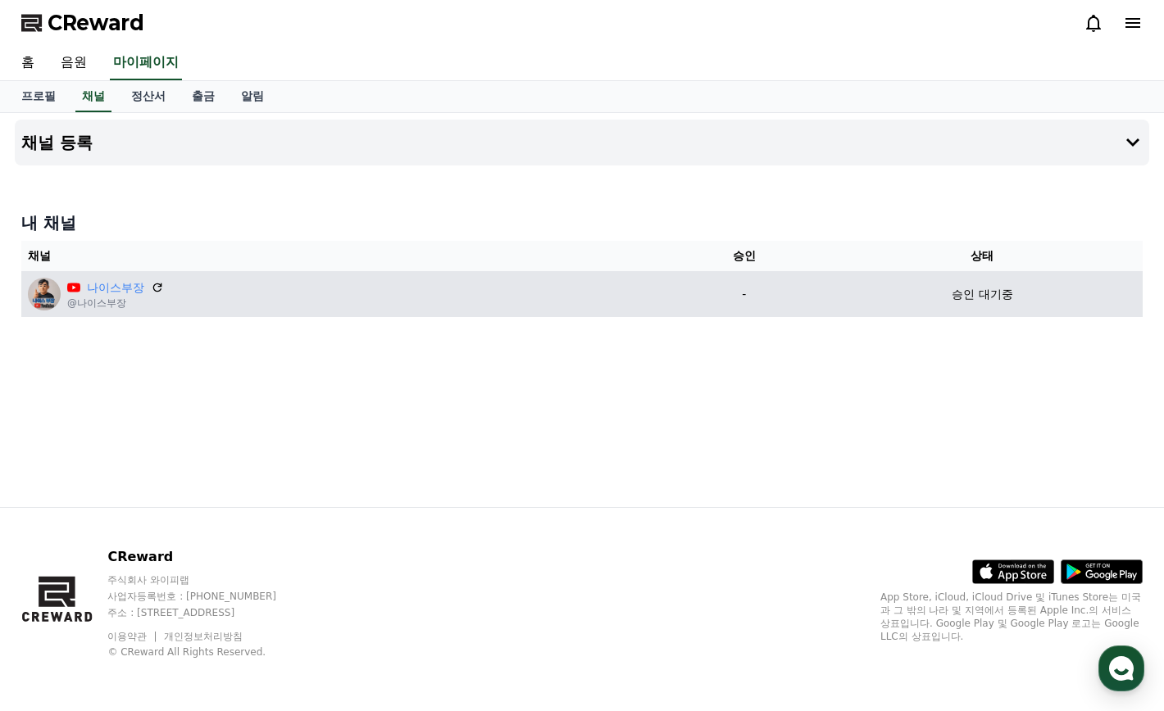
click at [996, 290] on p "승인 대기중" at bounding box center [981, 294] width 61 height 17
click at [760, 289] on p "-" at bounding box center [744, 294] width 143 height 17
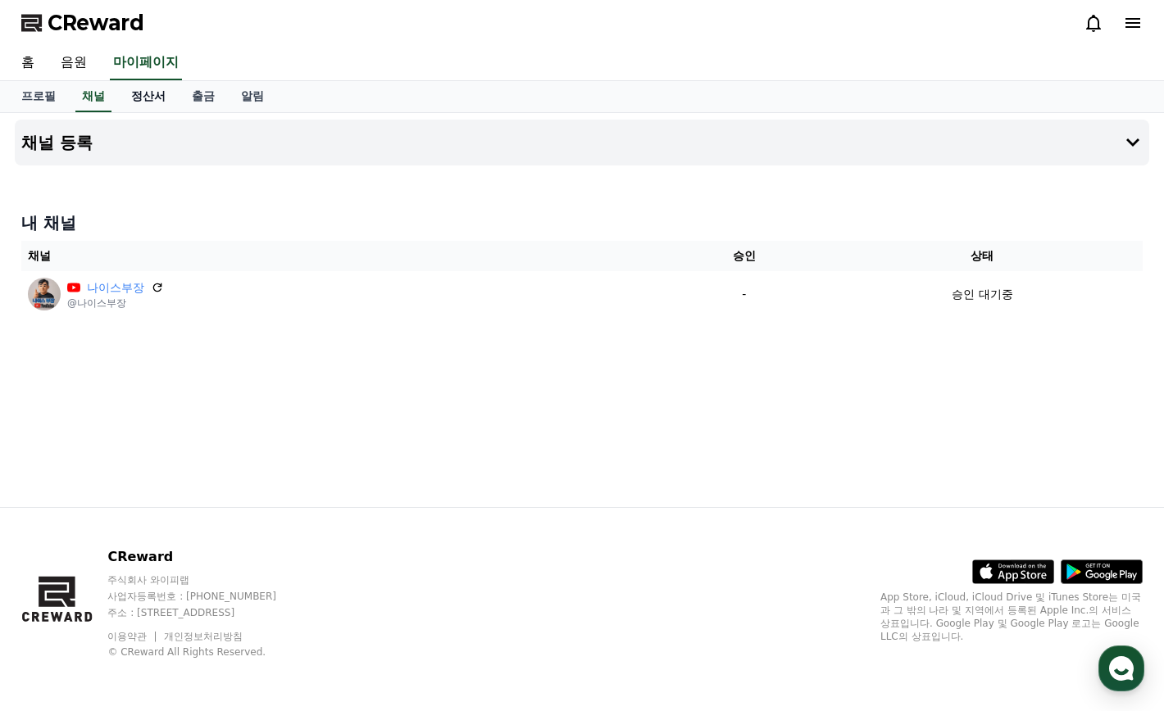
click at [149, 102] on link "정산서" at bounding box center [148, 96] width 61 height 31
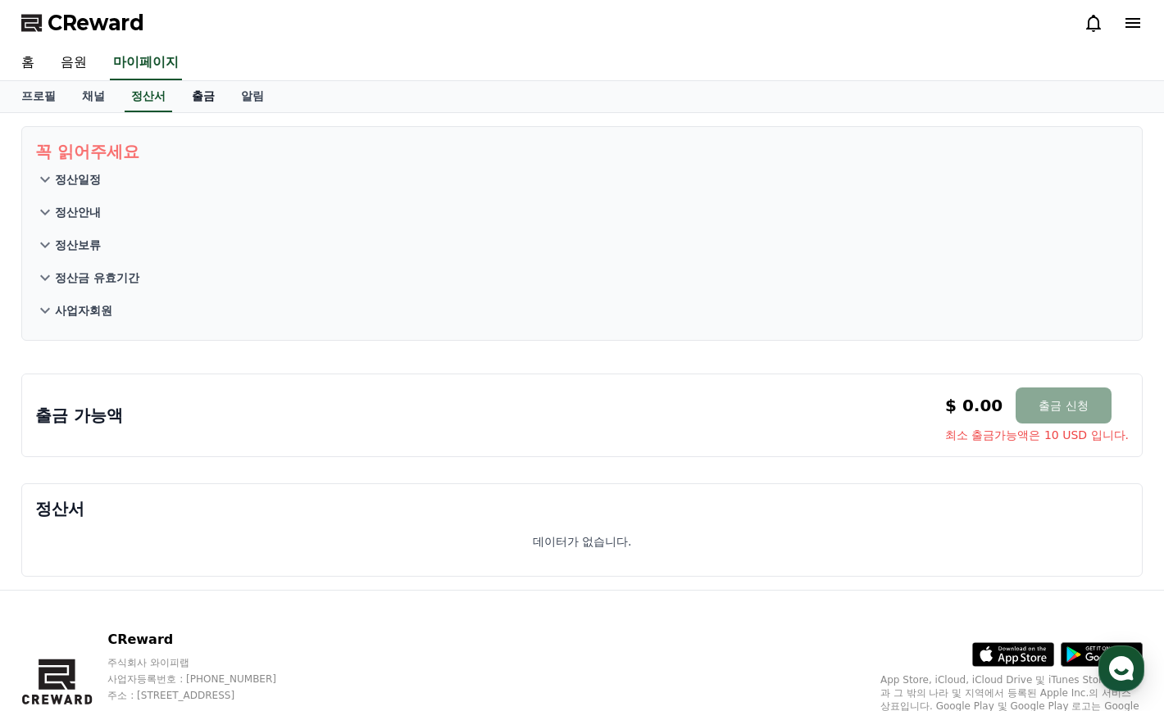
click at [206, 93] on link "출금" at bounding box center [203, 96] width 49 height 31
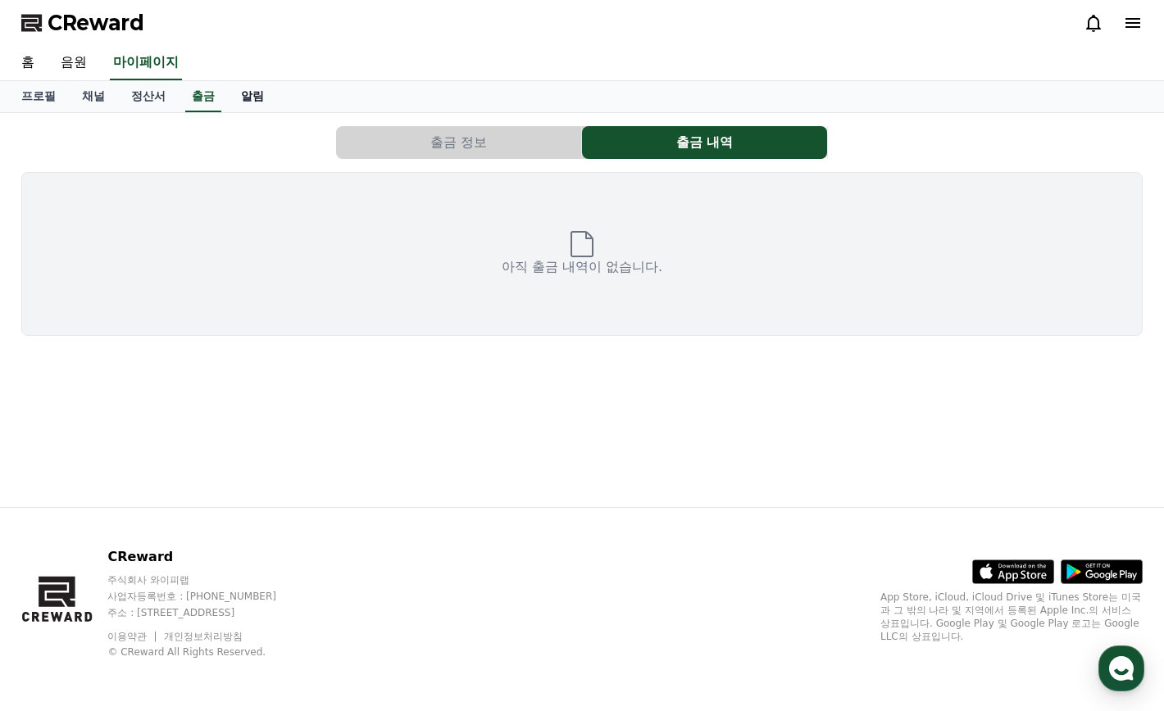
click at [237, 97] on link "알림" at bounding box center [252, 96] width 49 height 31
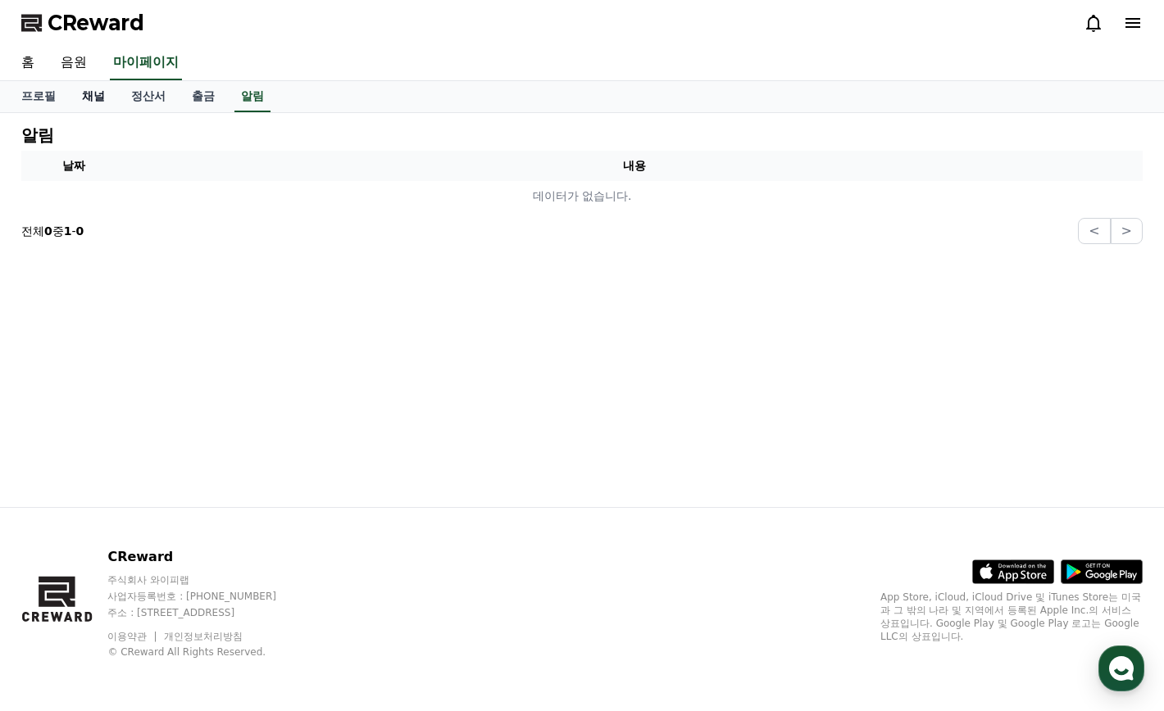
click at [88, 107] on link "채널" at bounding box center [93, 96] width 49 height 31
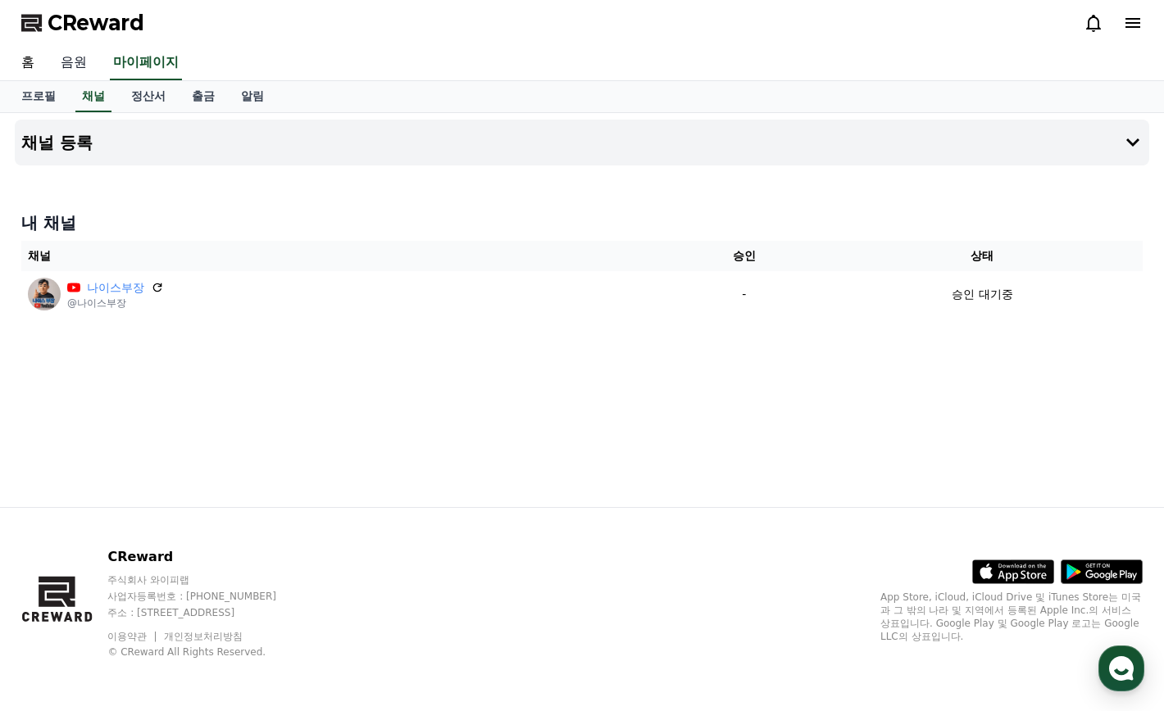
click at [79, 61] on link "음원" at bounding box center [74, 63] width 52 height 34
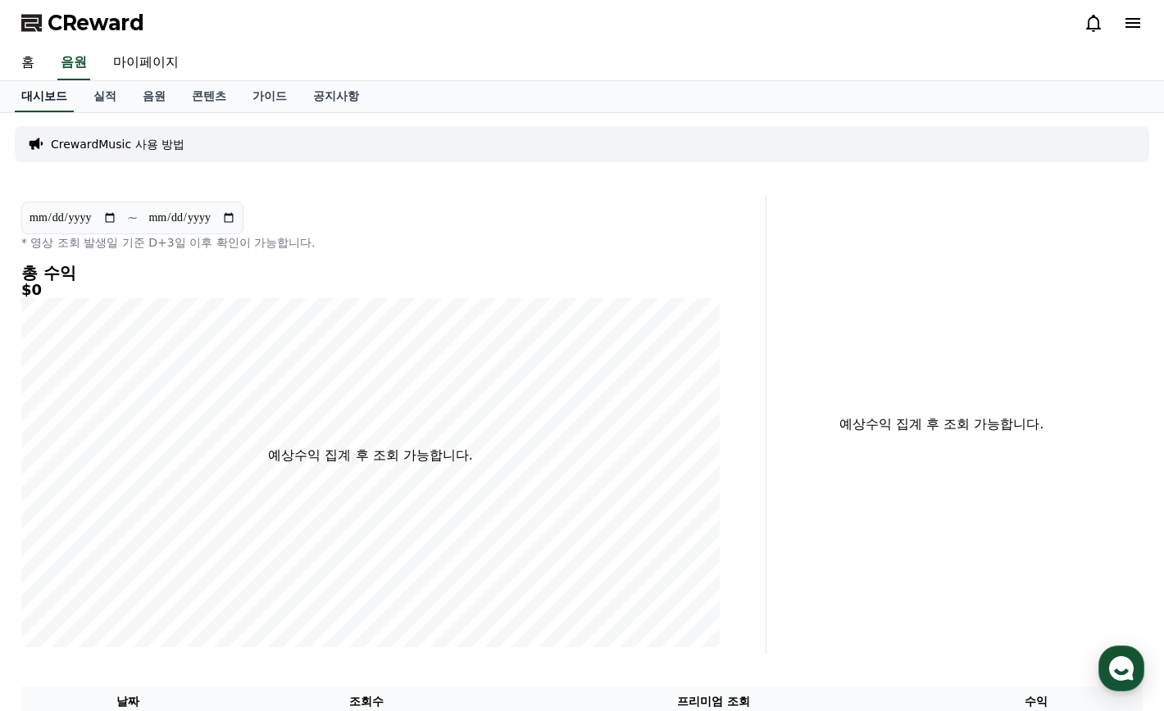
click at [31, 86] on link "대시보드" at bounding box center [44, 96] width 59 height 31
click at [27, 57] on link "홈" at bounding box center [27, 63] width 39 height 34
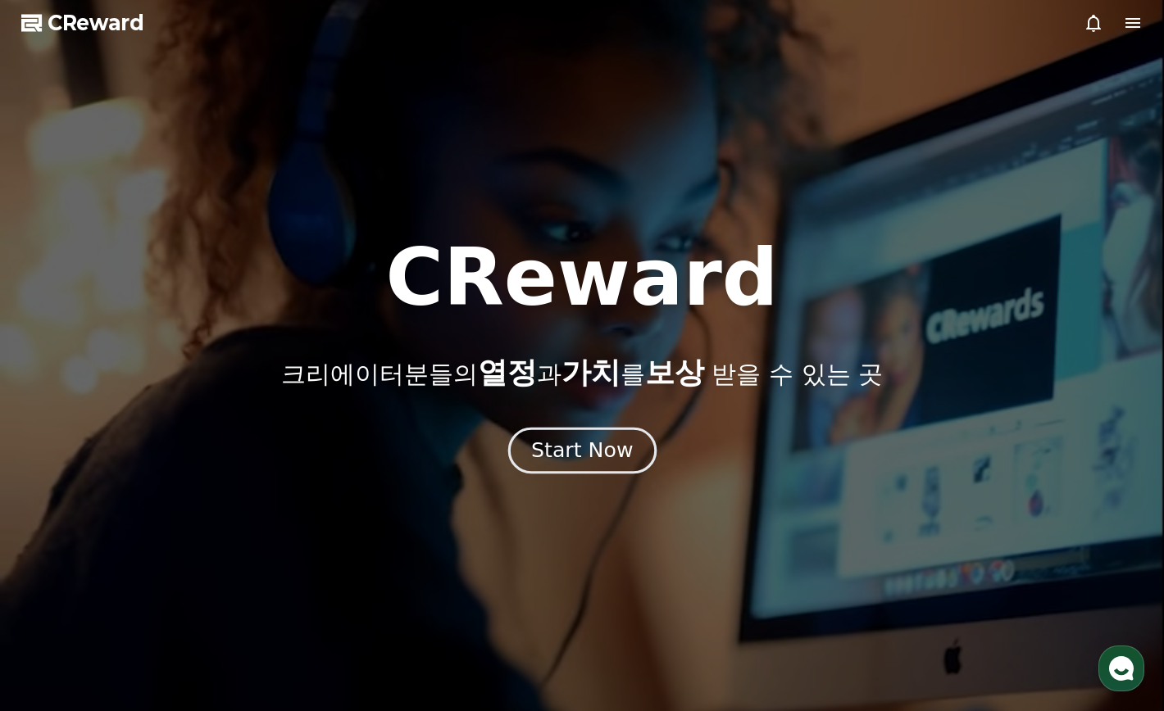
click at [627, 452] on div "Start Now" at bounding box center [582, 451] width 102 height 28
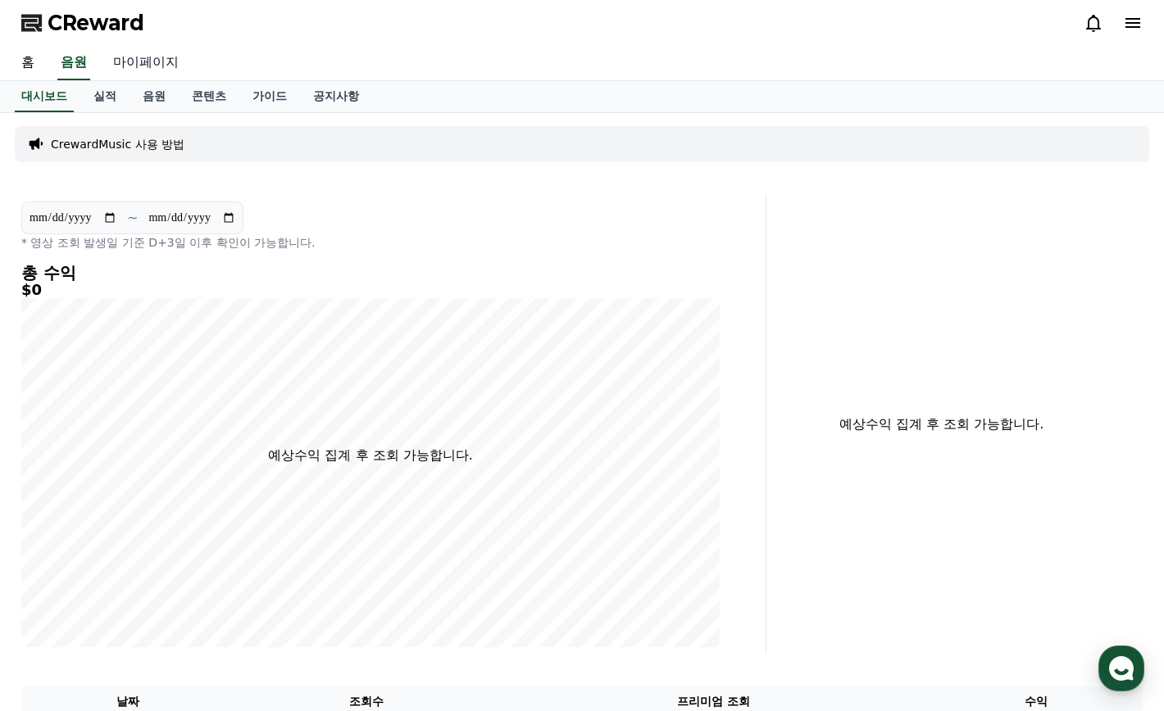
click at [144, 73] on link "마이페이지" at bounding box center [146, 63] width 92 height 34
select select "**********"
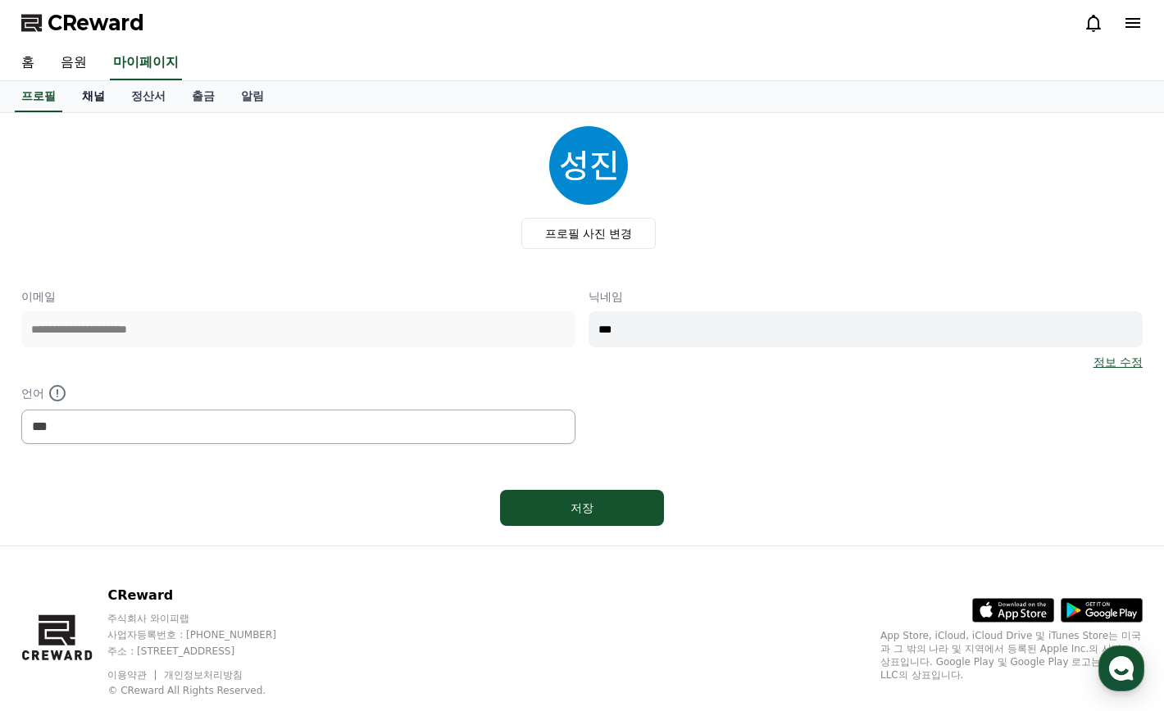
click at [107, 95] on link "채널" at bounding box center [93, 96] width 49 height 31
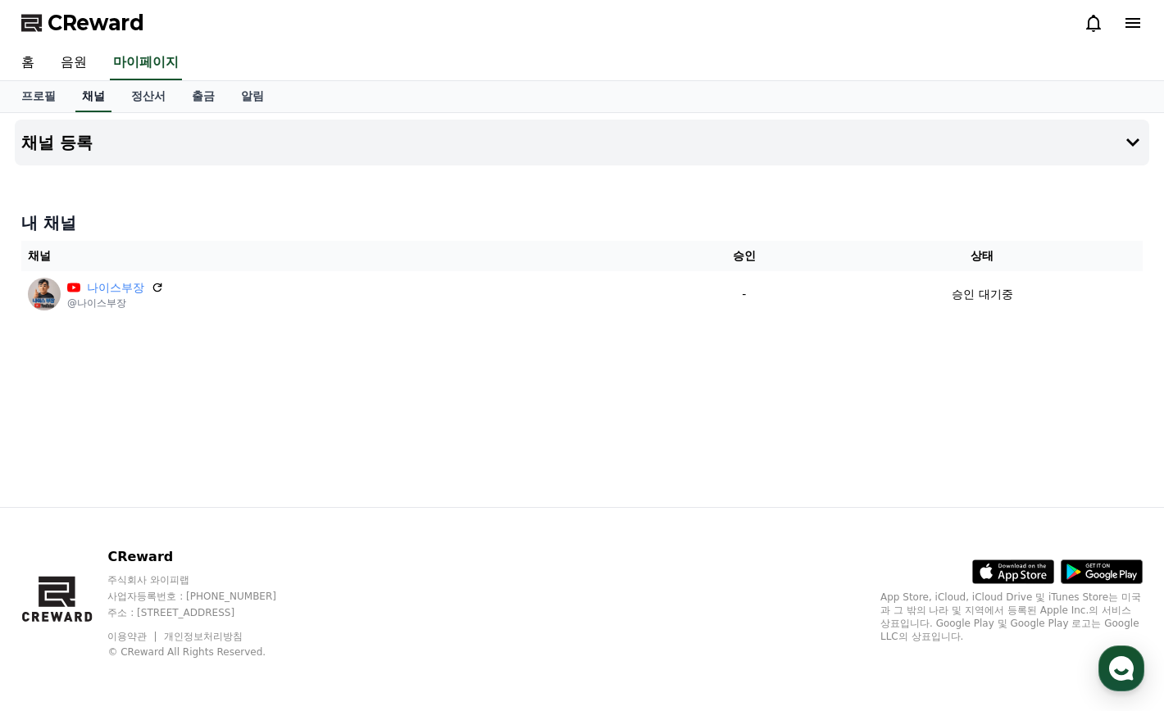
click at [88, 102] on link "채널" at bounding box center [93, 96] width 36 height 31
click at [94, 142] on button "채널 등록" at bounding box center [582, 143] width 1134 height 46
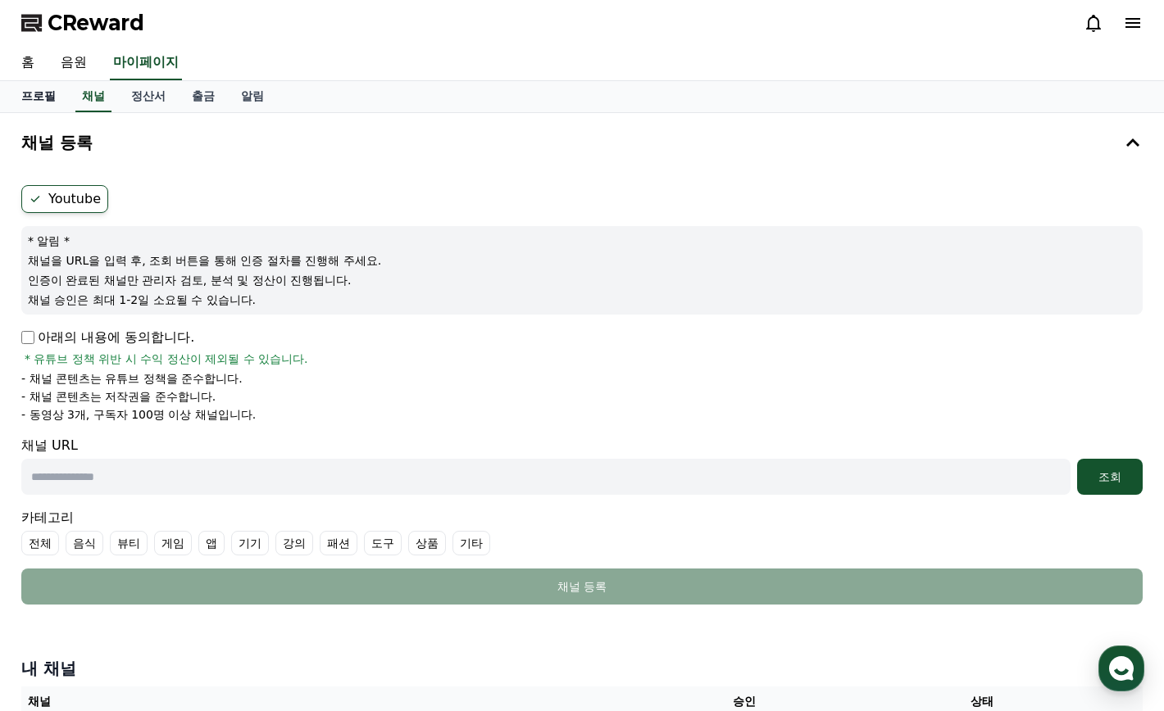
click at [52, 92] on link "프로필" at bounding box center [38, 96] width 61 height 31
select select "**********"
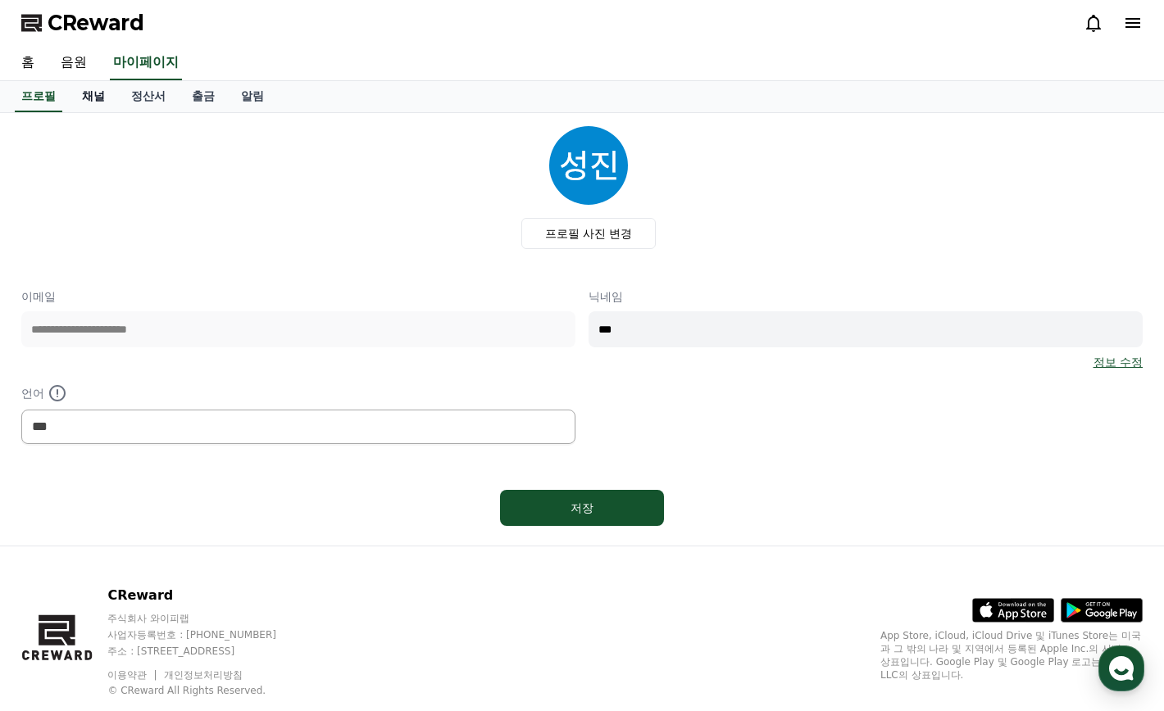
click at [73, 98] on link "채널" at bounding box center [93, 96] width 49 height 31
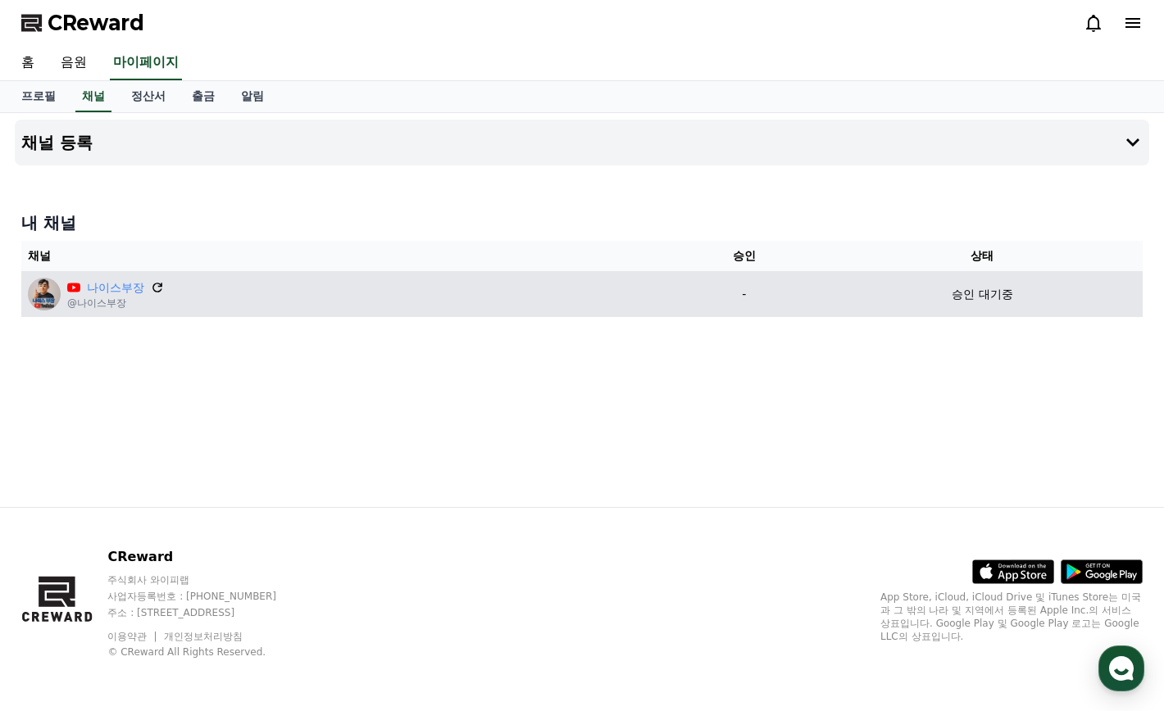
click at [162, 288] on icon at bounding box center [157, 287] width 15 height 15
click at [987, 302] on p "승인 대기중" at bounding box center [981, 294] width 61 height 17
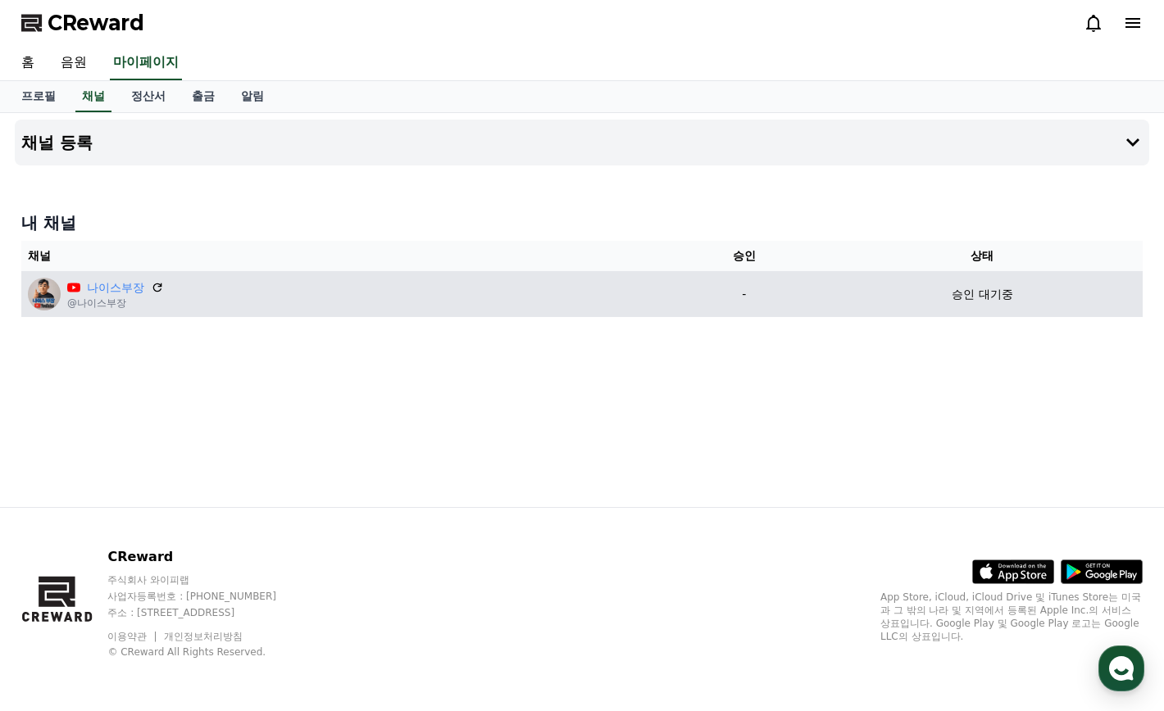
click at [984, 302] on p "승인 대기중" at bounding box center [981, 294] width 61 height 17
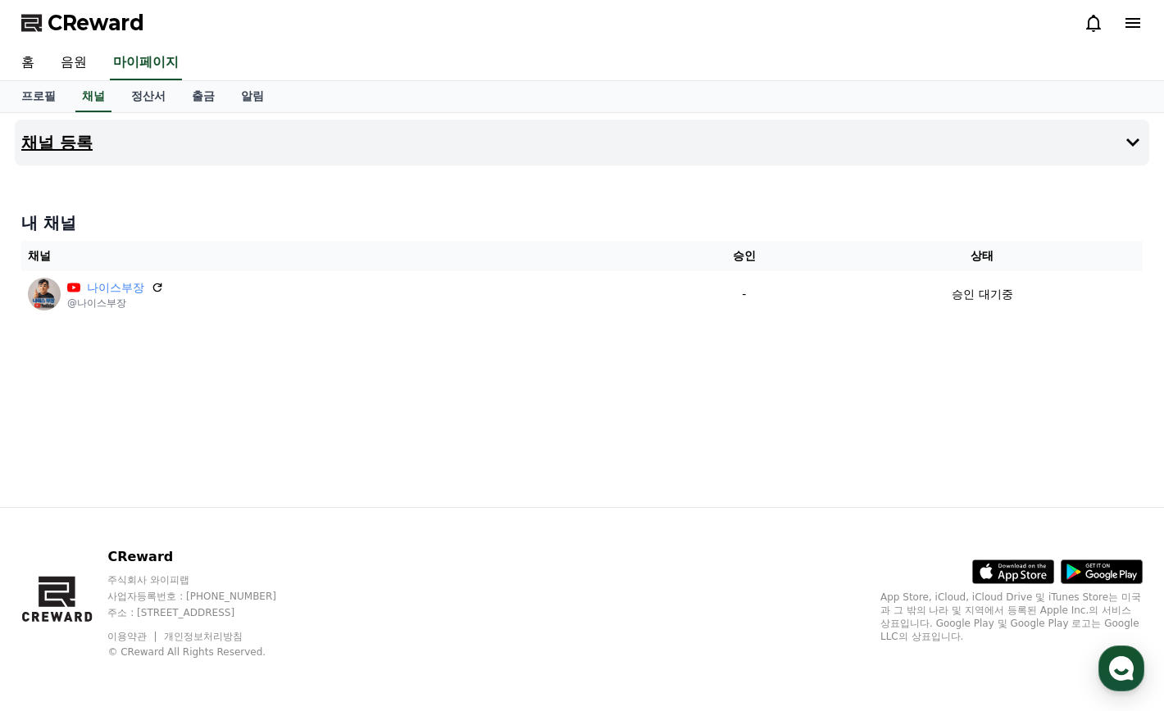
click at [51, 152] on h4 "채널 등록" at bounding box center [56, 143] width 71 height 18
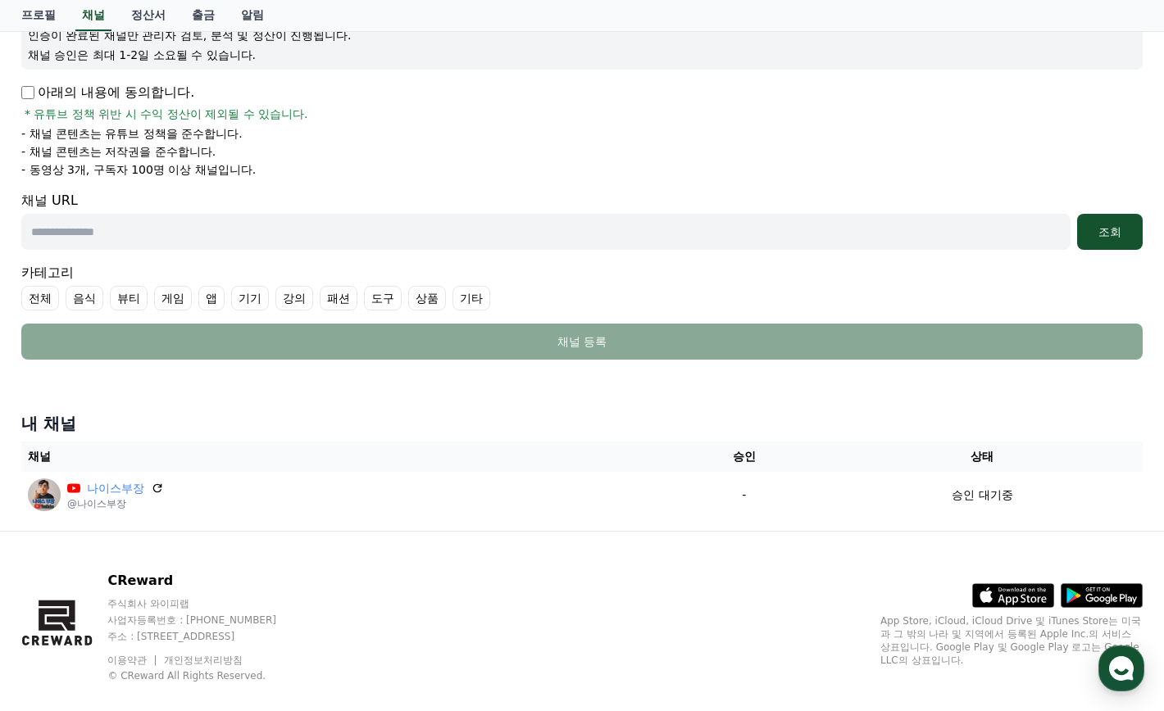
scroll to position [246, 0]
click at [464, 239] on input "text" at bounding box center [545, 231] width 1049 height 36
type input "**********"
click at [1116, 225] on div "조회" at bounding box center [1109, 231] width 52 height 16
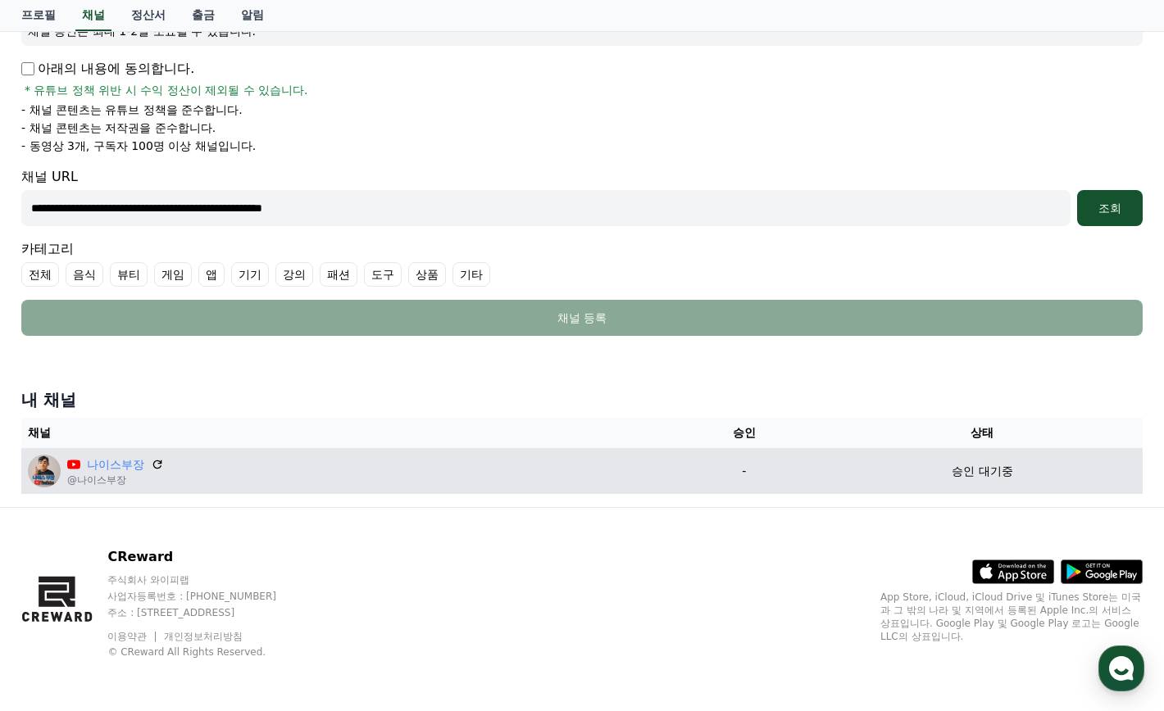
drag, startPoint x: 792, startPoint y: 474, endPoint x: 807, endPoint y: 488, distance: 19.7
click at [807, 488] on td "-" at bounding box center [744, 471] width 156 height 46
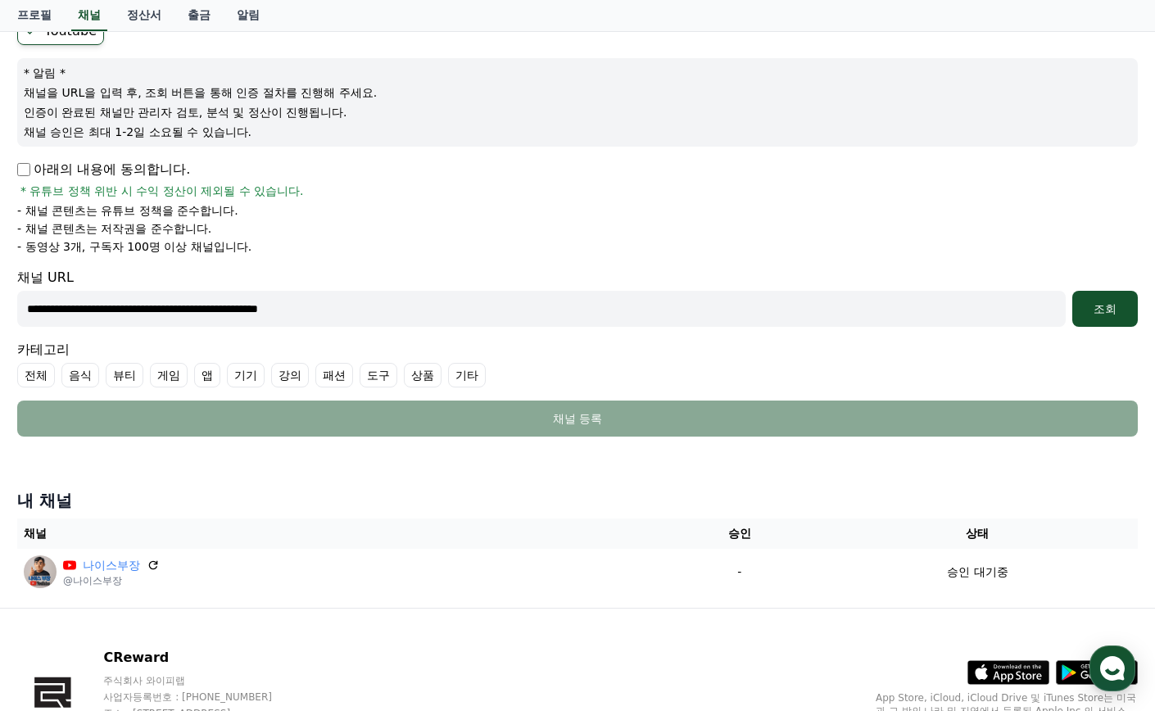
scroll to position [246, 0]
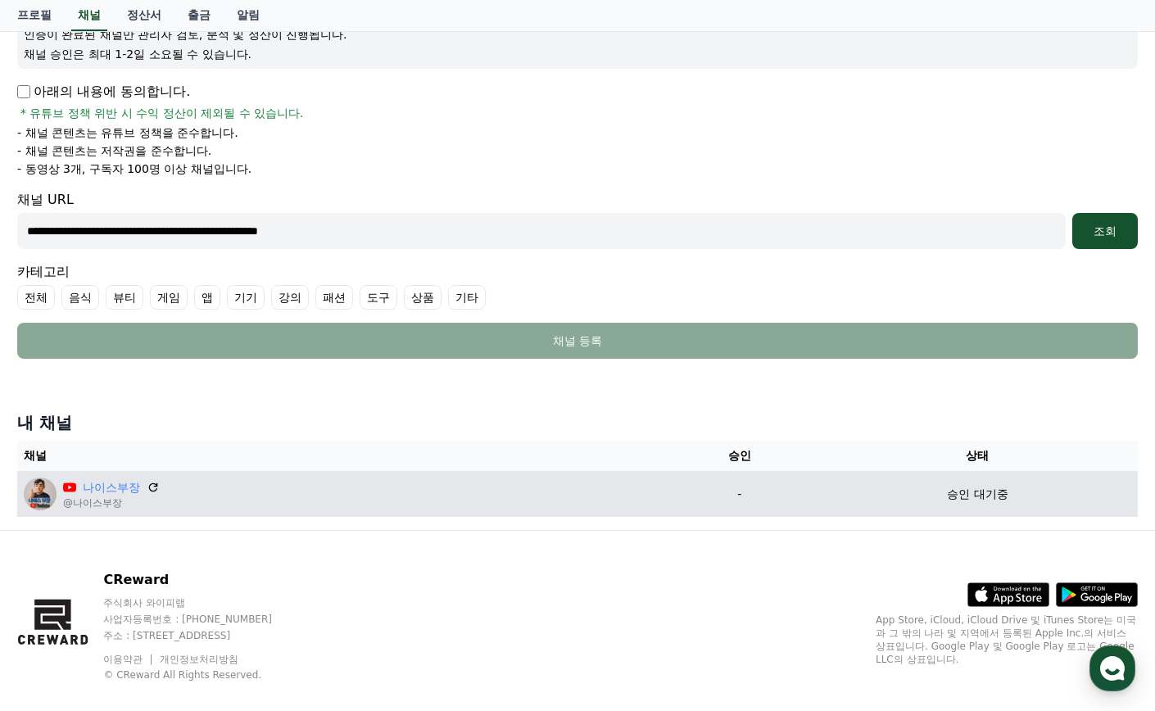
click at [290, 484] on div "나이스부장 @나이스부장" at bounding box center [340, 494] width 632 height 33
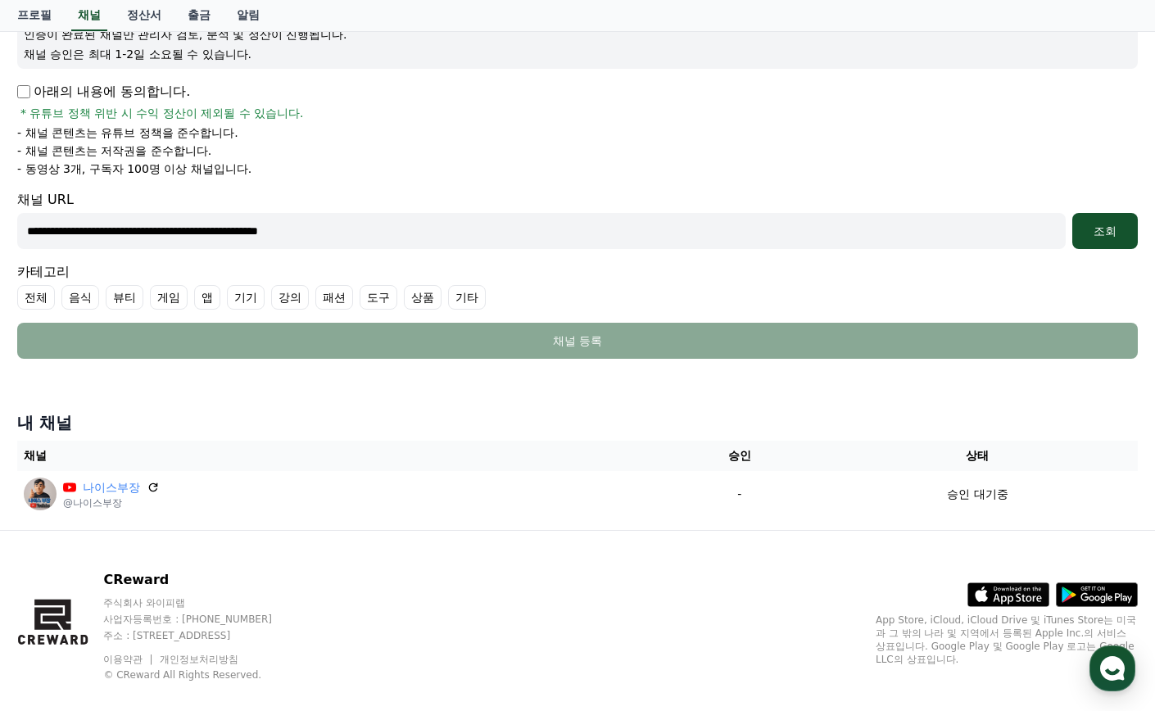
click at [854, 464] on th "상태" at bounding box center [978, 456] width 320 height 30
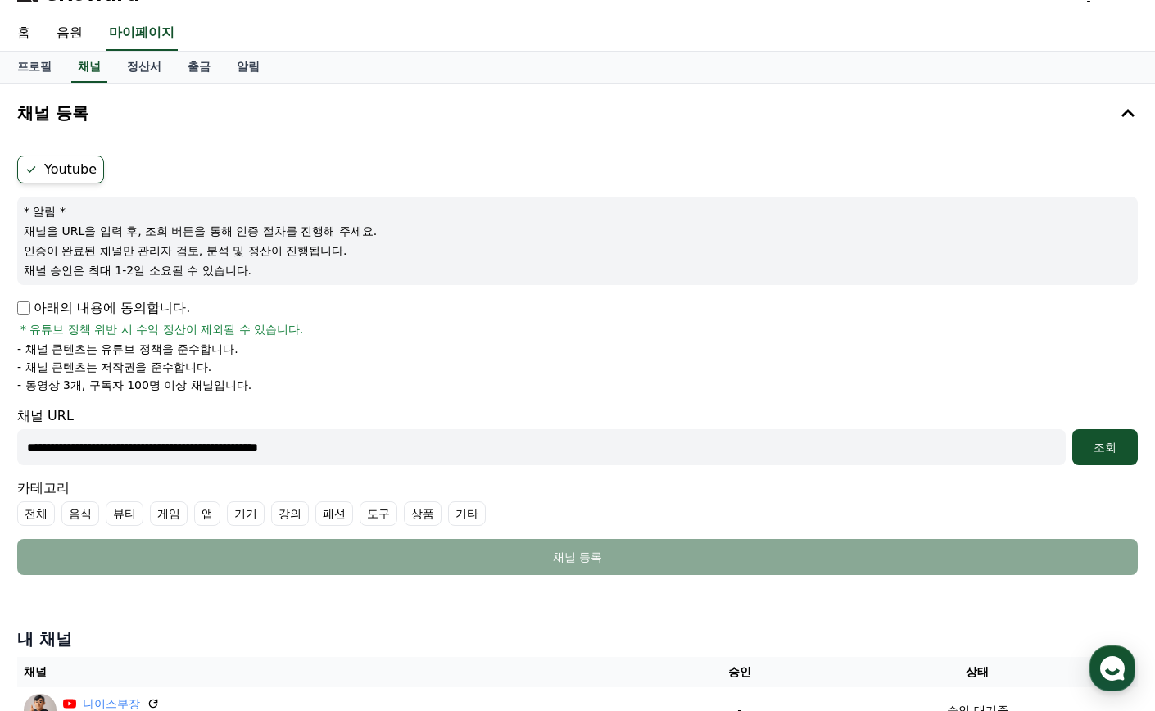
scroll to position [0, 0]
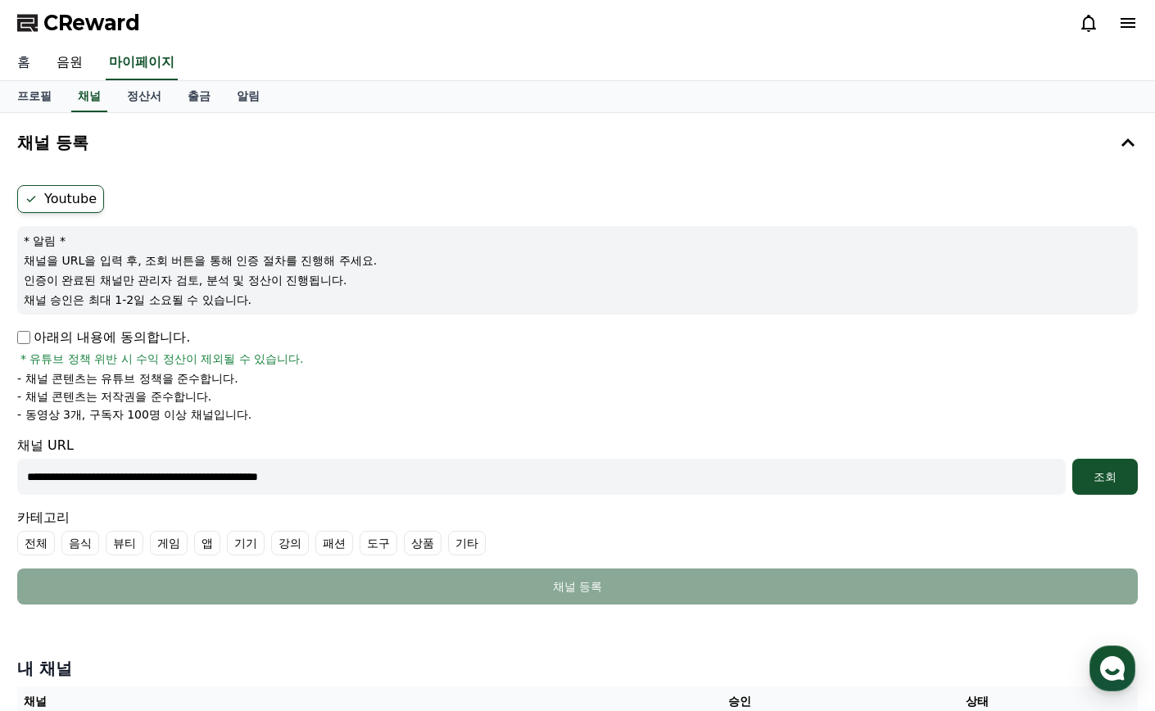
click at [27, 75] on link "홈" at bounding box center [23, 63] width 39 height 34
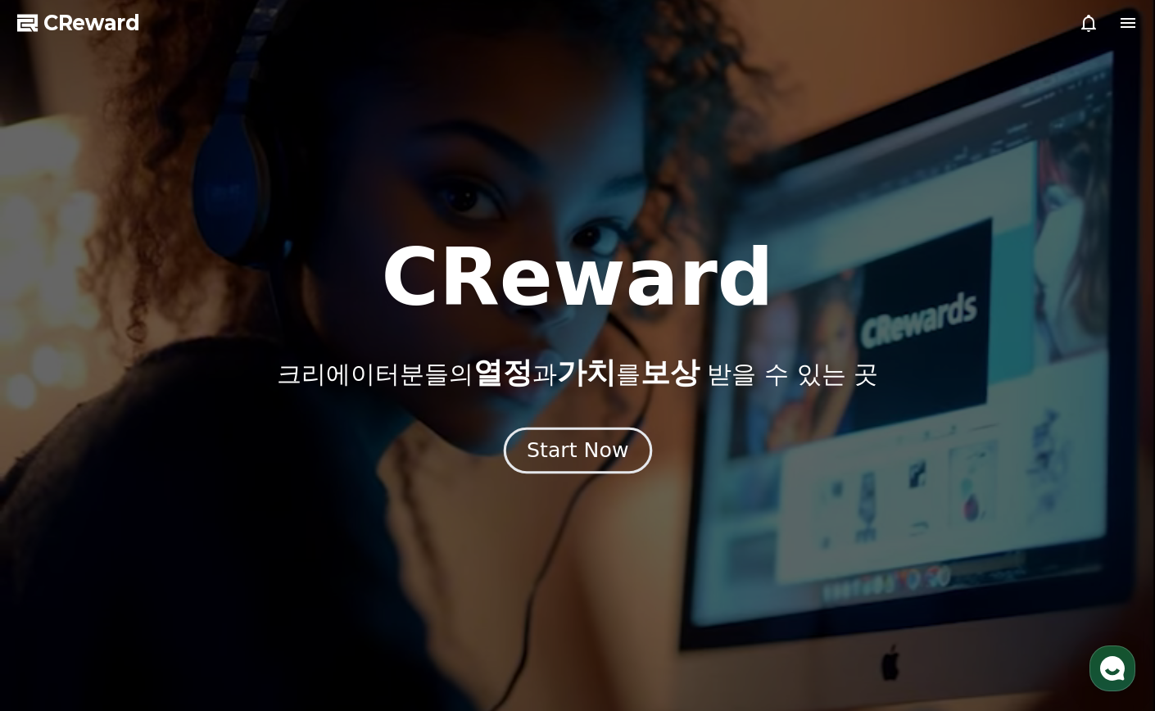
click at [542, 446] on div "Start Now" at bounding box center [578, 451] width 102 height 28
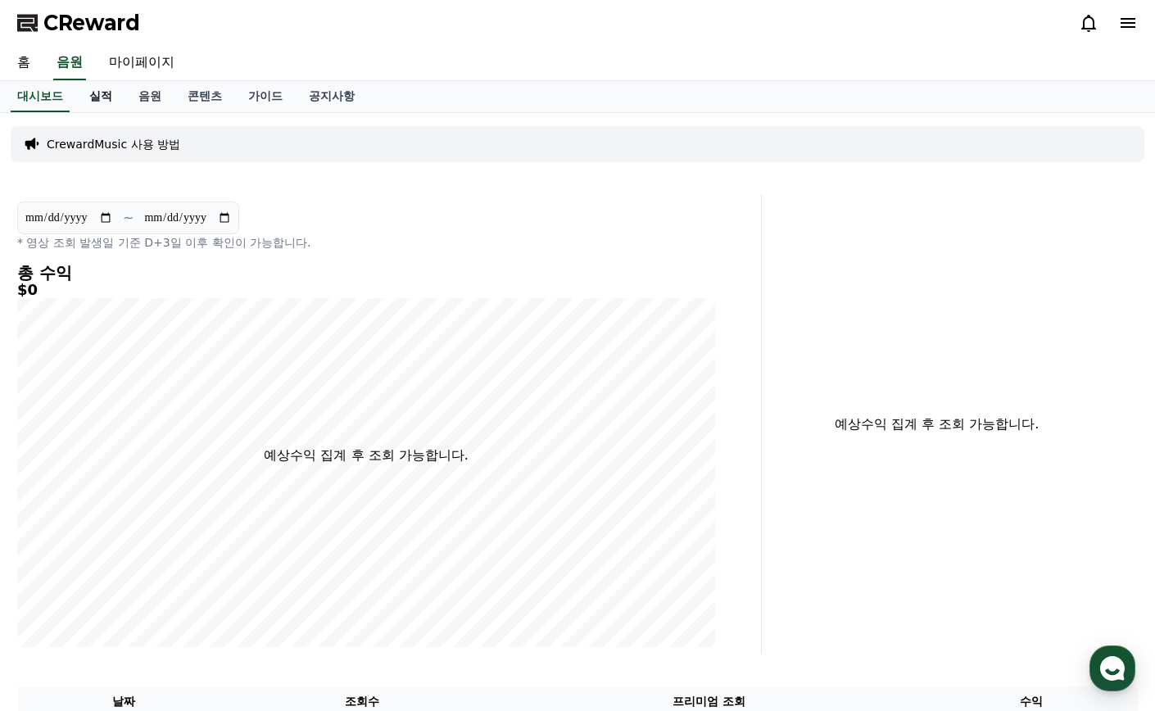
click at [108, 98] on link "실적" at bounding box center [100, 96] width 49 height 31
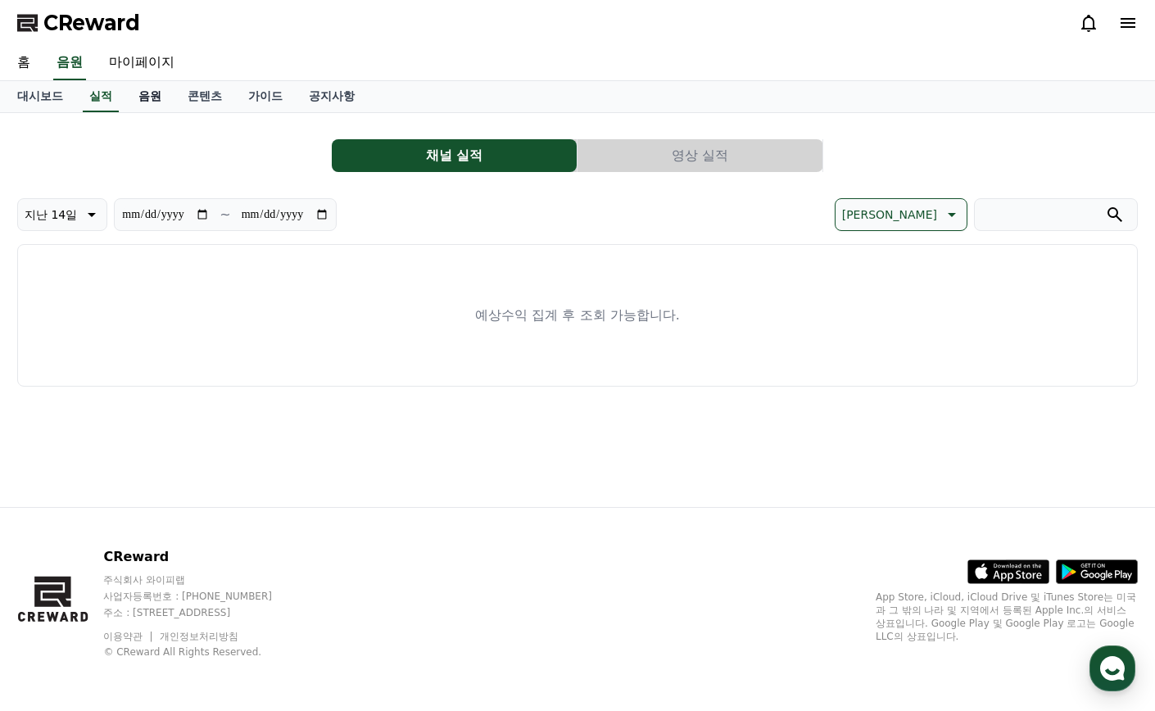
click at [169, 106] on link "음원" at bounding box center [149, 96] width 49 height 31
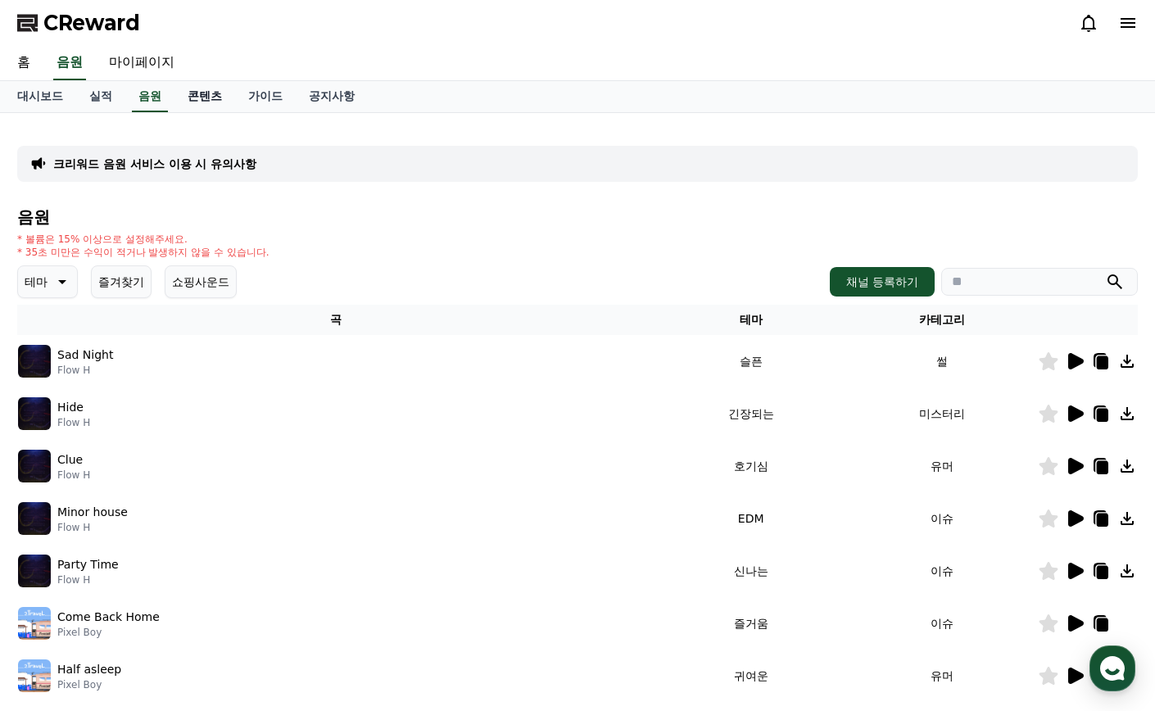
click at [189, 92] on link "콘텐츠" at bounding box center [205, 96] width 61 height 31
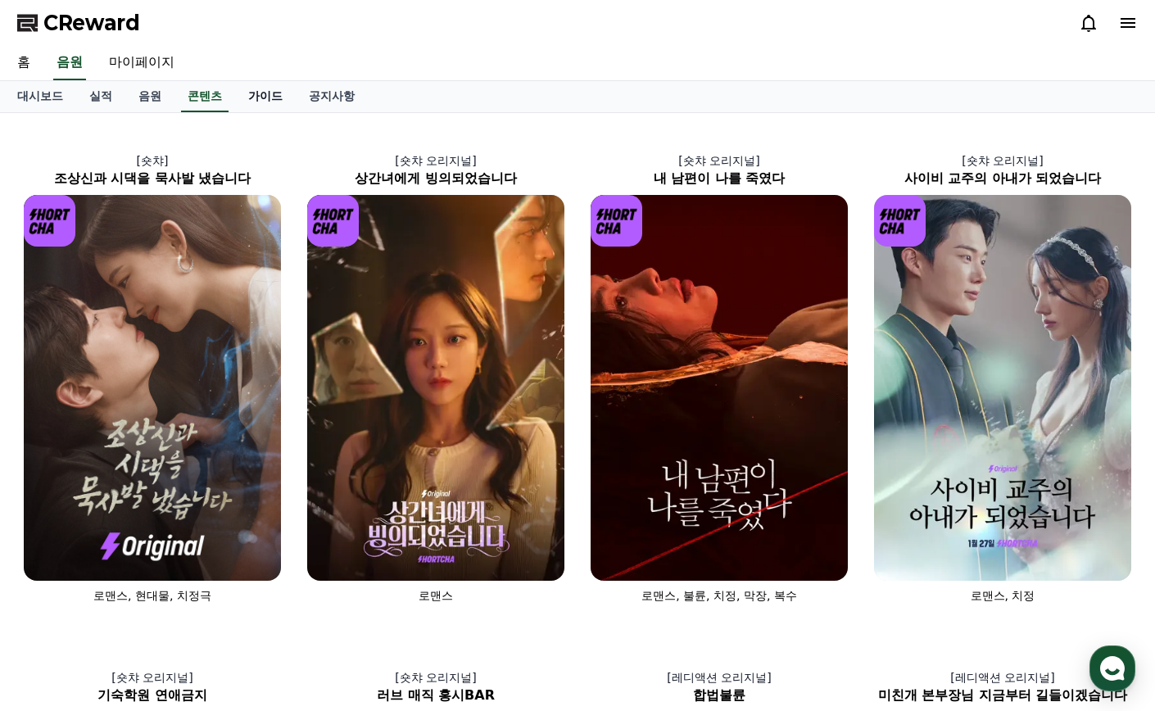
click at [257, 91] on link "가이드" at bounding box center [265, 96] width 61 height 31
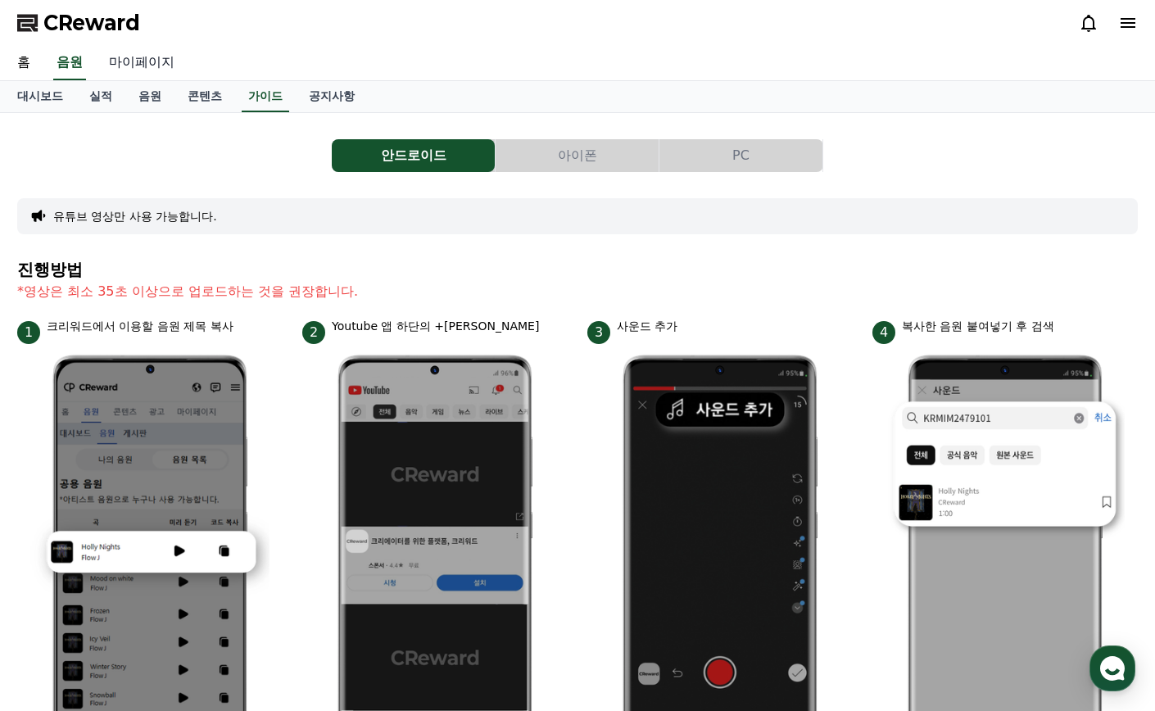
click at [134, 72] on link "마이페이지" at bounding box center [142, 63] width 92 height 34
select select "**********"
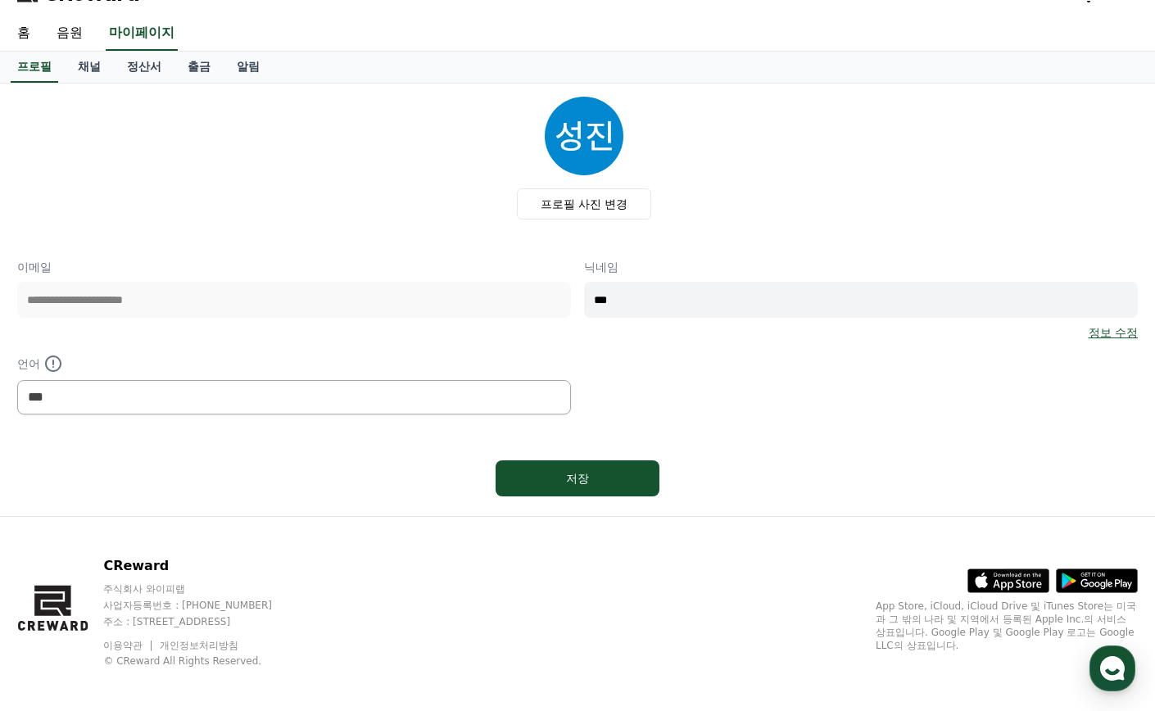
scroll to position [39, 0]
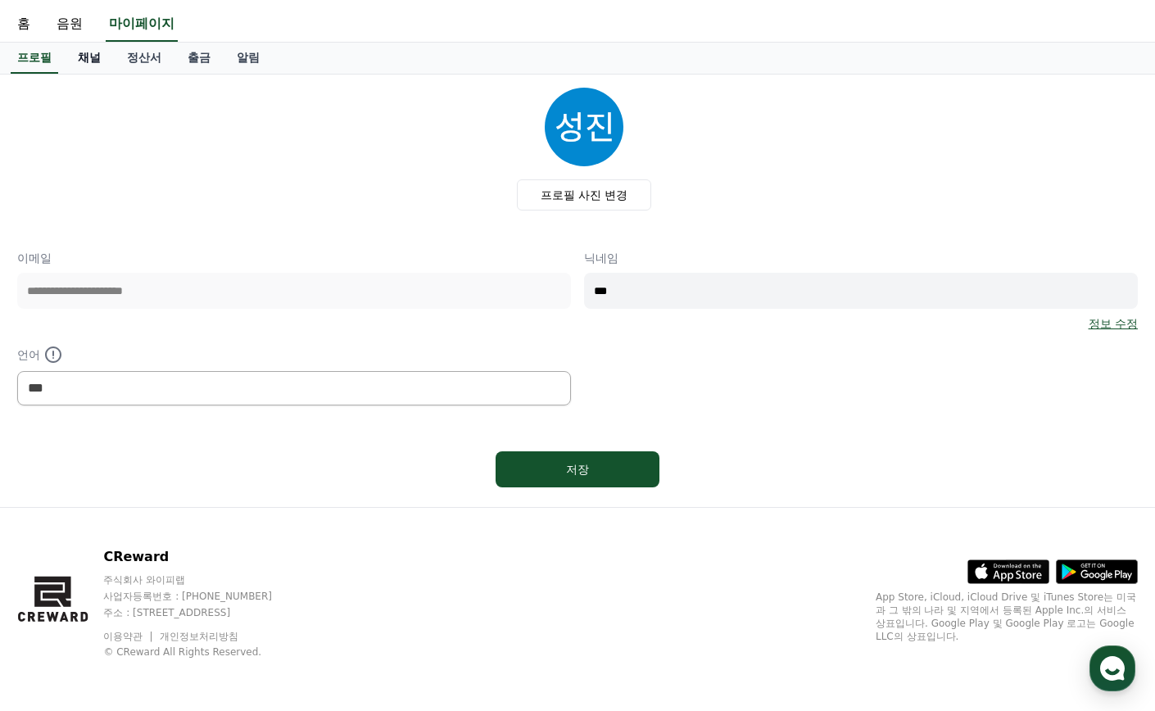
click at [99, 66] on link "채널" at bounding box center [89, 58] width 49 height 31
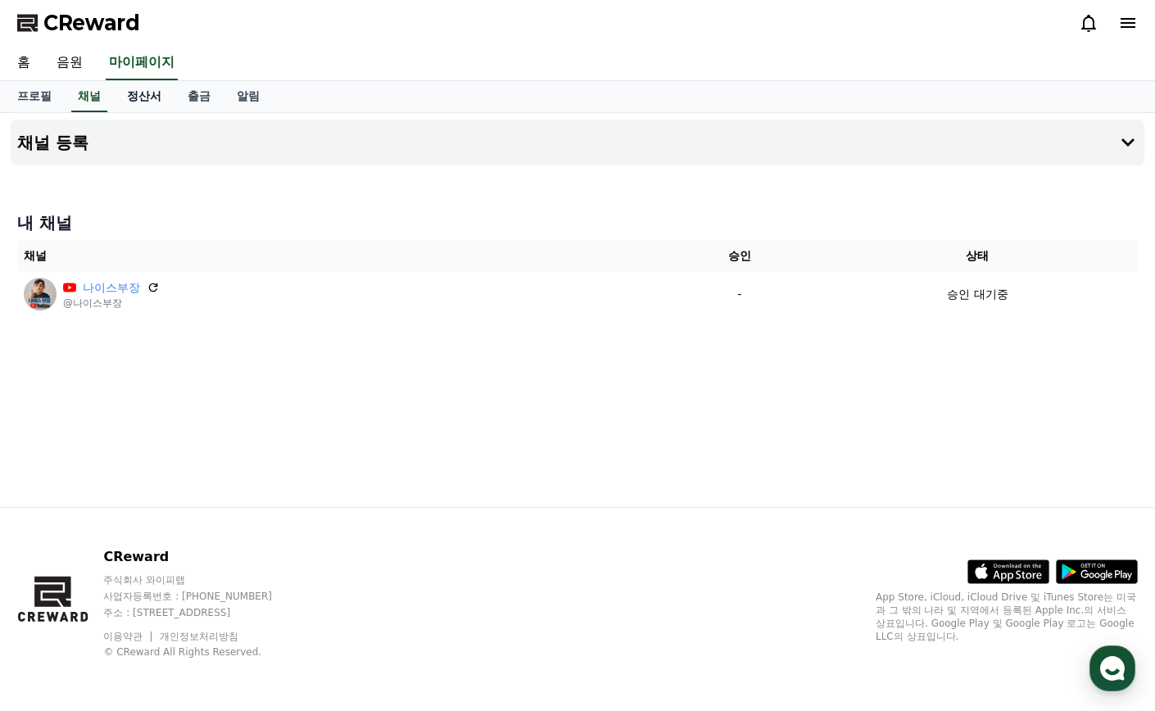
click at [143, 98] on link "정산서" at bounding box center [144, 96] width 61 height 31
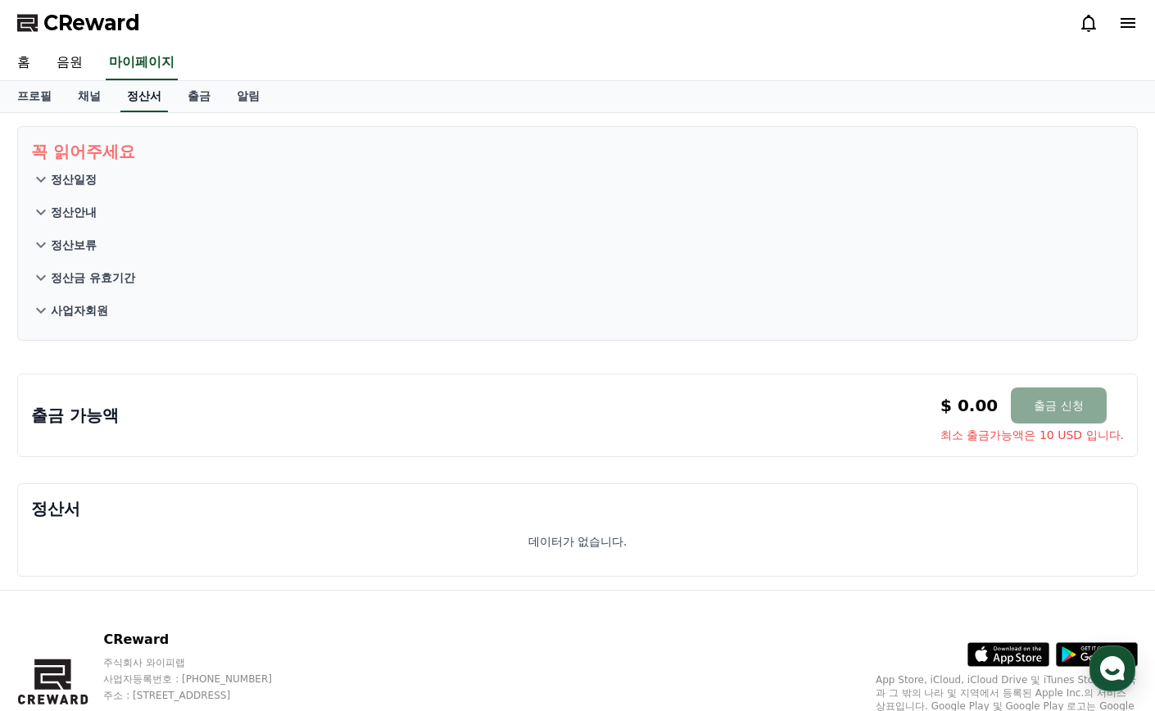
click at [167, 96] on link "정산서" at bounding box center [144, 96] width 48 height 31
click at [205, 108] on link "출금" at bounding box center [199, 96] width 49 height 31
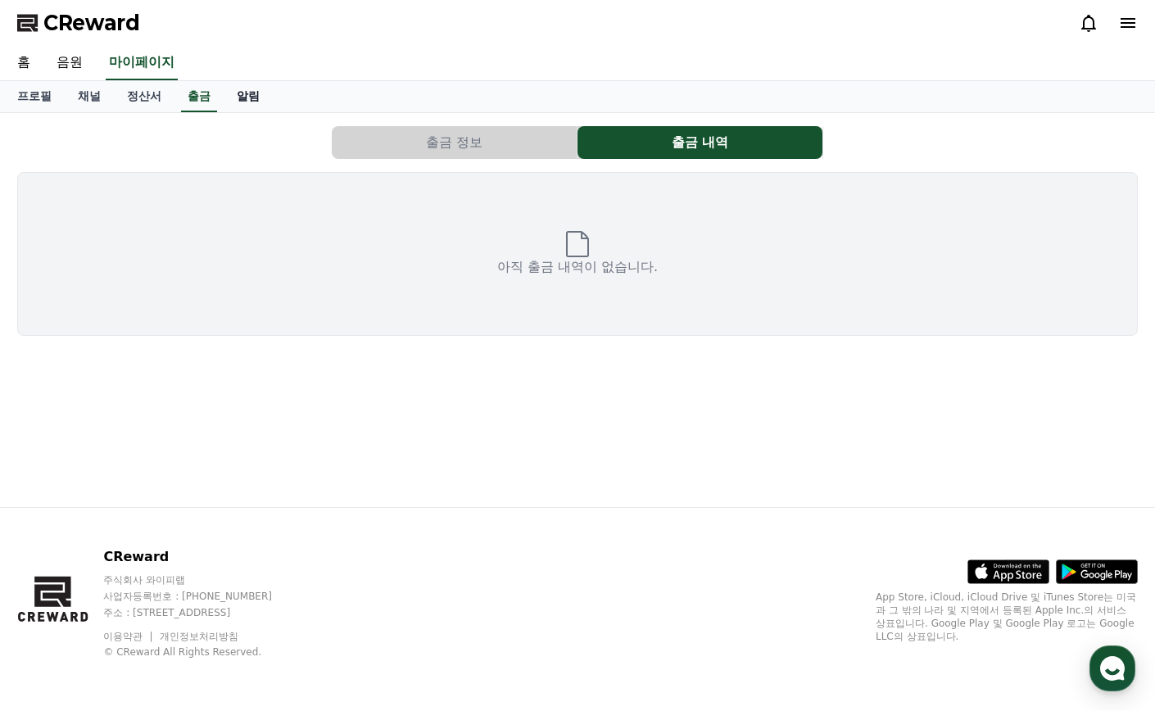
click at [240, 94] on link "알림" at bounding box center [248, 96] width 49 height 31
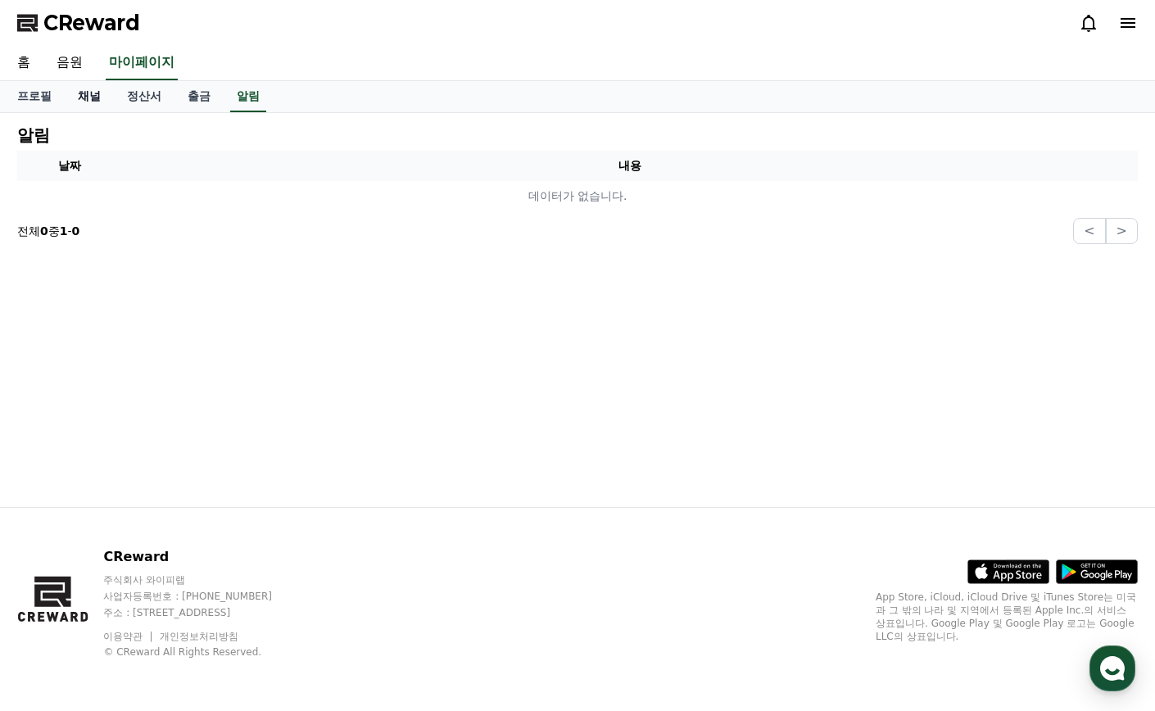
click at [70, 95] on link "채널" at bounding box center [89, 96] width 49 height 31
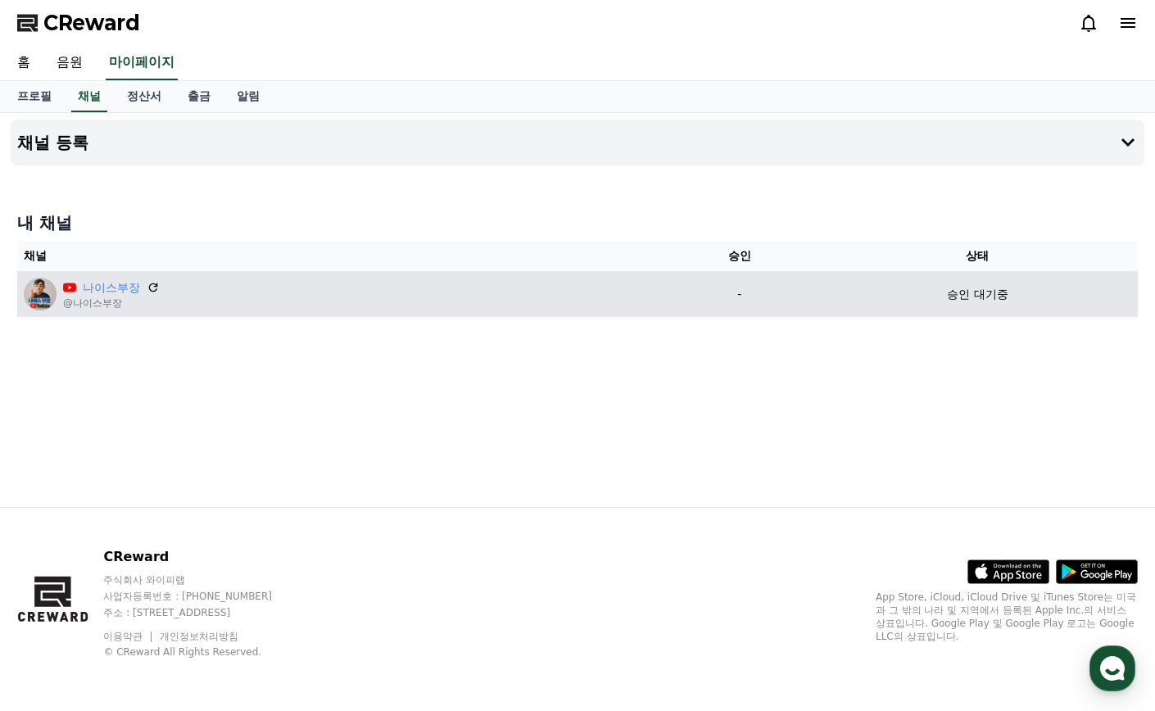
click at [991, 290] on p "승인 대기중" at bounding box center [977, 294] width 61 height 17
click at [840, 306] on td "승인 대기중" at bounding box center [978, 294] width 320 height 46
click at [1002, 280] on td "승인 대기중" at bounding box center [978, 294] width 320 height 46
click at [945, 288] on div "승인 대기중" at bounding box center [977, 294] width 307 height 17
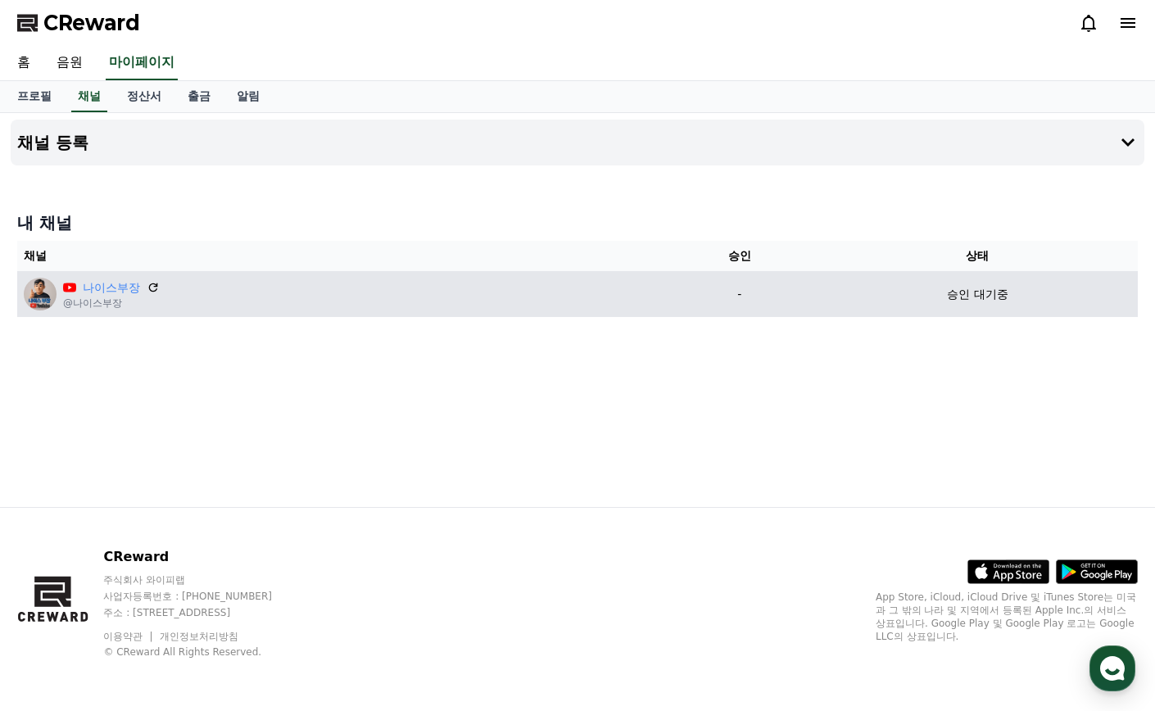
click at [945, 288] on div "승인 대기중" at bounding box center [977, 294] width 307 height 17
click at [694, 291] on p "-" at bounding box center [740, 294] width 143 height 17
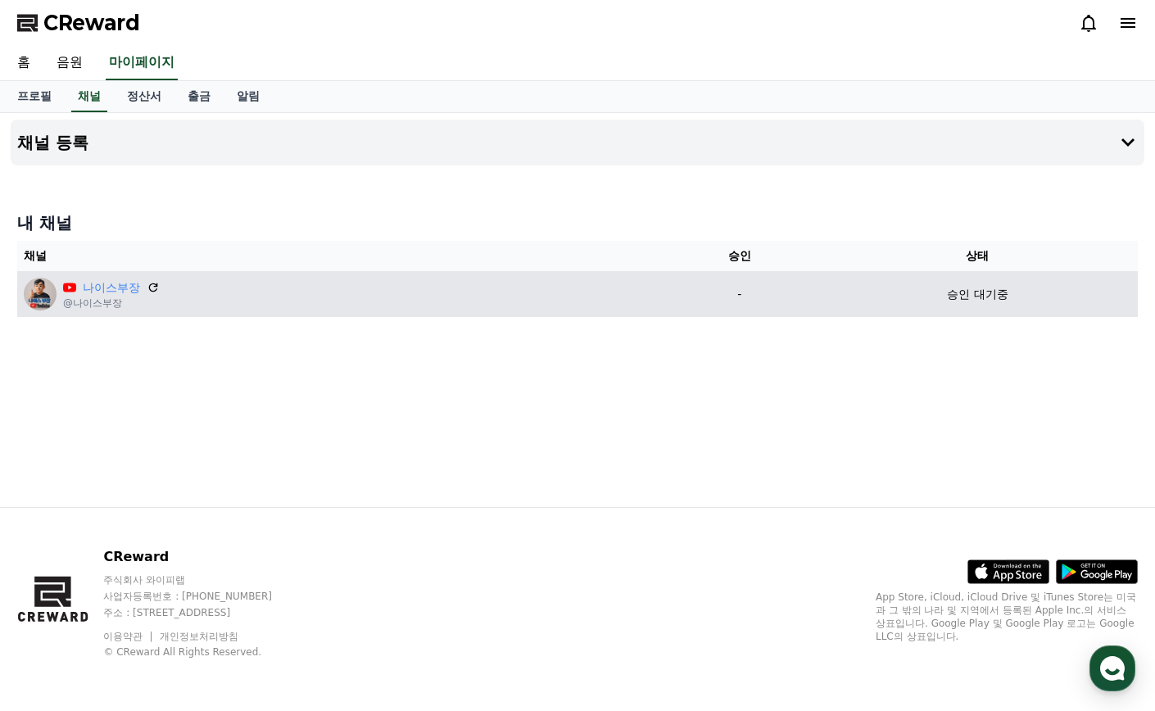
click at [695, 291] on p "-" at bounding box center [740, 294] width 143 height 17
click at [710, 286] on p "-" at bounding box center [740, 294] width 143 height 17
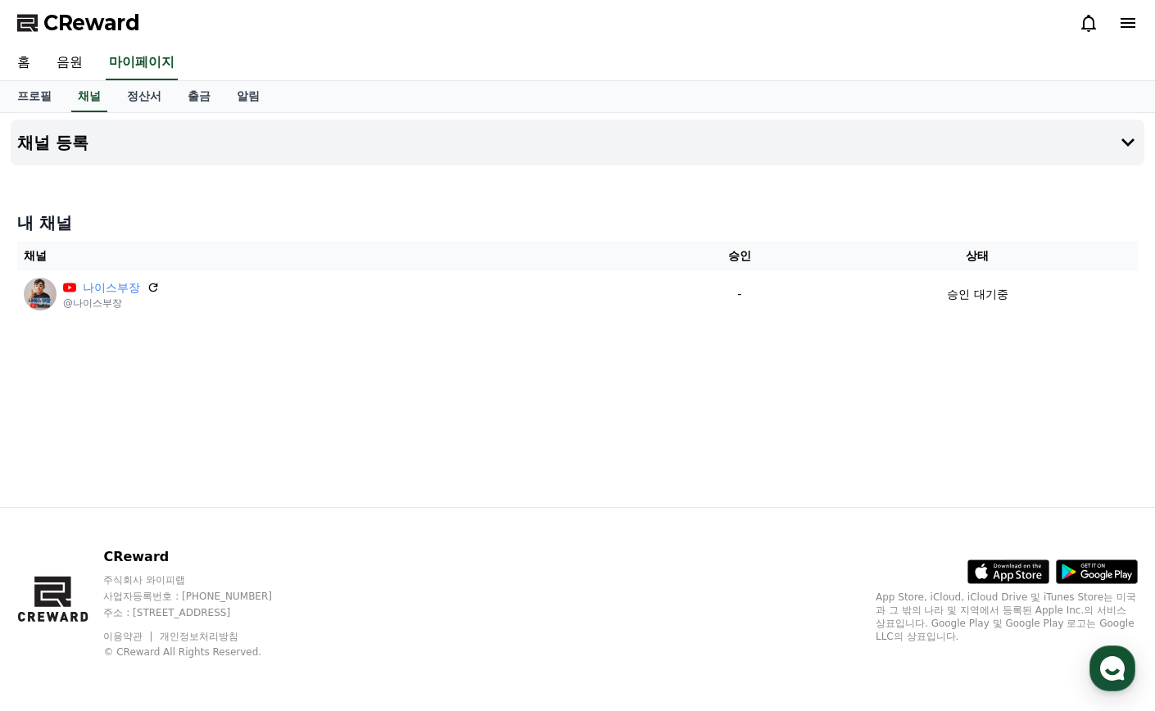
click at [516, 343] on div "채널 등록 내 채널 채널 승인 상태 나이스부장 @나이스부장 - 승인 대기중" at bounding box center [577, 310] width 1147 height 394
click at [135, 98] on link "정산서" at bounding box center [144, 96] width 61 height 31
